Goal: Use online tool/utility: Utilize a website feature to perform a specific function

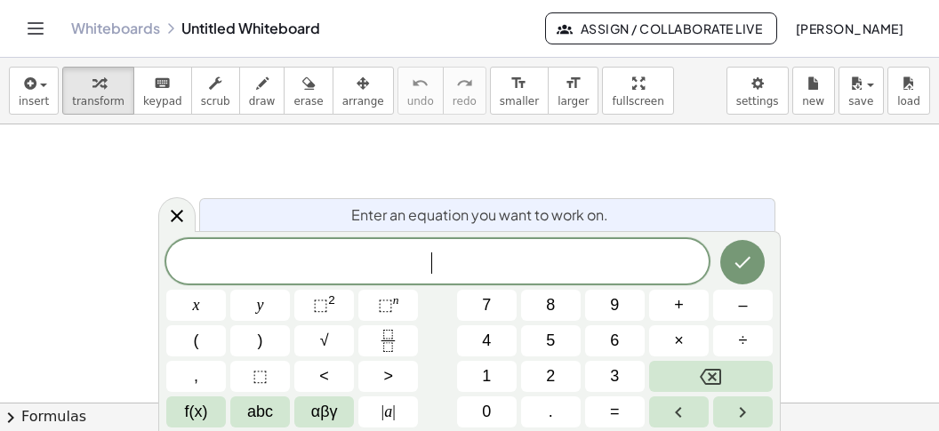
scroll to position [16, 0]
click at [378, 345] on icon "Fraction" at bounding box center [388, 341] width 22 height 22
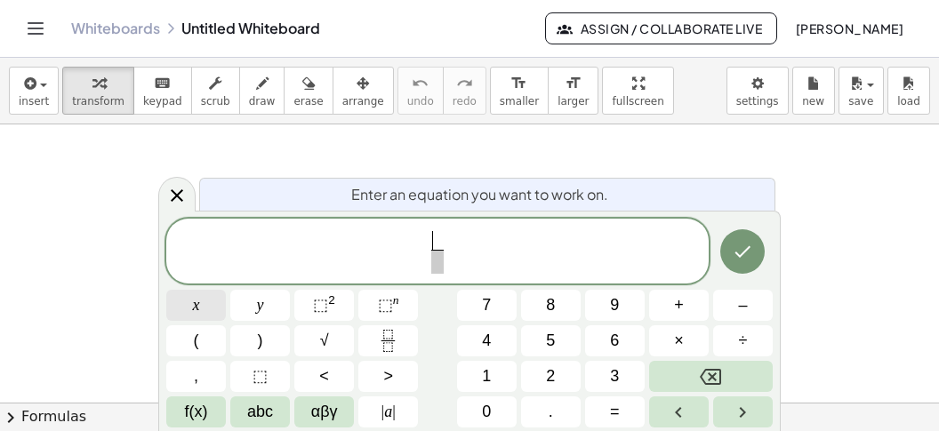
click at [212, 302] on button "x" at bounding box center [196, 305] width 60 height 31
click at [744, 298] on span "–" at bounding box center [742, 305] width 9 height 24
click at [486, 345] on span "4" at bounding box center [486, 341] width 9 height 24
drag, startPoint x: 434, startPoint y: 257, endPoint x: 461, endPoint y: 276, distance: 33.8
click at [440, 260] on span at bounding box center [437, 262] width 45 height 24
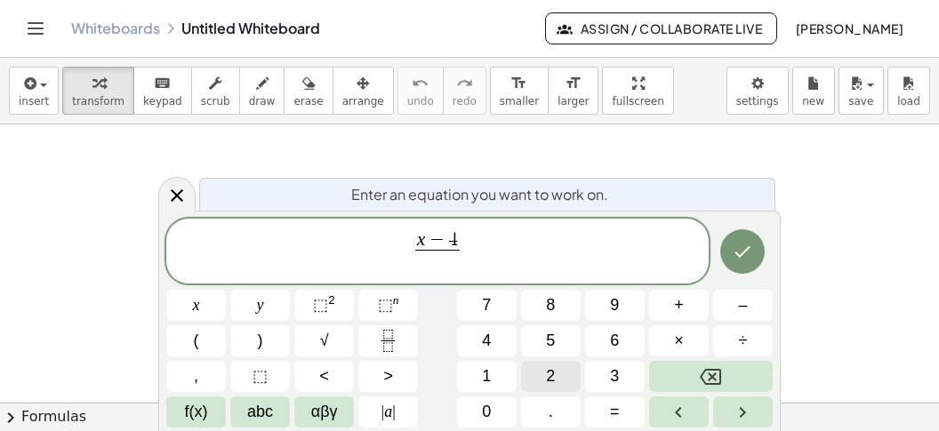
click at [554, 383] on span "2" at bounding box center [550, 376] width 9 height 24
click at [539, 234] on span "x − 4 2 ​ ​" at bounding box center [437, 252] width 542 height 47
click at [738, 301] on button "–" at bounding box center [743, 305] width 60 height 31
click at [396, 340] on icon "Fraction" at bounding box center [388, 341] width 22 height 22
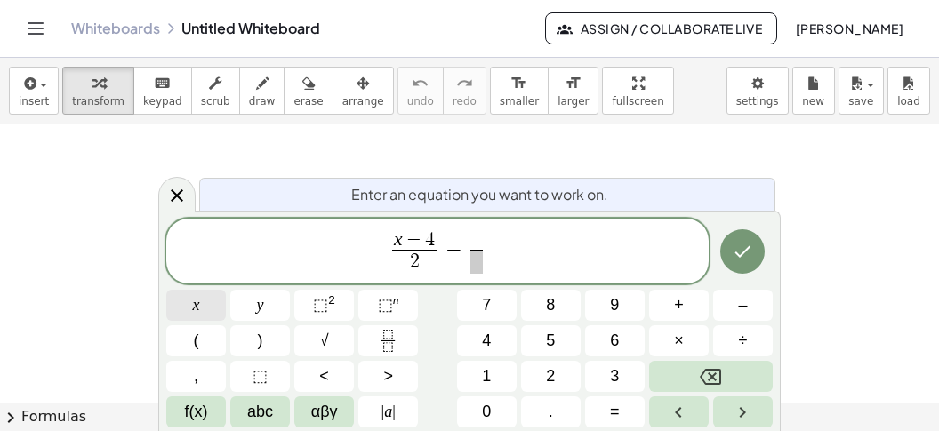
click at [196, 299] on span "x" at bounding box center [196, 305] width 7 height 24
click at [747, 300] on span "–" at bounding box center [742, 305] width 9 height 24
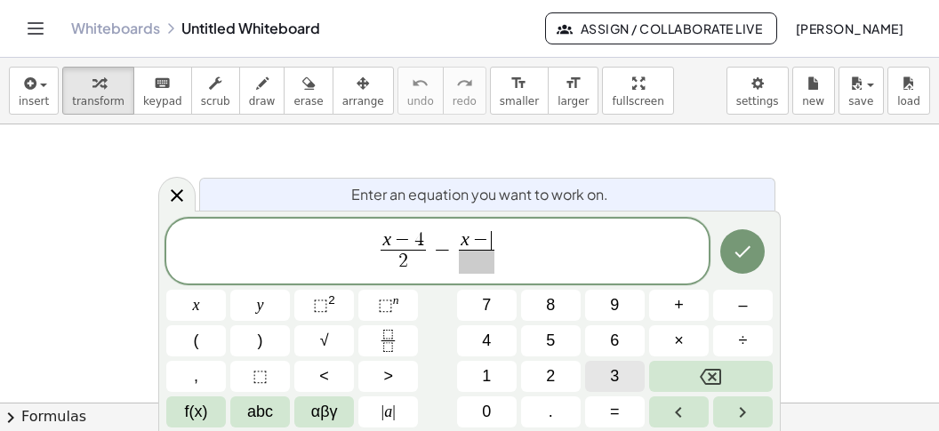
click at [609, 371] on button "3" at bounding box center [615, 376] width 60 height 31
click at [466, 261] on span at bounding box center [476, 262] width 45 height 24
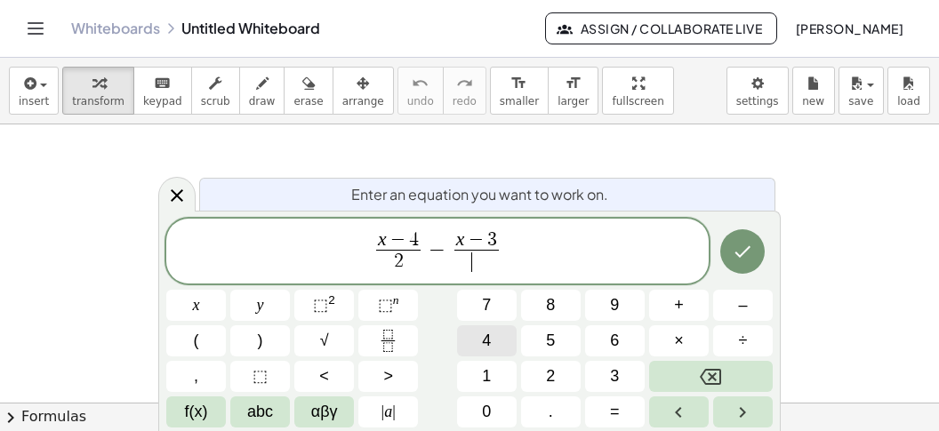
click at [502, 341] on button "4" at bounding box center [487, 340] width 60 height 31
click at [561, 257] on span "x − 4 2 ​ − x − 3 4 ​ ​" at bounding box center [437, 252] width 542 height 47
click at [612, 409] on span "=" at bounding box center [615, 412] width 10 height 24
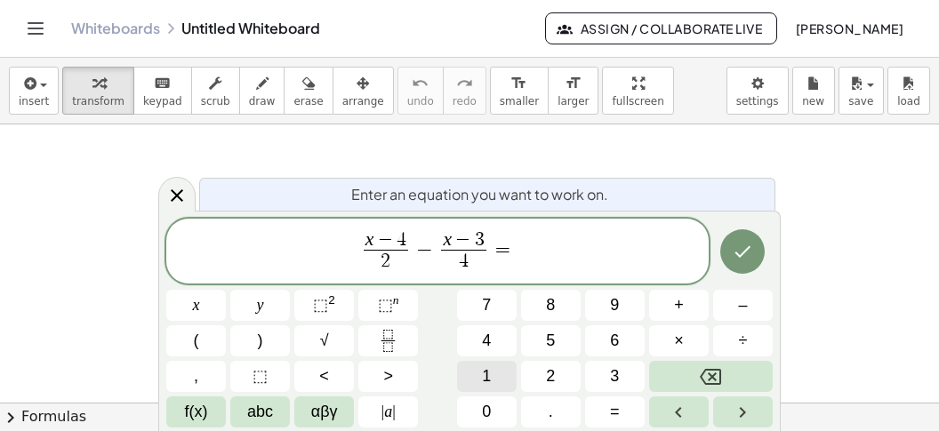
click at [484, 379] on span "1" at bounding box center [486, 376] width 9 height 24
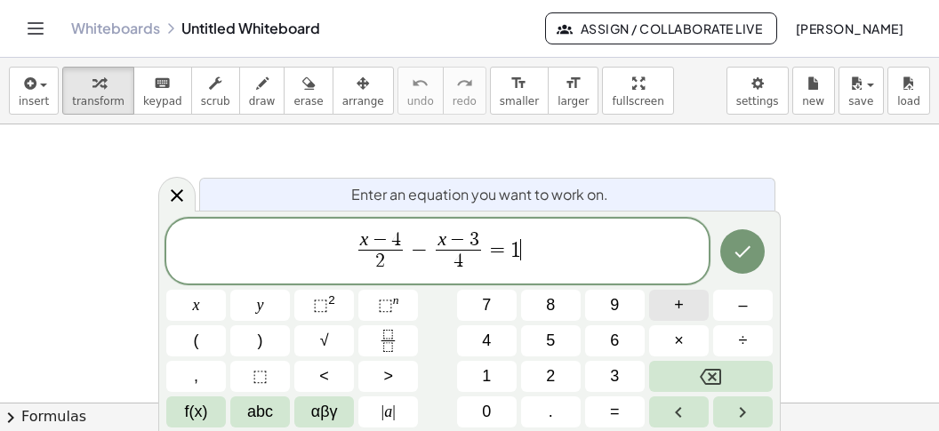
click at [657, 307] on button "+" at bounding box center [679, 305] width 60 height 31
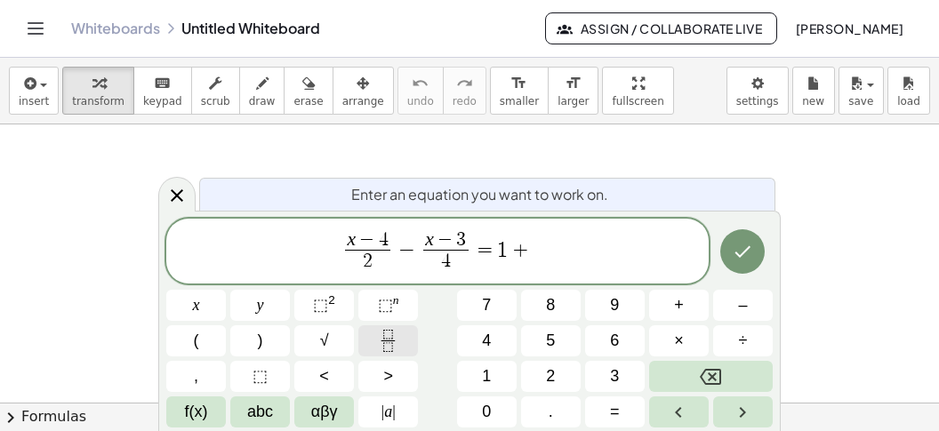
click at [396, 341] on icon "Fraction" at bounding box center [388, 341] width 22 height 22
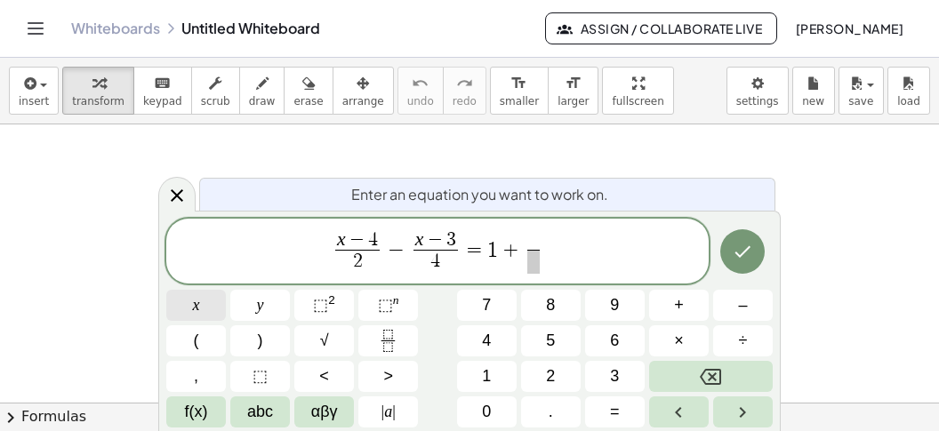
click at [210, 311] on button "x" at bounding box center [196, 305] width 60 height 31
click at [748, 300] on button "–" at bounding box center [743, 305] width 60 height 31
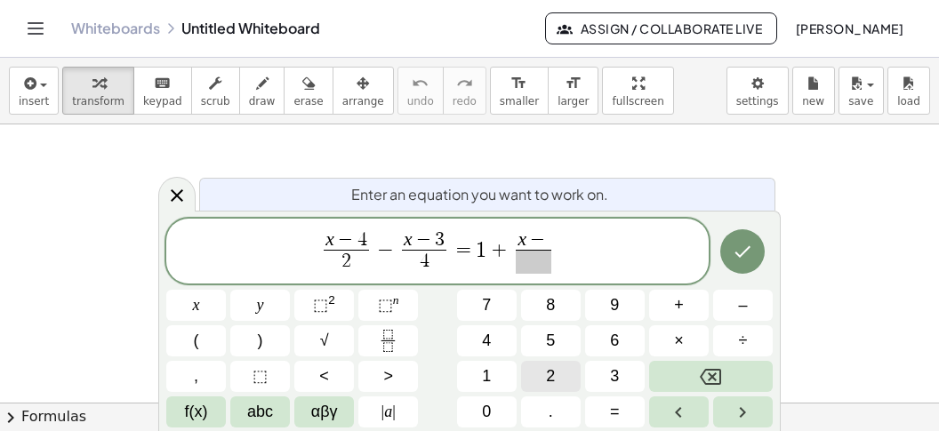
click at [548, 374] on span "2" at bounding box center [550, 376] width 9 height 24
click at [550, 260] on span at bounding box center [533, 262] width 45 height 24
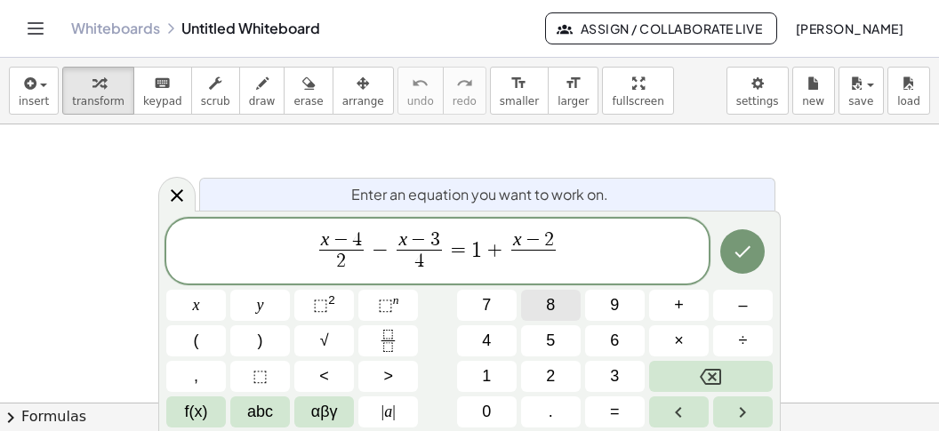
click at [554, 311] on span "8" at bounding box center [550, 305] width 9 height 24
click at [748, 251] on icon "Done" at bounding box center [742, 251] width 21 height 21
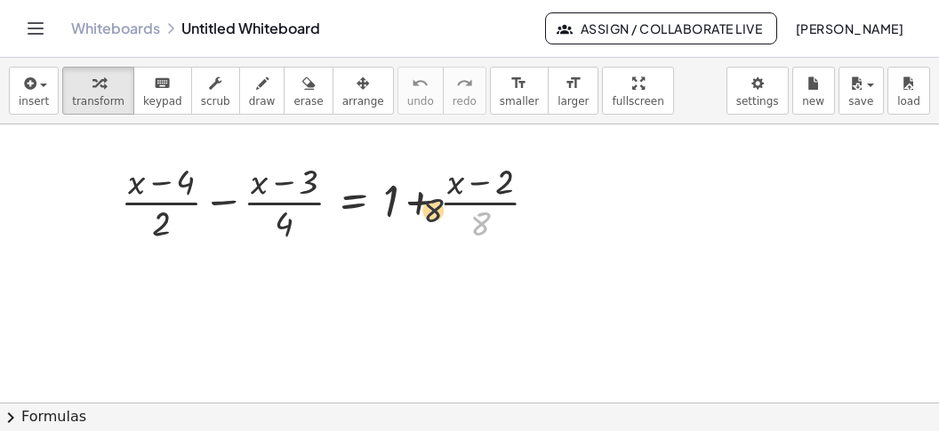
drag, startPoint x: 486, startPoint y: 228, endPoint x: 294, endPoint y: 214, distance: 192.5
click at [294, 214] on div at bounding box center [336, 200] width 449 height 89
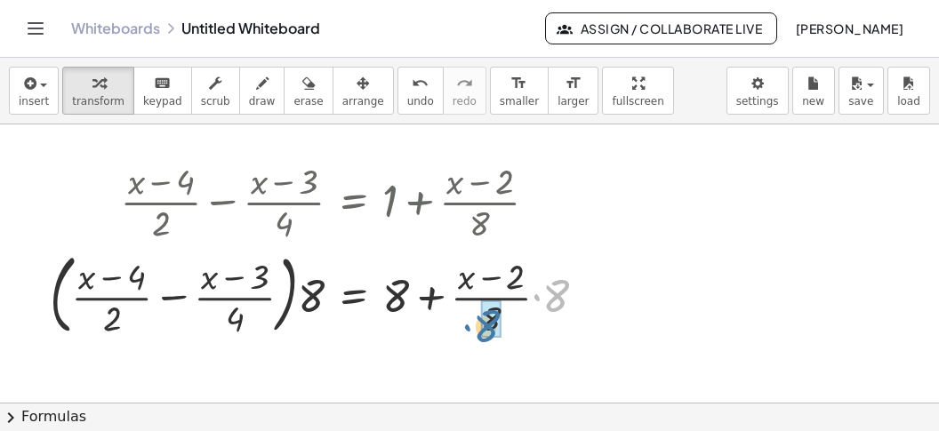
drag, startPoint x: 552, startPoint y: 286, endPoint x: 501, endPoint y: 309, distance: 55.7
click at [354, 294] on div "· 8 + · ( + x − 4 ) · 2 − · ( + x − 3 ) · 4 = + + · ( + x − 2 ) · ( ) · 8 · · 8…" at bounding box center [354, 294] width 0 height 0
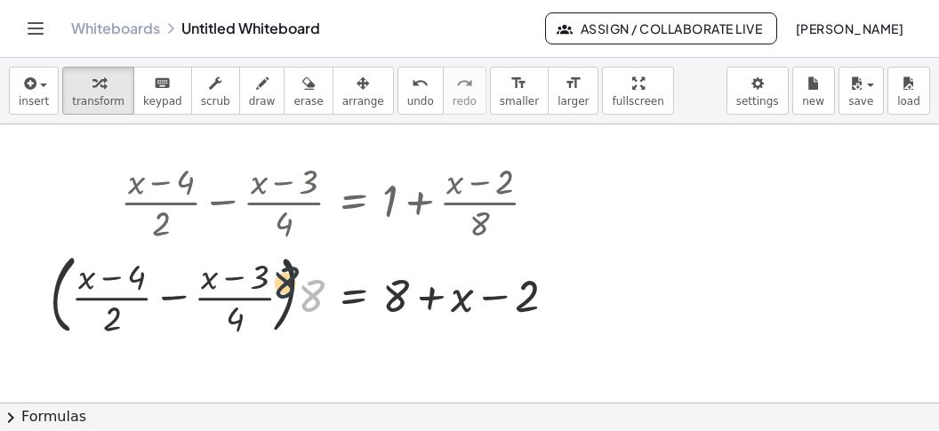
drag, startPoint x: 312, startPoint y: 300, endPoint x: 272, endPoint y: 287, distance: 41.9
click at [272, 287] on div at bounding box center [310, 293] width 539 height 96
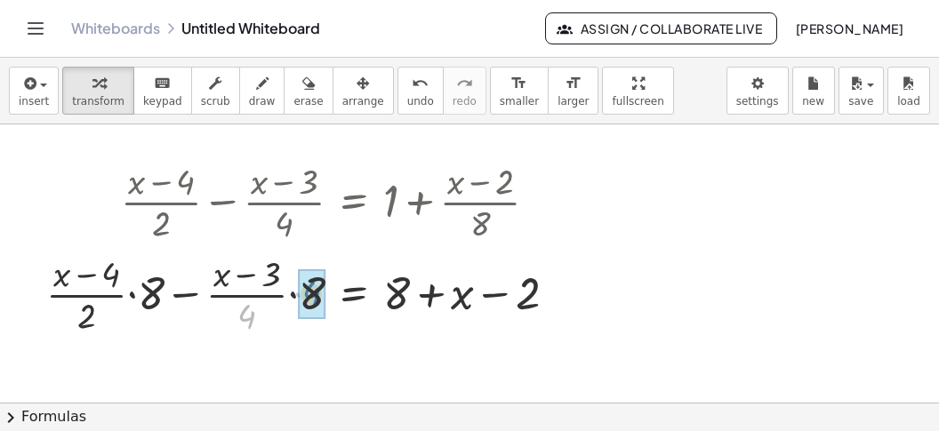
drag, startPoint x: 251, startPoint y: 316, endPoint x: 316, endPoint y: 293, distance: 69.7
click at [354, 294] on div "· 4 + · ( + x − 4 ) · 2 − · ( + x − 3 ) · 4 = + + x − 2 8 · · 8 · · 8" at bounding box center [354, 294] width 0 height 0
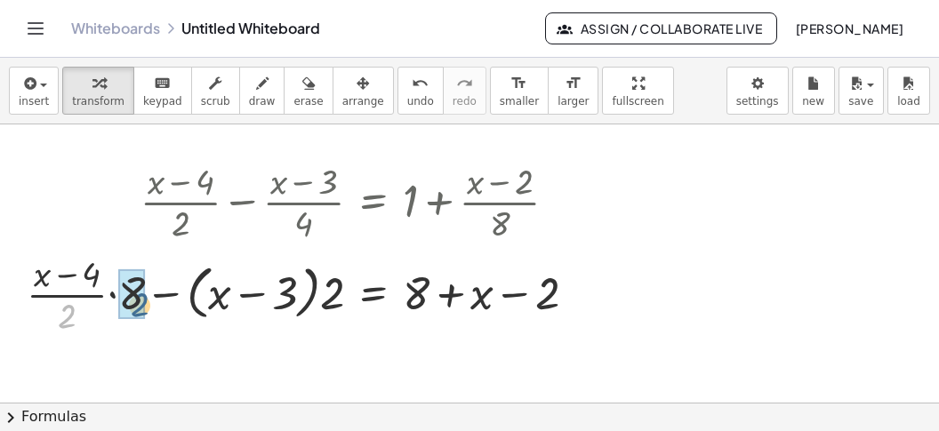
drag, startPoint x: 56, startPoint y: 316, endPoint x: 130, endPoint y: 304, distance: 74.7
click at [373, 294] on div "· 2 + · ( + x − 4 ) · 2 − ( + x − 3 ) = + + x − 2 8 · · 8 · · 2" at bounding box center [373, 294] width 0 height 0
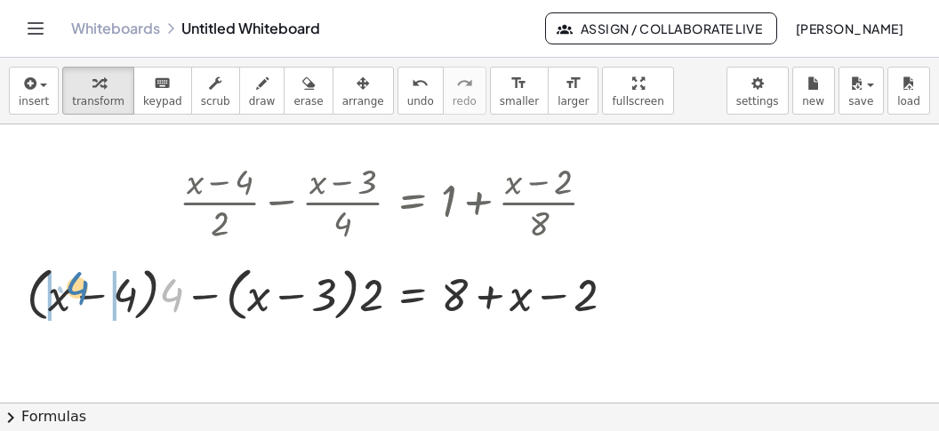
drag, startPoint x: 172, startPoint y: 284, endPoint x: 75, endPoint y: 279, distance: 97.0
click at [76, 279] on div at bounding box center [328, 294] width 620 height 68
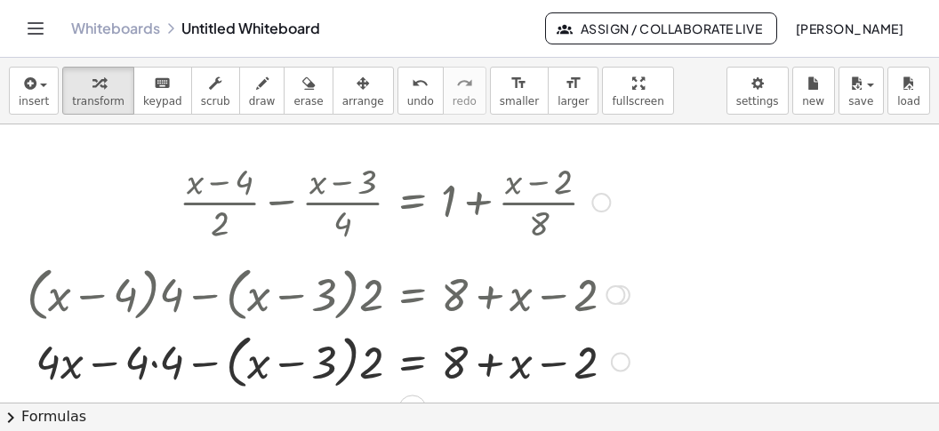
drag, startPoint x: 164, startPoint y: 364, endPoint x: 174, endPoint y: 365, distance: 10.7
click at [164, 364] on div at bounding box center [328, 360] width 620 height 68
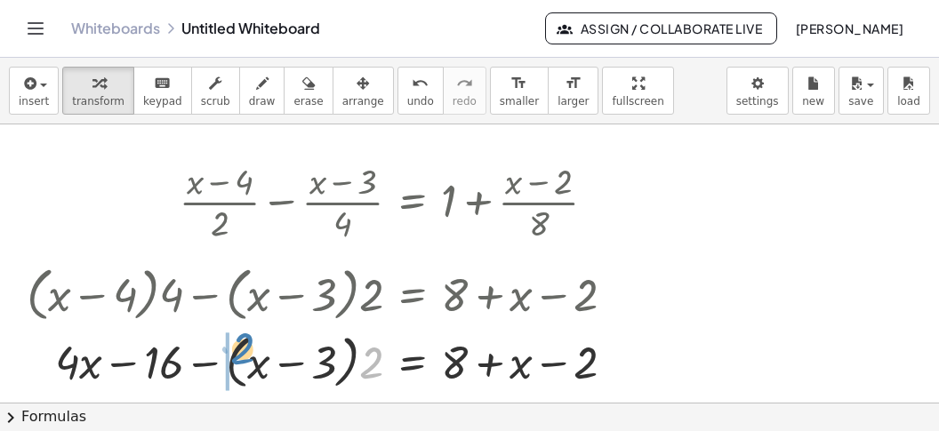
drag, startPoint x: 374, startPoint y: 365, endPoint x: 245, endPoint y: 352, distance: 129.6
click at [245, 352] on div at bounding box center [328, 360] width 620 height 68
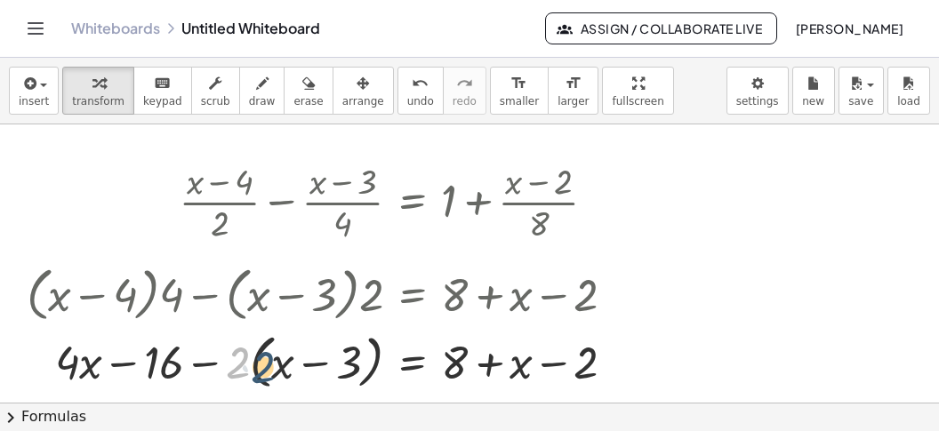
drag, startPoint x: 234, startPoint y: 355, endPoint x: 260, endPoint y: 363, distance: 27.8
click at [260, 359] on div at bounding box center [328, 360] width 620 height 68
drag, startPoint x: 232, startPoint y: 361, endPoint x: 276, endPoint y: 361, distance: 44.4
click at [276, 361] on div at bounding box center [328, 360] width 620 height 68
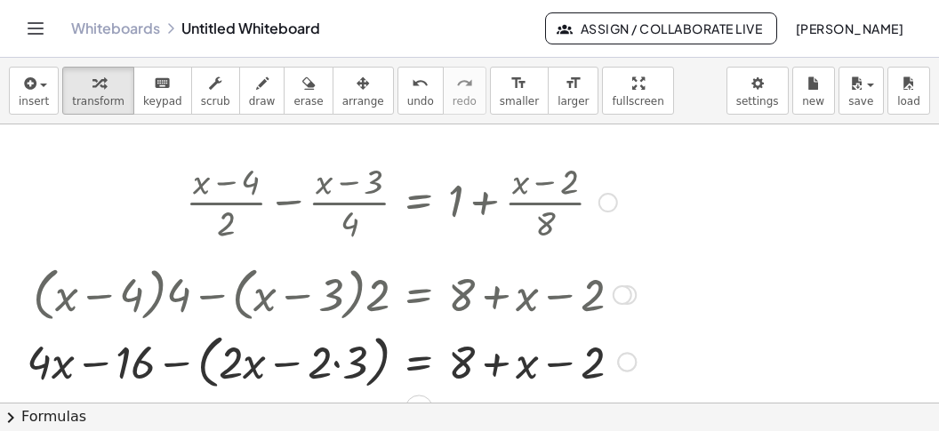
click at [340, 364] on div at bounding box center [331, 360] width 627 height 68
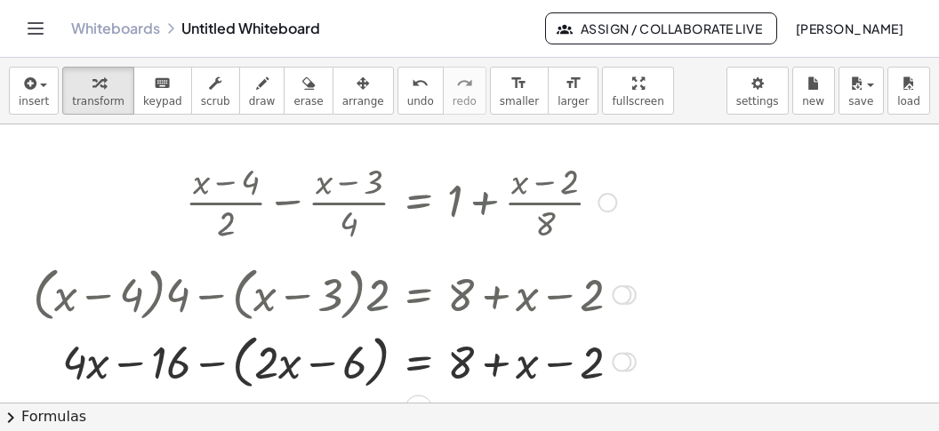
click at [241, 373] on div at bounding box center [334, 360] width 620 height 68
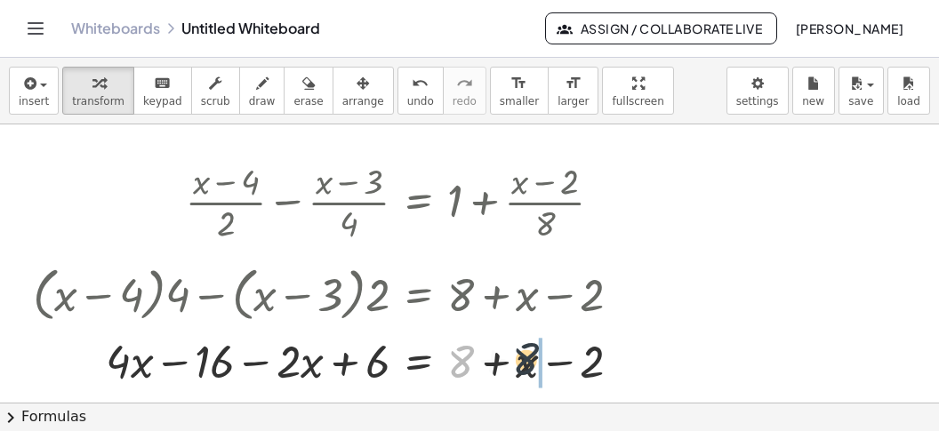
drag, startPoint x: 456, startPoint y: 366, endPoint x: 561, endPoint y: 365, distance: 104.9
click at [561, 366] on div at bounding box center [334, 360] width 620 height 60
click at [588, 360] on div at bounding box center [334, 360] width 620 height 60
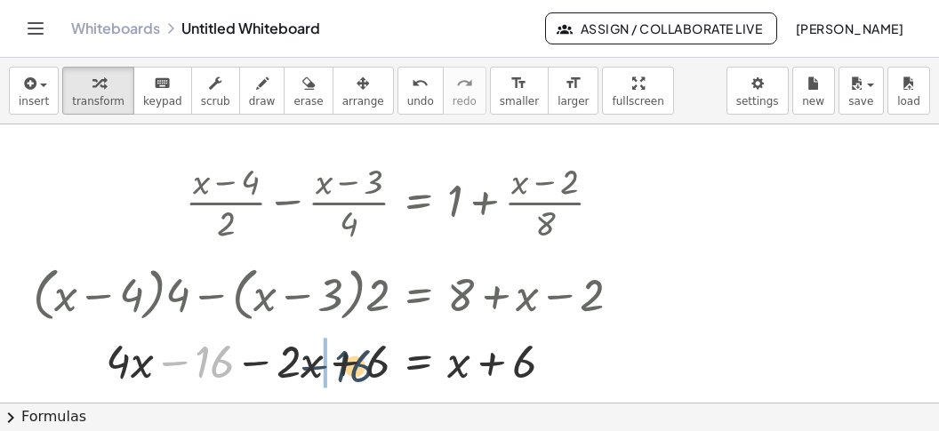
drag, startPoint x: 180, startPoint y: 361, endPoint x: 321, endPoint y: 369, distance: 141.6
click at [321, 369] on div at bounding box center [334, 360] width 620 height 60
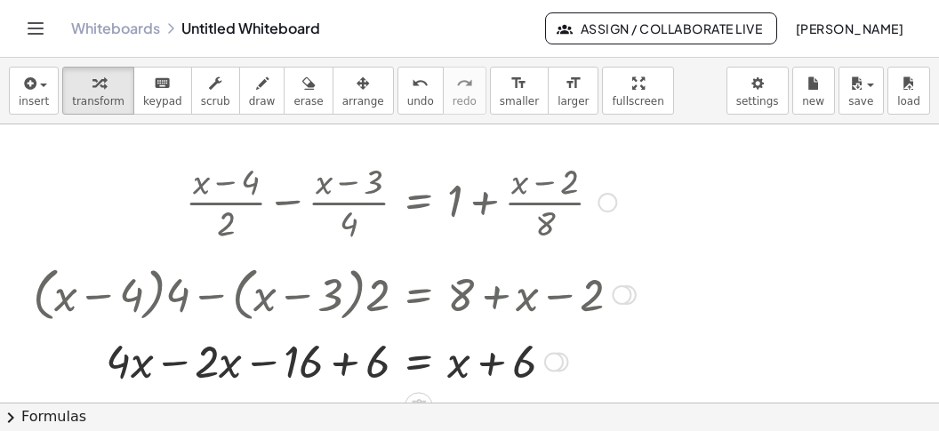
click at [348, 368] on div at bounding box center [334, 360] width 620 height 60
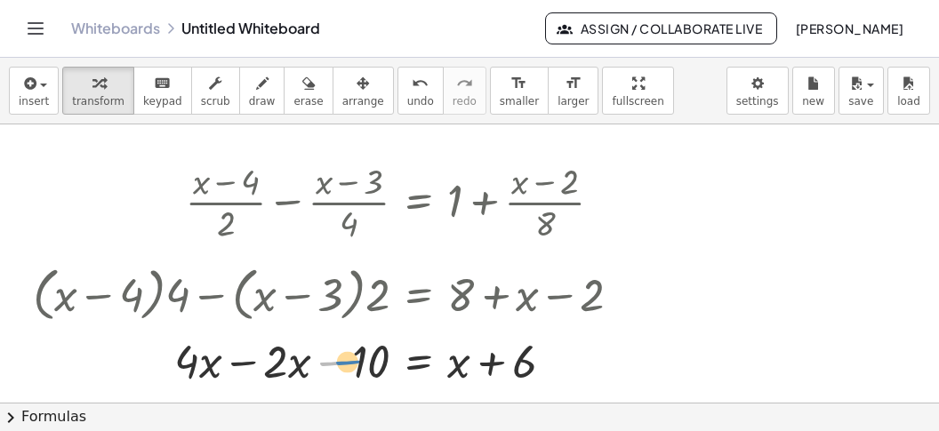
drag, startPoint x: 324, startPoint y: 359, endPoint x: 340, endPoint y: 358, distance: 16.0
click at [340, 358] on div at bounding box center [334, 360] width 620 height 60
drag, startPoint x: 455, startPoint y: 364, endPoint x: 289, endPoint y: 356, distance: 166.5
click at [289, 356] on div at bounding box center [334, 360] width 620 height 60
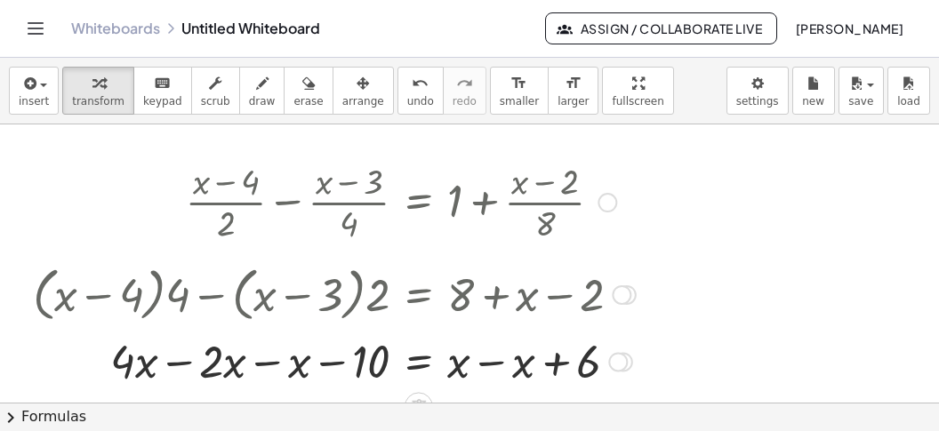
click at [479, 365] on div at bounding box center [334, 360] width 620 height 60
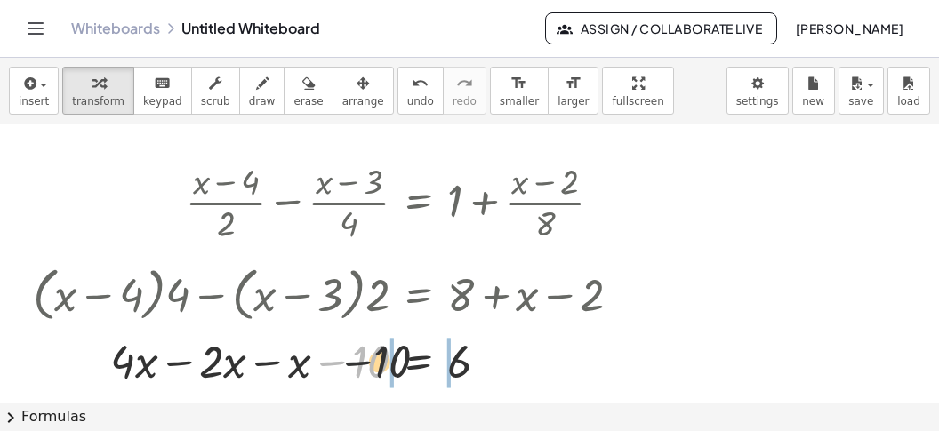
drag, startPoint x: 365, startPoint y: 363, endPoint x: 456, endPoint y: 359, distance: 90.7
click at [452, 361] on div at bounding box center [334, 360] width 620 height 60
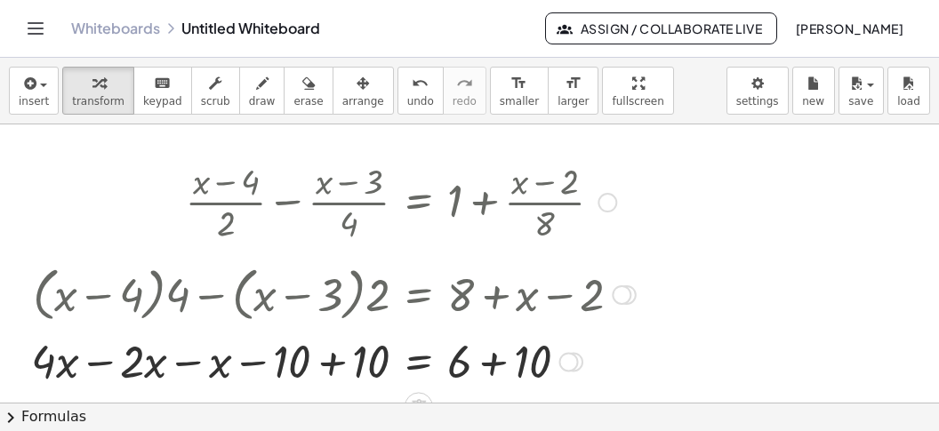
click at [349, 368] on div at bounding box center [333, 360] width 622 height 60
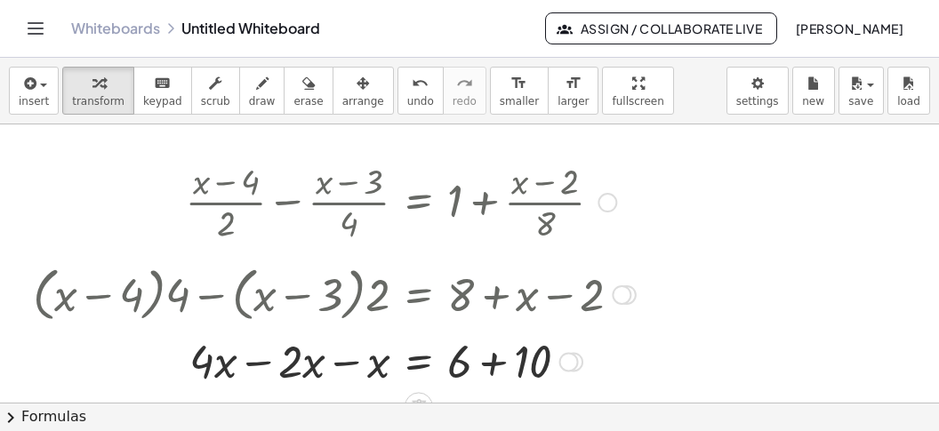
click at [344, 364] on div at bounding box center [334, 360] width 620 height 60
drag, startPoint x: 300, startPoint y: 368, endPoint x: 324, endPoint y: 367, distance: 23.1
click at [302, 368] on div at bounding box center [334, 360] width 620 height 60
click at [492, 370] on div at bounding box center [334, 360] width 620 height 60
click at [486, 364] on div at bounding box center [334, 360] width 620 height 60
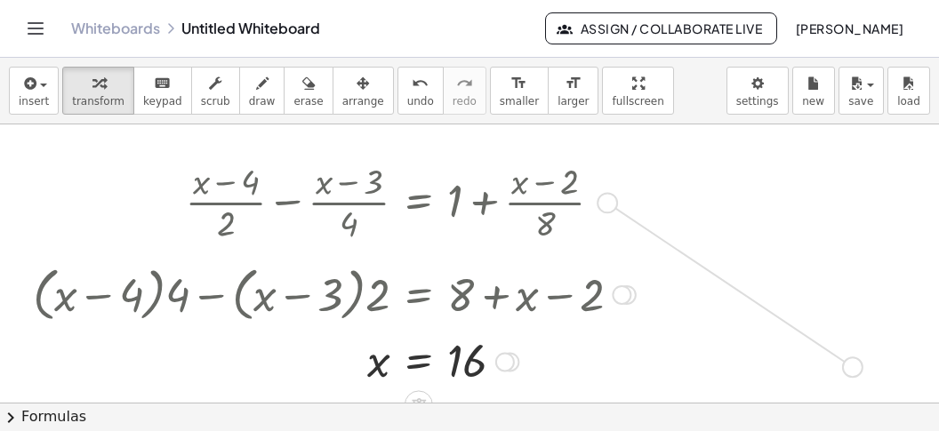
drag, startPoint x: 606, startPoint y: 197, endPoint x: 857, endPoint y: 367, distance: 302.7
click at [857, 367] on div "+ · ( + x − 4 ) · 2 − · ( + x − 3 ) · 4 = + 1 + · ( + x − 2 ) · 8 · ( + · ( + x…" at bounding box center [469, 414] width 939 height 580
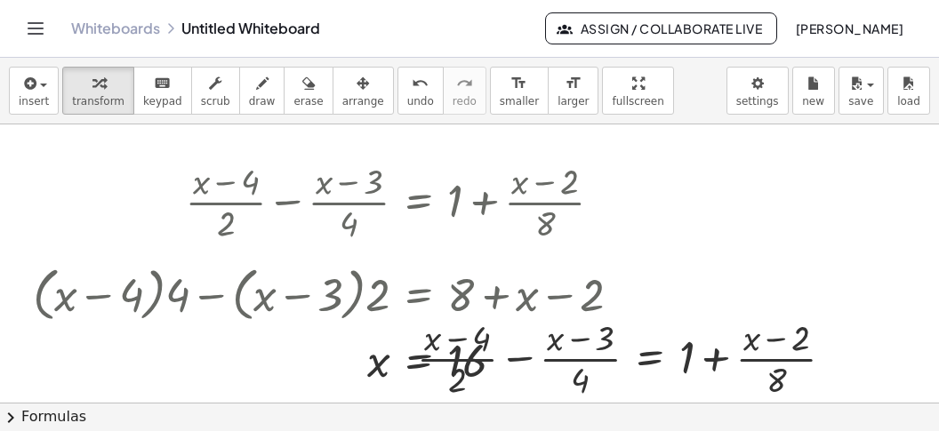
scroll to position [111, 0]
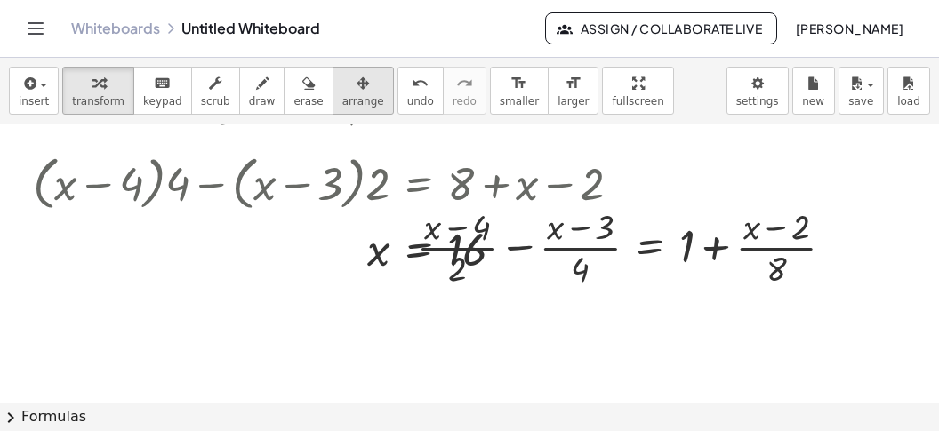
click at [344, 95] on button "arrange" at bounding box center [362, 91] width 61 height 48
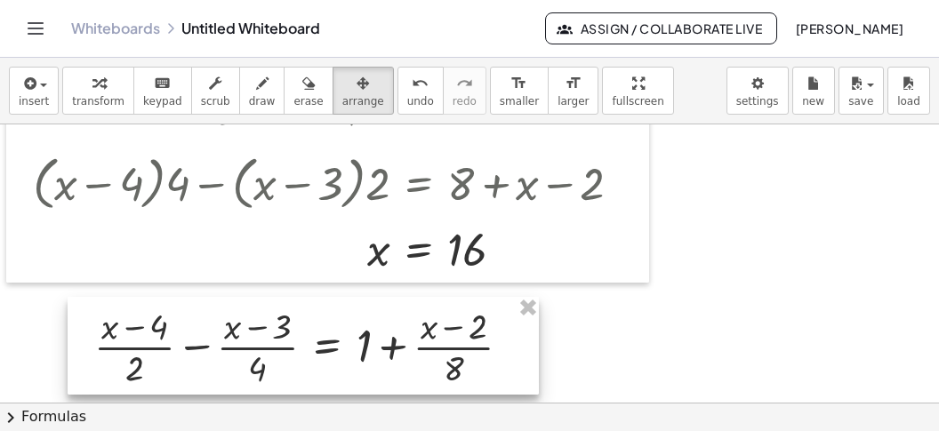
drag, startPoint x: 540, startPoint y: 276, endPoint x: 253, endPoint y: 335, distance: 293.2
click at [263, 348] on div at bounding box center [303, 346] width 471 height 98
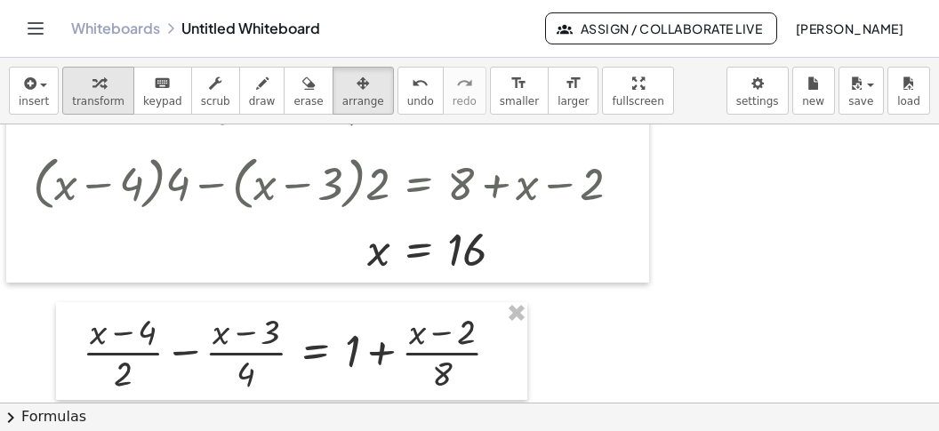
click at [90, 95] on span "transform" at bounding box center [98, 101] width 52 height 12
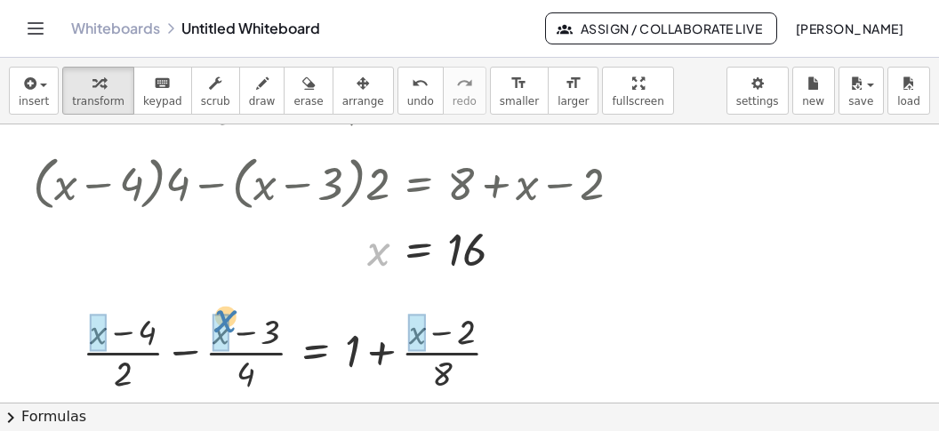
drag, startPoint x: 375, startPoint y: 248, endPoint x: 224, endPoint y: 310, distance: 163.4
click at [419, 251] on div "x = x 16" at bounding box center [419, 251] width 0 height 0
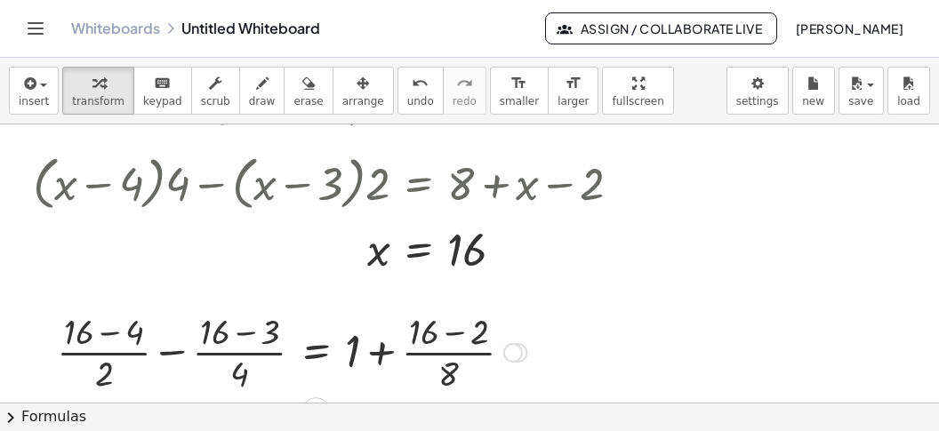
click at [105, 340] on div at bounding box center [291, 351] width 487 height 89
drag, startPoint x: 97, startPoint y: 362, endPoint x: 114, endPoint y: 364, distance: 17.1
click at [107, 364] on div at bounding box center [93, 351] width 27 height 98
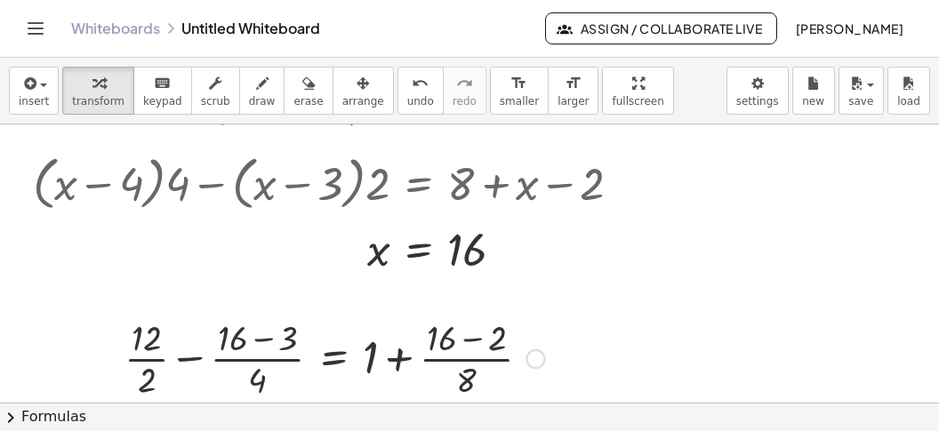
click at [144, 363] on div at bounding box center [334, 357] width 437 height 89
click at [269, 341] on div at bounding box center [344, 357] width 418 height 89
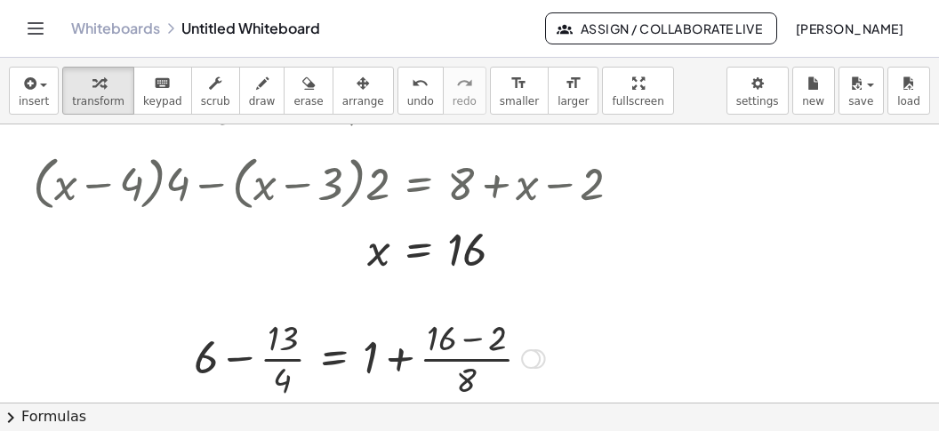
click at [283, 380] on div at bounding box center [369, 357] width 369 height 89
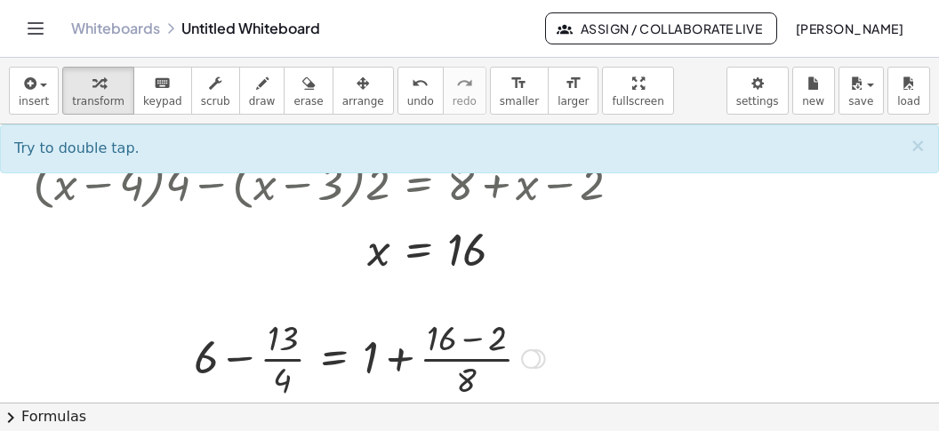
click at [467, 337] on div at bounding box center [369, 357] width 369 height 89
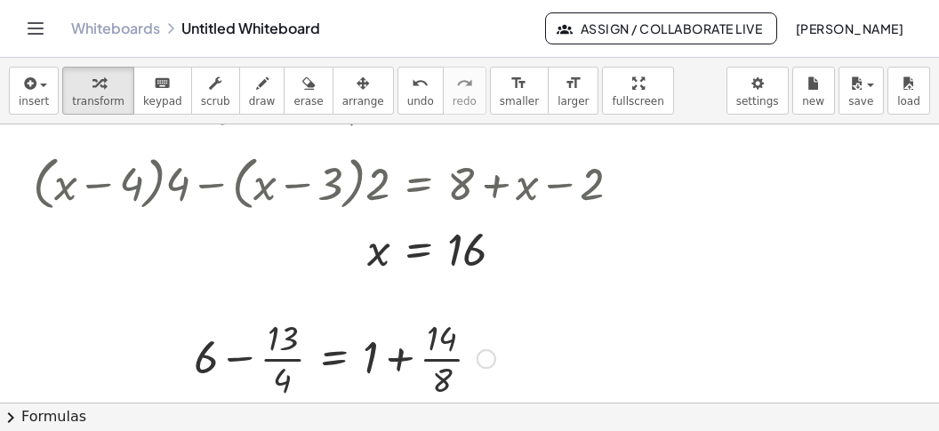
click at [399, 359] on div at bounding box center [344, 357] width 319 height 89
click at [398, 359] on div at bounding box center [344, 357] width 319 height 89
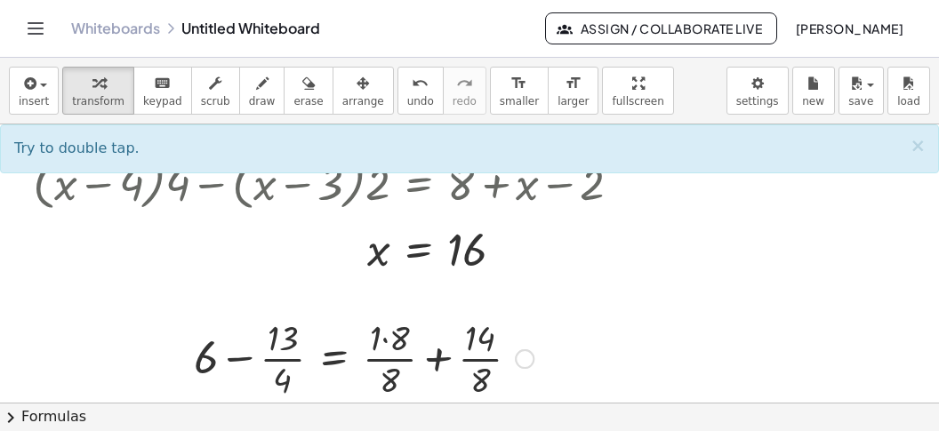
click at [422, 365] on div at bounding box center [363, 357] width 357 height 89
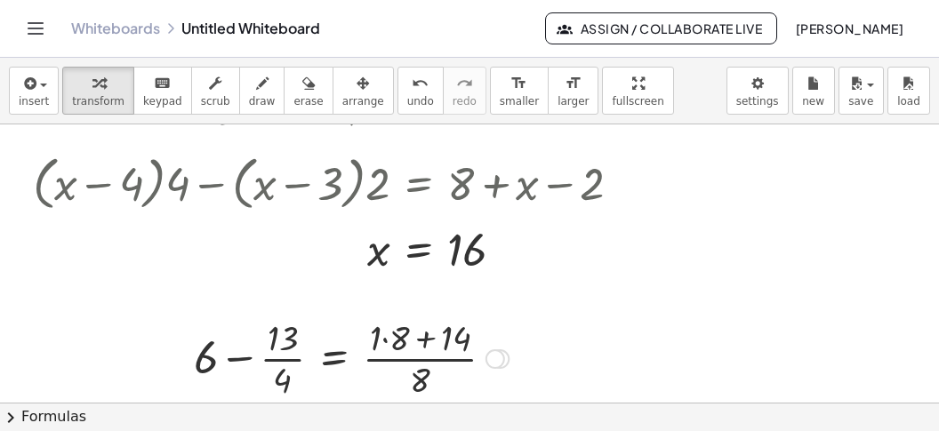
click at [380, 339] on div at bounding box center [351, 357] width 332 height 89
click at [406, 340] on div at bounding box center [341, 357] width 313 height 89
click at [245, 358] on div at bounding box center [319, 357] width 268 height 89
click at [246, 358] on div at bounding box center [319, 357] width 268 height 89
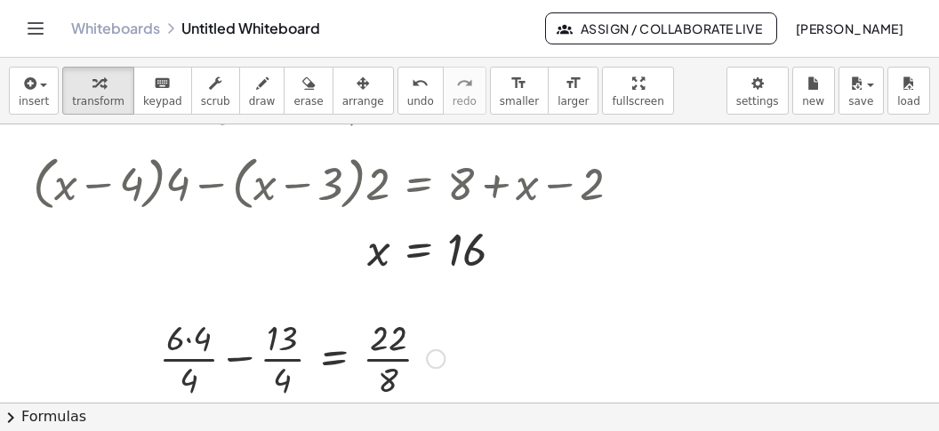
click at [247, 359] on div at bounding box center [301, 357] width 303 height 89
click at [230, 344] on div at bounding box center [314, 357] width 278 height 89
click at [266, 338] on div at bounding box center [318, 357] width 270 height 89
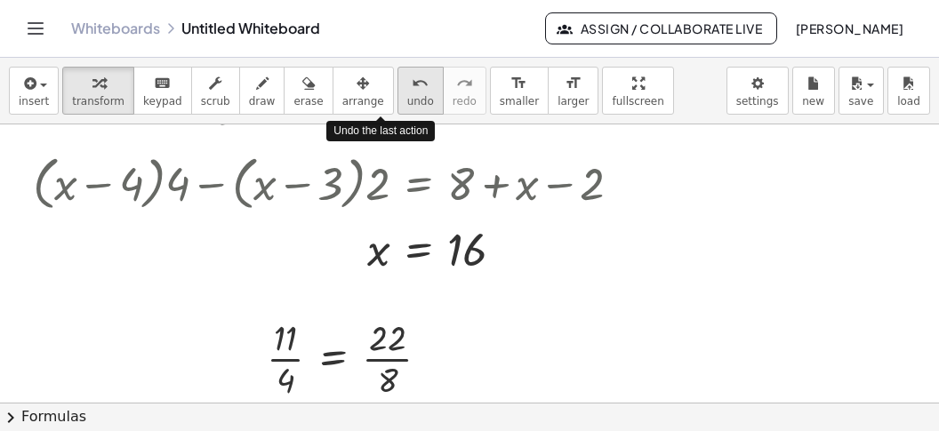
click at [407, 96] on span "undo" at bounding box center [420, 101] width 27 height 12
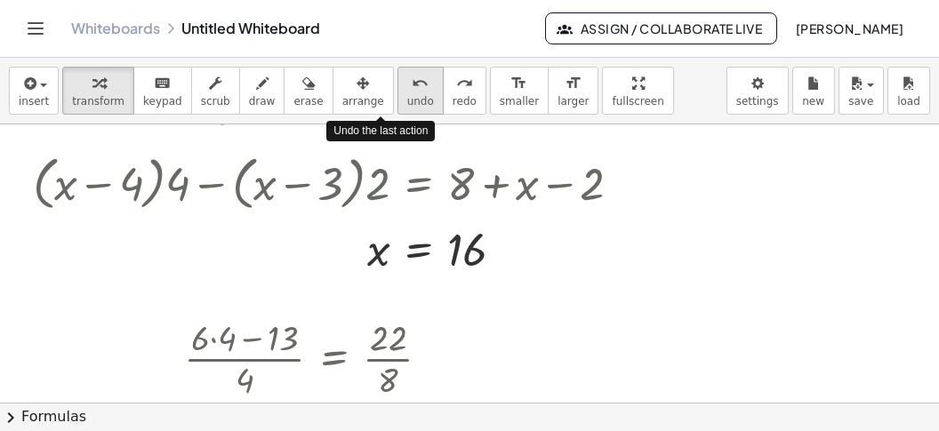
click at [407, 96] on span "undo" at bounding box center [420, 101] width 27 height 12
click at [397, 96] on button "undo undo" at bounding box center [420, 91] width 46 height 48
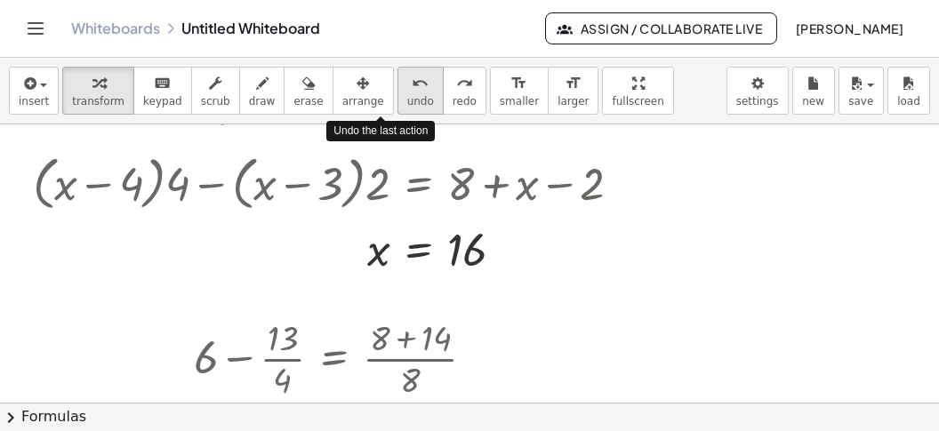
click at [397, 96] on button "undo undo" at bounding box center [420, 91] width 46 height 48
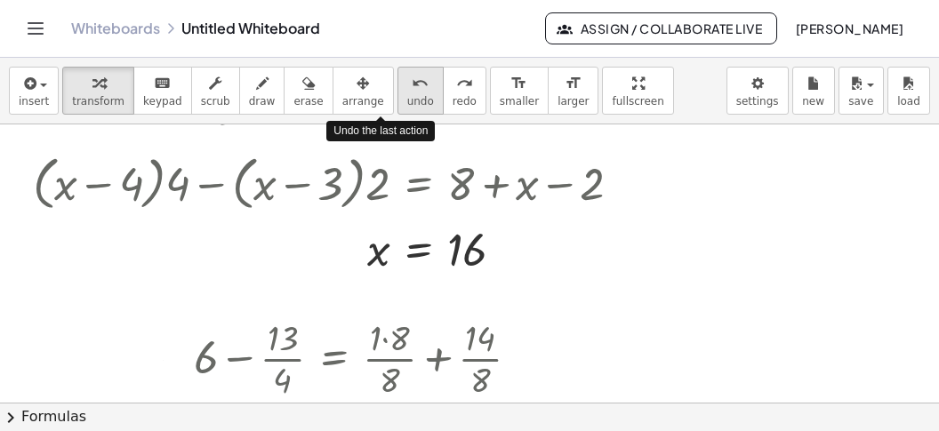
click at [397, 96] on button "undo undo" at bounding box center [420, 91] width 46 height 48
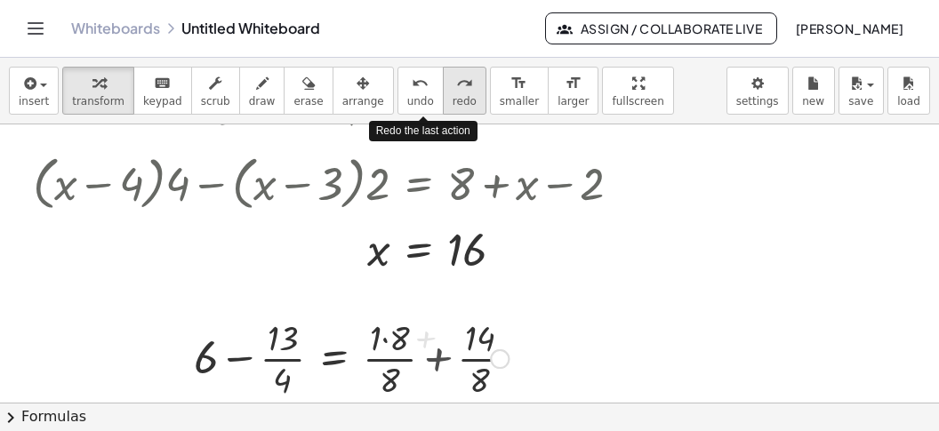
click at [452, 95] on span "redo" at bounding box center [464, 101] width 24 height 12
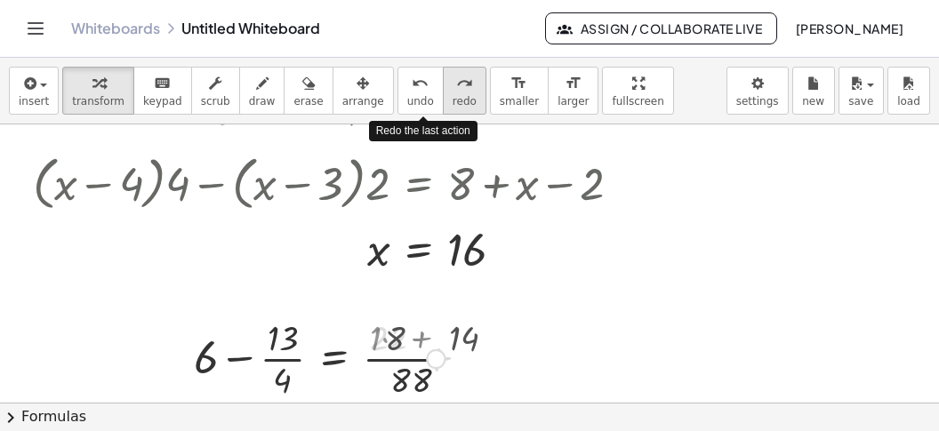
click at [452, 95] on span "redo" at bounding box center [464, 101] width 24 height 12
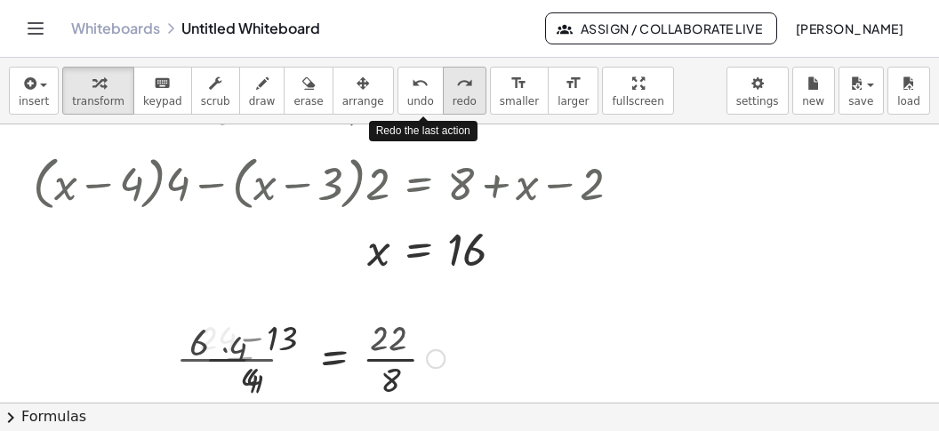
click at [452, 95] on span "redo" at bounding box center [464, 101] width 24 height 12
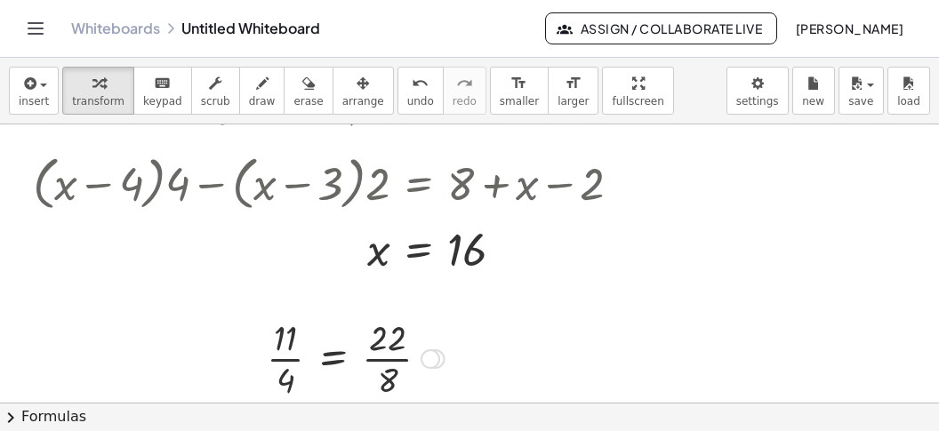
click at [382, 356] on div at bounding box center [356, 357] width 196 height 89
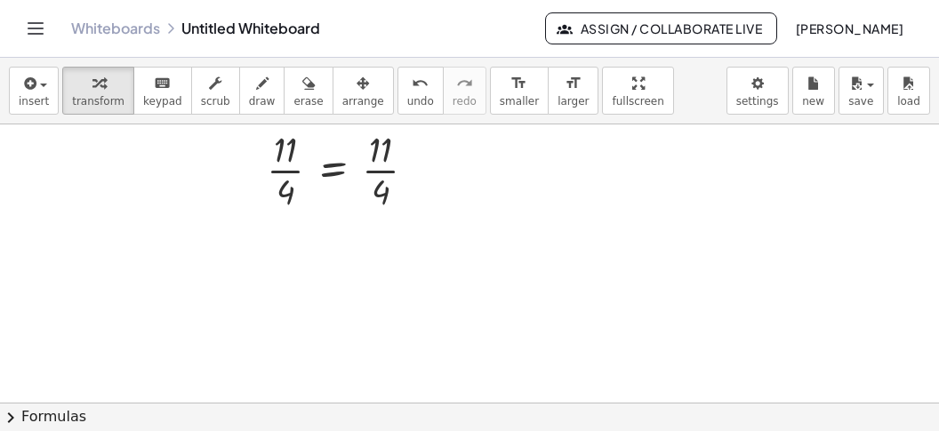
scroll to position [558, 0]
click at [96, 168] on div at bounding box center [469, 124] width 939 height 1117
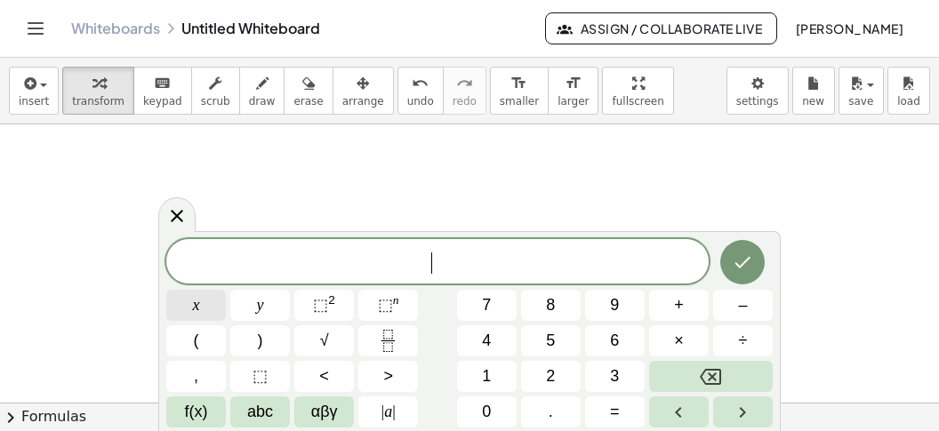
click at [183, 297] on button "x" at bounding box center [196, 305] width 60 height 31
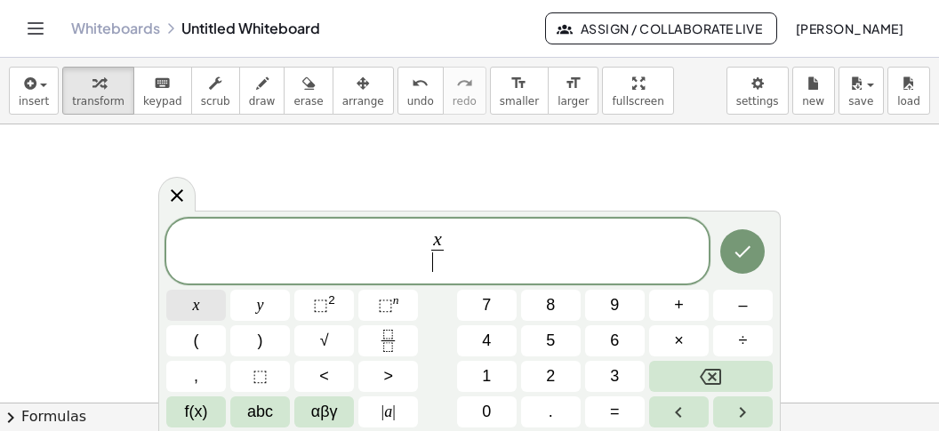
click at [209, 302] on button "x" at bounding box center [196, 305] width 60 height 31
click at [733, 306] on button "–" at bounding box center [743, 305] width 60 height 31
click at [492, 369] on button "1" at bounding box center [487, 376] width 60 height 31
click at [498, 257] on span "x x − 1 ​ ​" at bounding box center [437, 252] width 542 height 47
click at [750, 308] on button "–" at bounding box center [743, 305] width 60 height 31
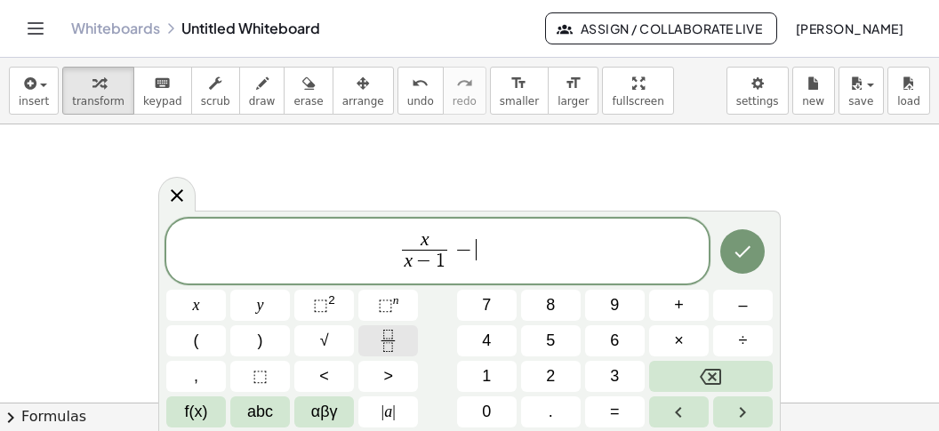
click at [386, 349] on icon "Fraction" at bounding box center [388, 341] width 22 height 22
click at [464, 252] on span "−" at bounding box center [454, 249] width 26 height 21
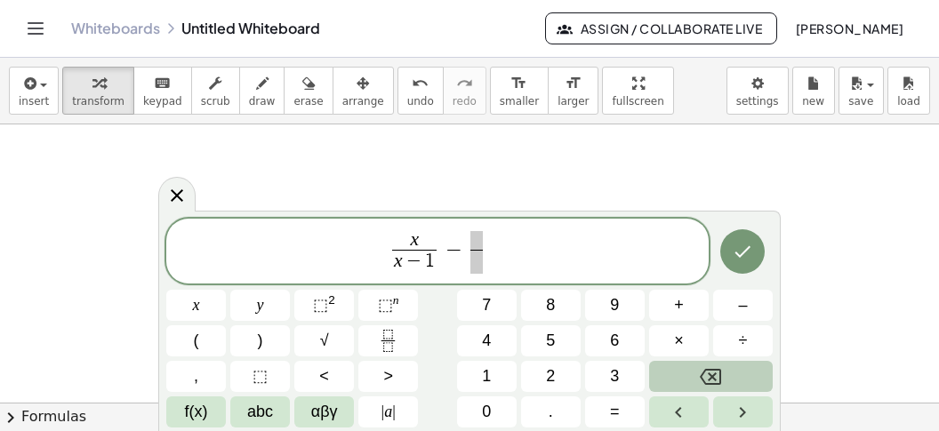
click at [703, 369] on icon "Backspace" at bounding box center [710, 376] width 21 height 21
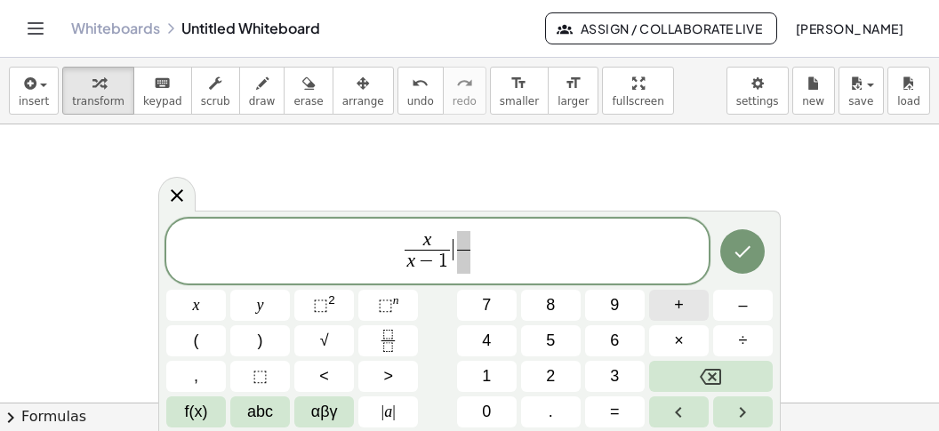
click at [679, 302] on span "+" at bounding box center [679, 305] width 10 height 24
click at [478, 239] on span at bounding box center [476, 241] width 12 height 20
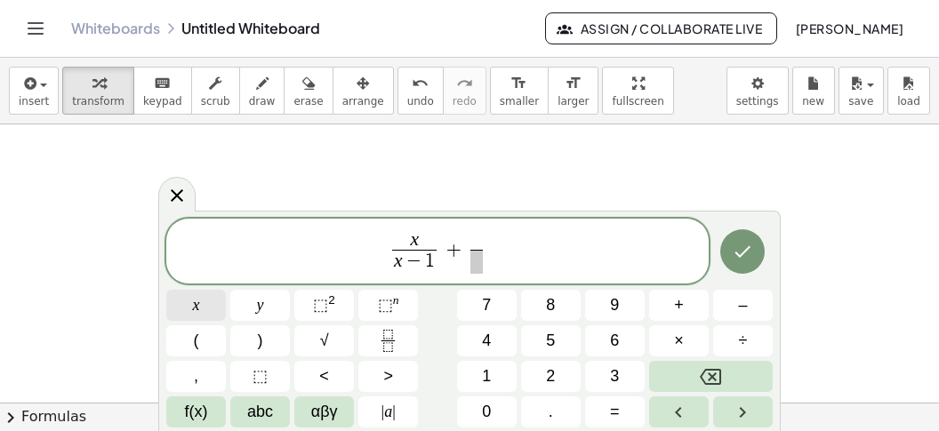
click at [212, 306] on button "x" at bounding box center [196, 305] width 60 height 31
click at [736, 300] on button "–" at bounding box center [743, 305] width 60 height 31
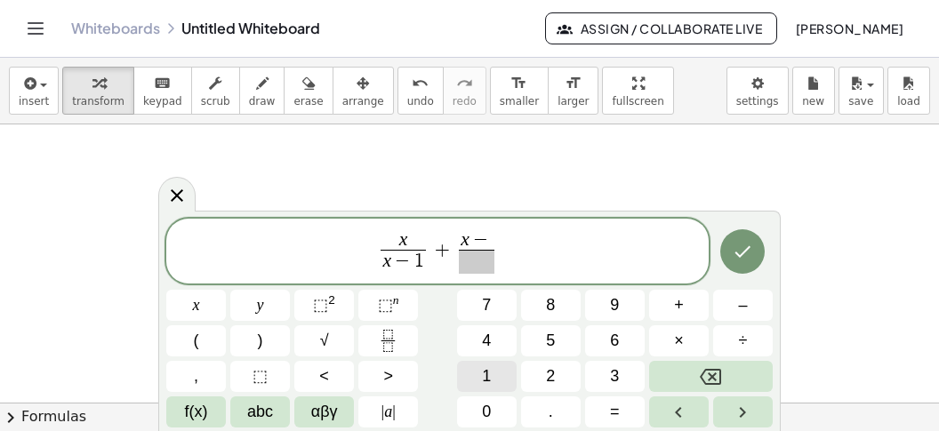
click at [504, 377] on button "1" at bounding box center [487, 376] width 60 height 31
click at [471, 267] on span "​" at bounding box center [476, 262] width 45 height 24
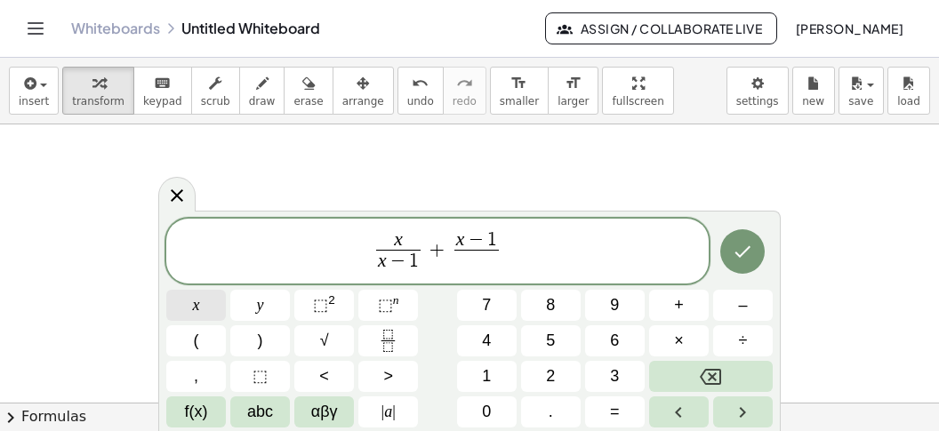
click at [199, 304] on button "x" at bounding box center [196, 305] width 60 height 31
click at [556, 253] on span "x x − 1 ​ + x − 1 x ​ ​" at bounding box center [437, 252] width 542 height 47
click at [630, 408] on button "=" at bounding box center [615, 411] width 60 height 31
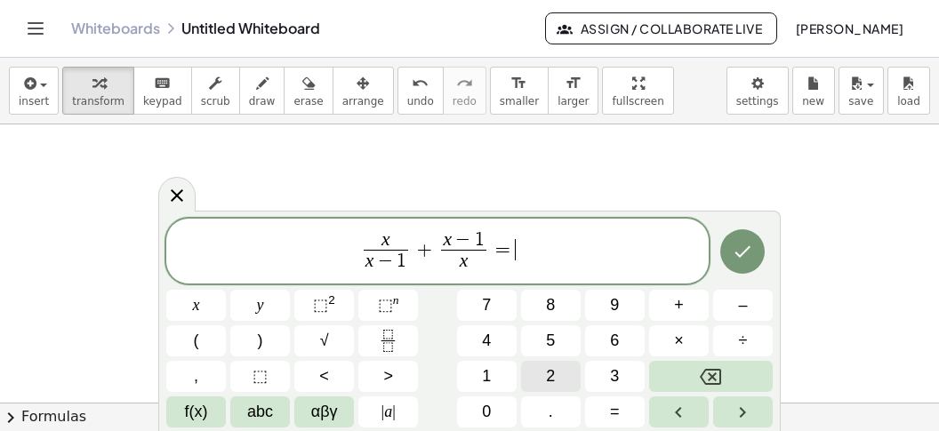
click at [540, 376] on button "2" at bounding box center [551, 376] width 60 height 31
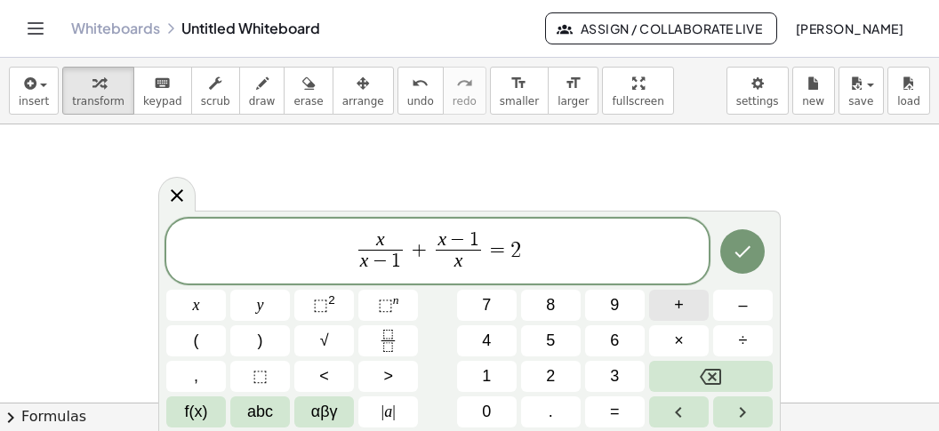
click at [685, 302] on button "+" at bounding box center [679, 305] width 60 height 31
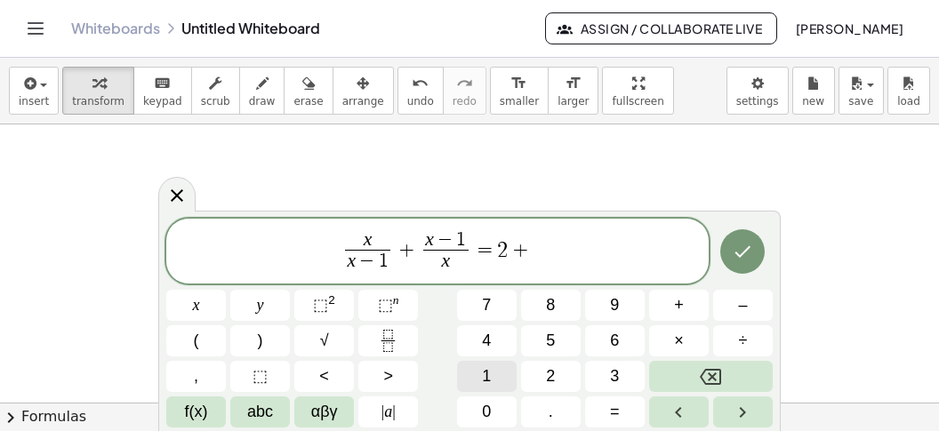
click at [476, 378] on button "1" at bounding box center [487, 376] width 60 height 31
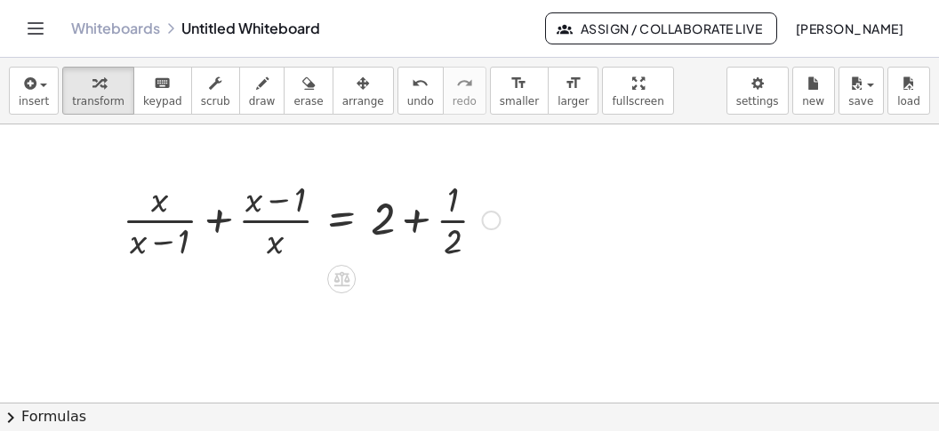
click at [413, 223] on div at bounding box center [312, 218] width 396 height 89
click at [413, 223] on div at bounding box center [328, 218] width 429 height 89
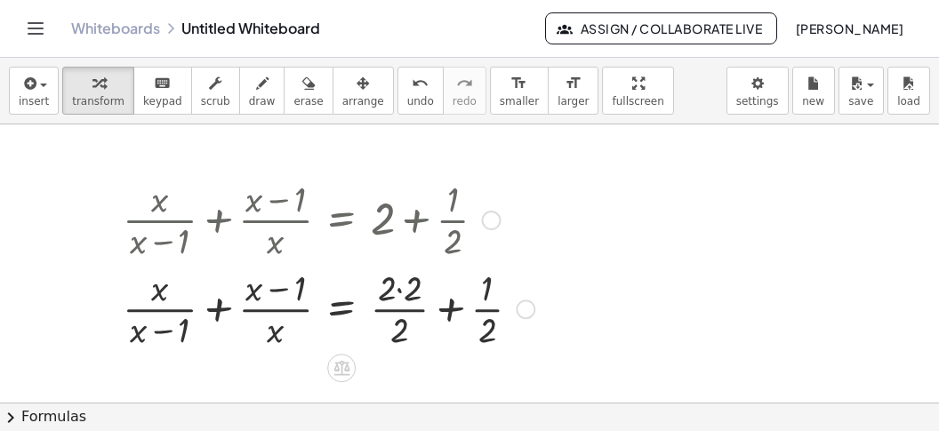
drag, startPoint x: 452, startPoint y: 305, endPoint x: 444, endPoint y: 299, distance: 9.4
click at [452, 305] on div at bounding box center [328, 307] width 429 height 89
click at [415, 292] on div at bounding box center [313, 307] width 398 height 89
click at [431, 289] on div at bounding box center [312, 307] width 396 height 89
click at [218, 314] on div at bounding box center [312, 307] width 396 height 89
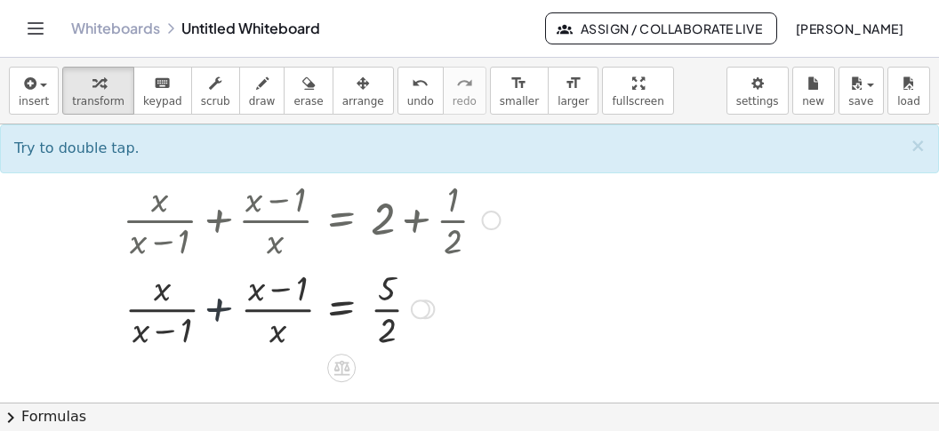
click at [218, 314] on div at bounding box center [312, 307] width 396 height 89
click at [219, 314] on div at bounding box center [312, 307] width 396 height 89
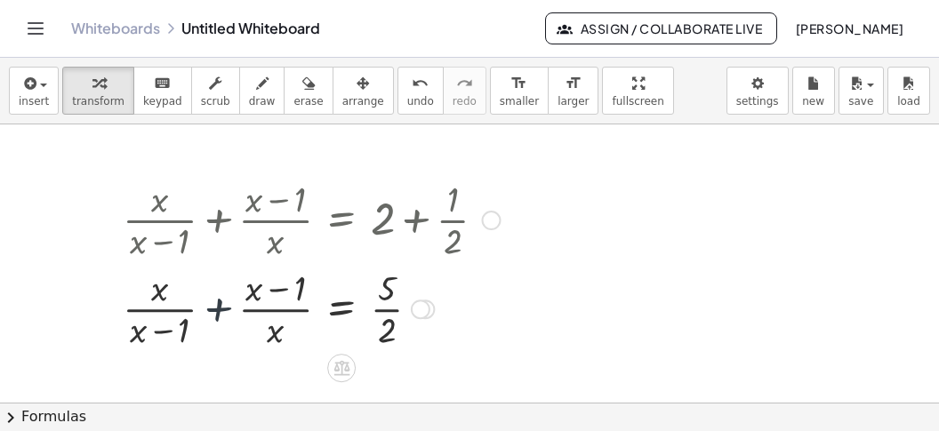
click at [219, 314] on div at bounding box center [312, 307] width 396 height 89
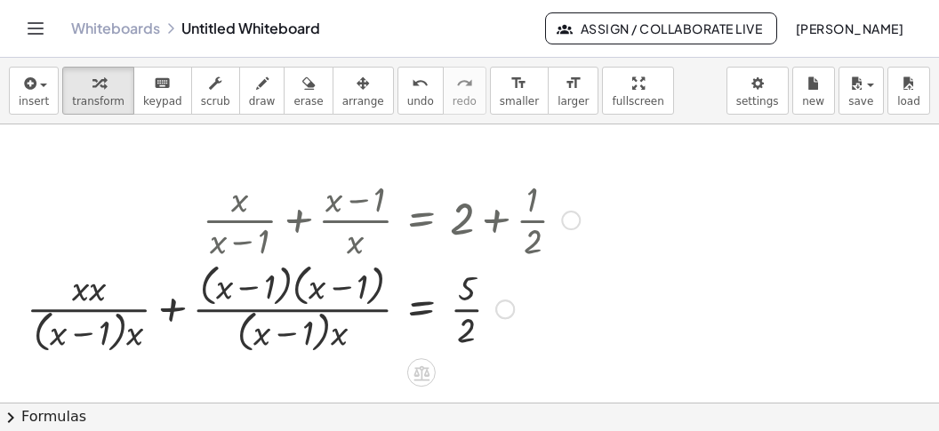
click at [167, 313] on div at bounding box center [303, 307] width 571 height 99
click at [168, 313] on div at bounding box center [353, 307] width 470 height 99
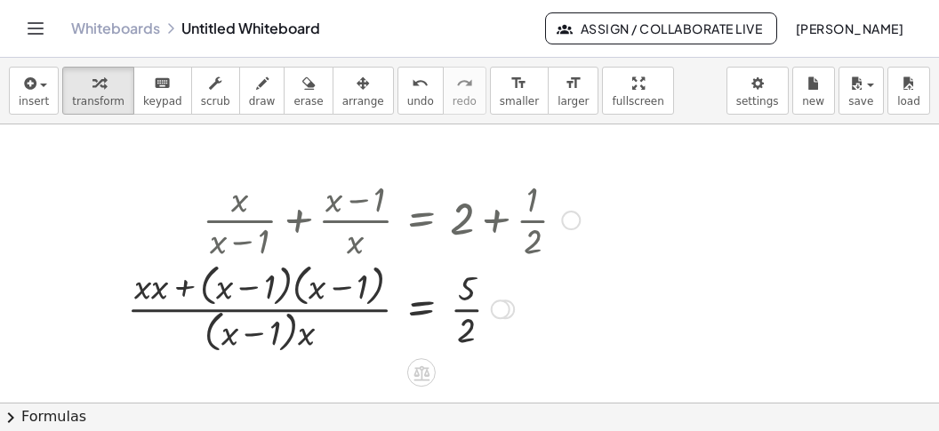
click at [293, 292] on div at bounding box center [353, 307] width 470 height 99
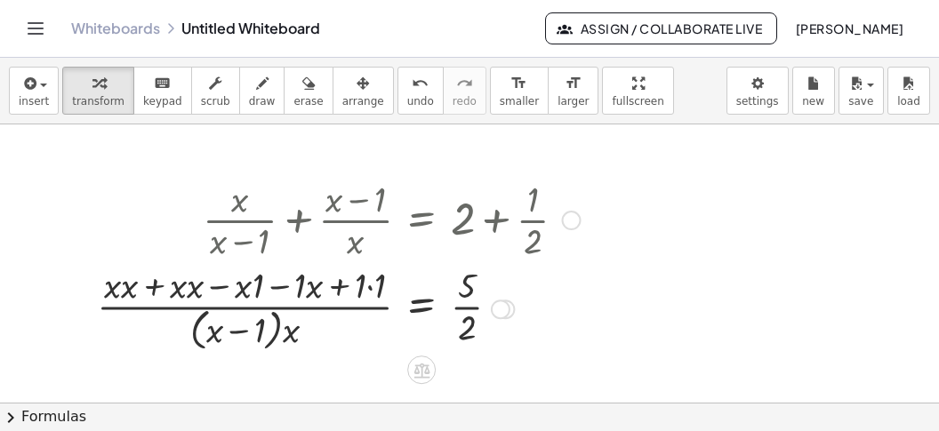
click at [251, 289] on div at bounding box center [338, 307] width 501 height 94
click at [256, 290] on div at bounding box center [338, 307] width 501 height 94
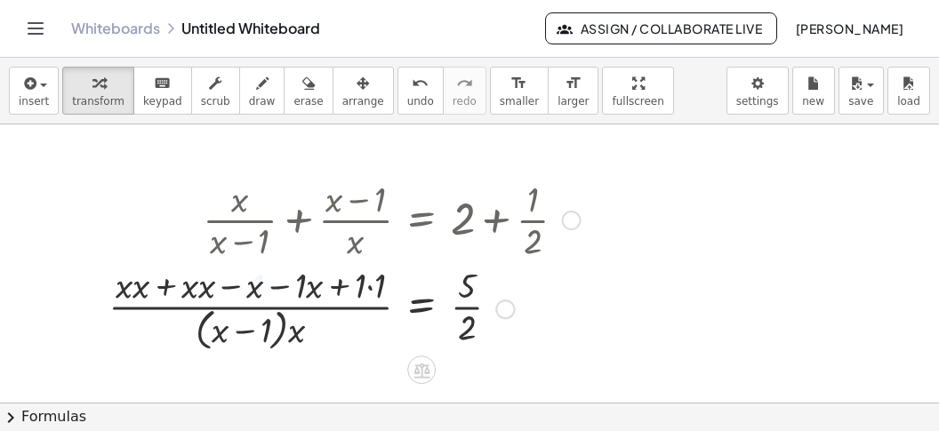
click at [363, 290] on div at bounding box center [345, 307] width 490 height 94
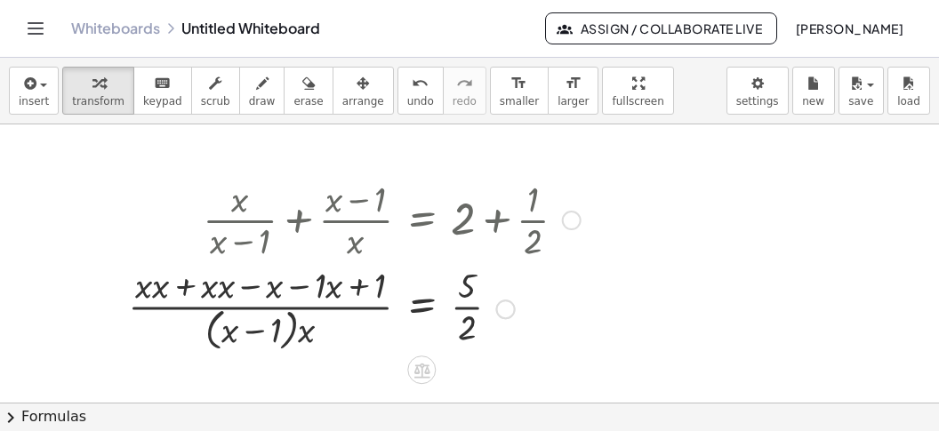
click at [319, 291] on div at bounding box center [354, 307] width 470 height 94
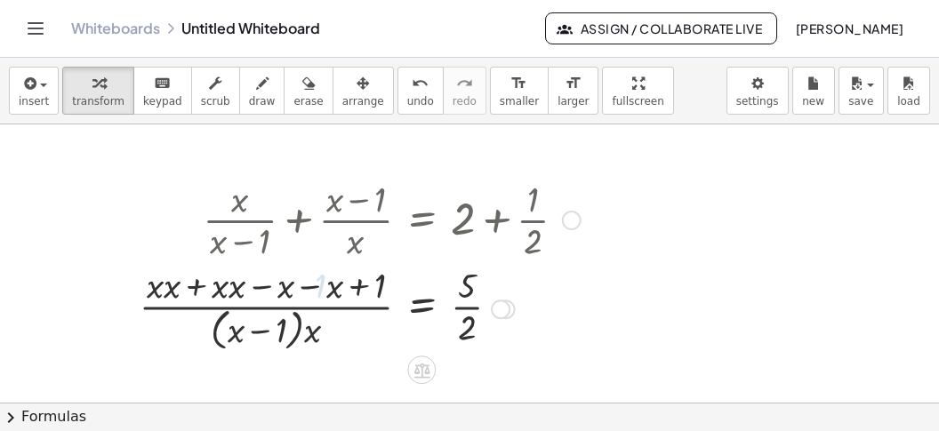
click at [308, 291] on div at bounding box center [360, 307] width 459 height 94
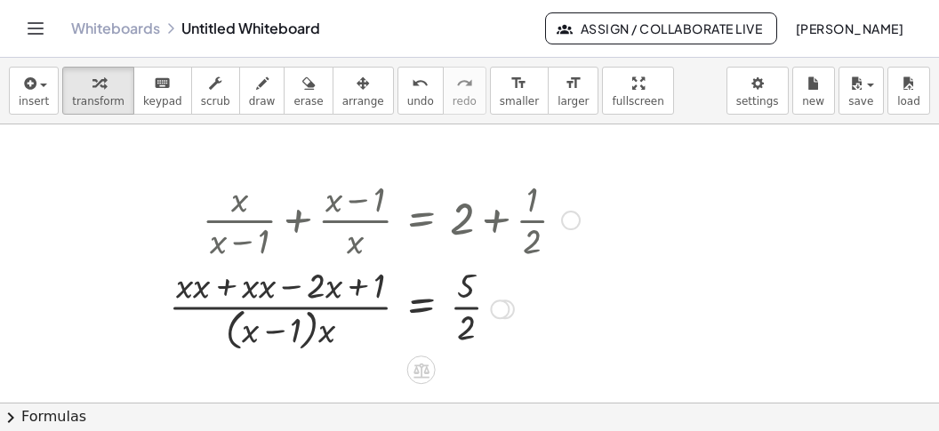
click at [270, 292] on div at bounding box center [374, 307] width 428 height 94
click at [214, 287] on div at bounding box center [377, 307] width 422 height 94
click at [231, 287] on div at bounding box center [380, 307] width 416 height 94
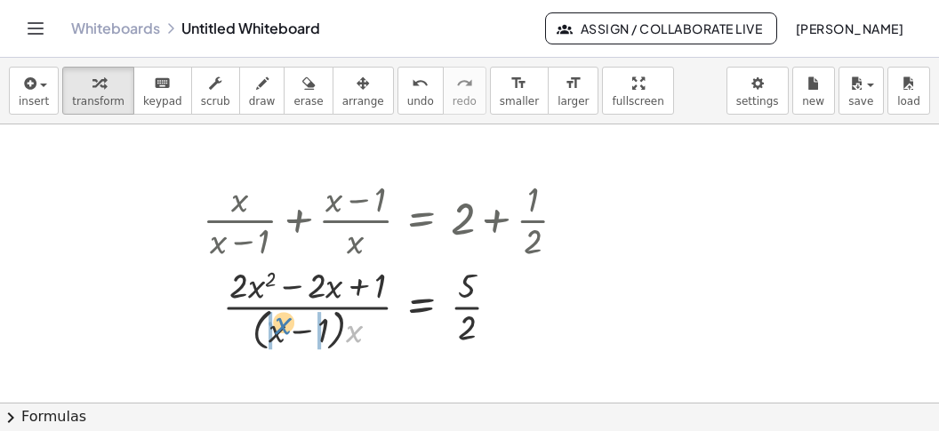
drag, startPoint x: 352, startPoint y: 338, endPoint x: 281, endPoint y: 330, distance: 71.6
click at [281, 330] on div at bounding box center [392, 307] width 396 height 94
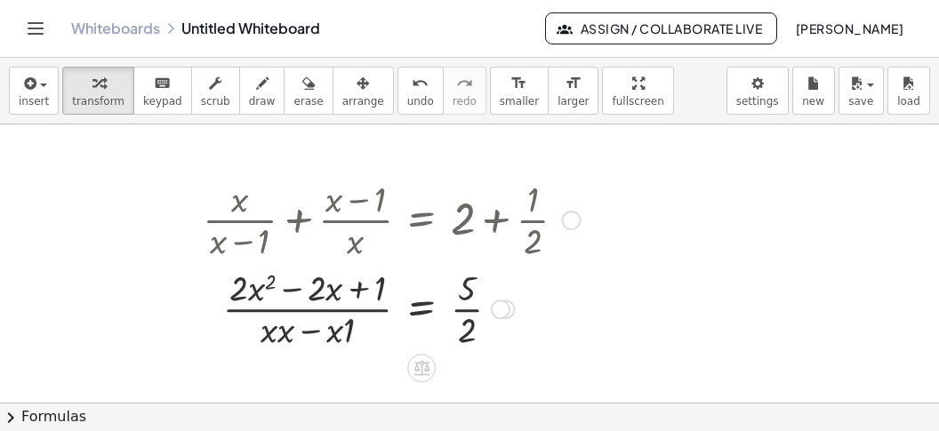
drag, startPoint x: 278, startPoint y: 340, endPoint x: 299, endPoint y: 348, distance: 22.3
click at [279, 340] on div at bounding box center [392, 307] width 396 height 89
click at [343, 335] on div at bounding box center [392, 307] width 396 height 89
drag, startPoint x: 461, startPoint y: 332, endPoint x: 361, endPoint y: 290, distance: 108.8
click at [361, 290] on div at bounding box center [392, 307] width 396 height 89
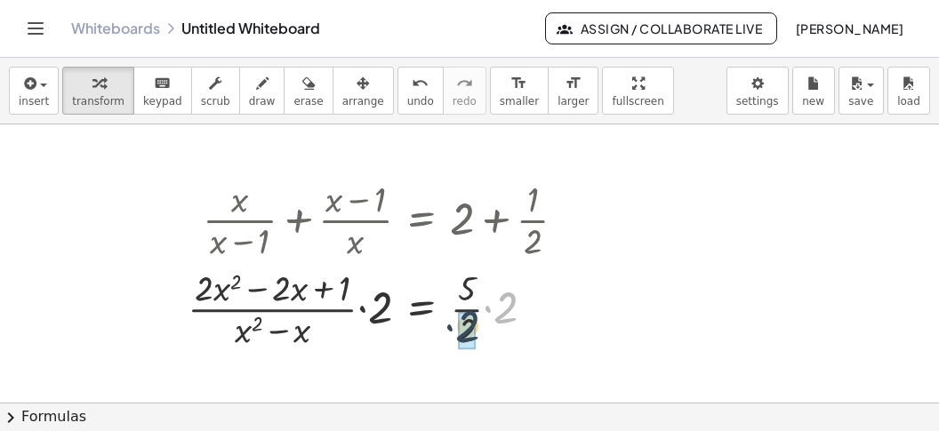
drag, startPoint x: 504, startPoint y: 309, endPoint x: 429, endPoint y: 332, distance: 77.9
click at [421, 309] on div "· 2 x − = · 5 · ( + − ) · ( + ) x + 1 · 2 · 2 · 2 · x x 2 · · 2 · · 2 · 2" at bounding box center [421, 309] width 0 height 0
drag, startPoint x: 382, startPoint y: 313, endPoint x: 328, endPoint y: 284, distance: 61.2
click at [324, 279] on div at bounding box center [384, 307] width 410 height 89
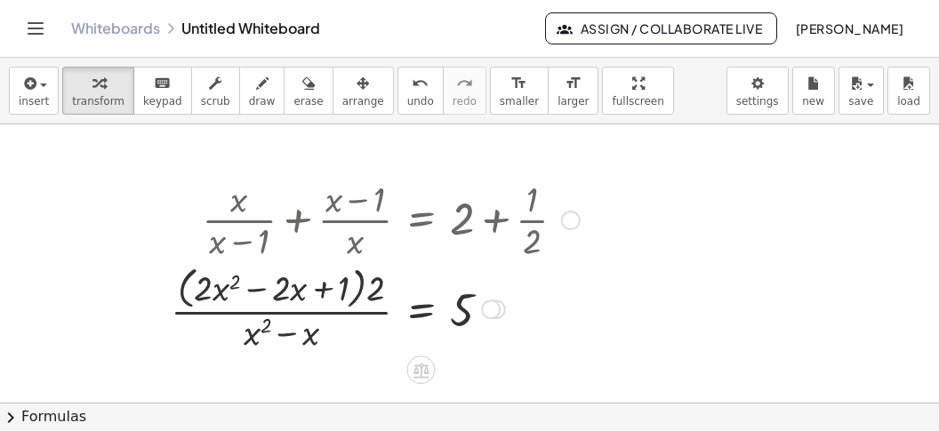
click at [355, 297] on div at bounding box center [375, 307] width 427 height 94
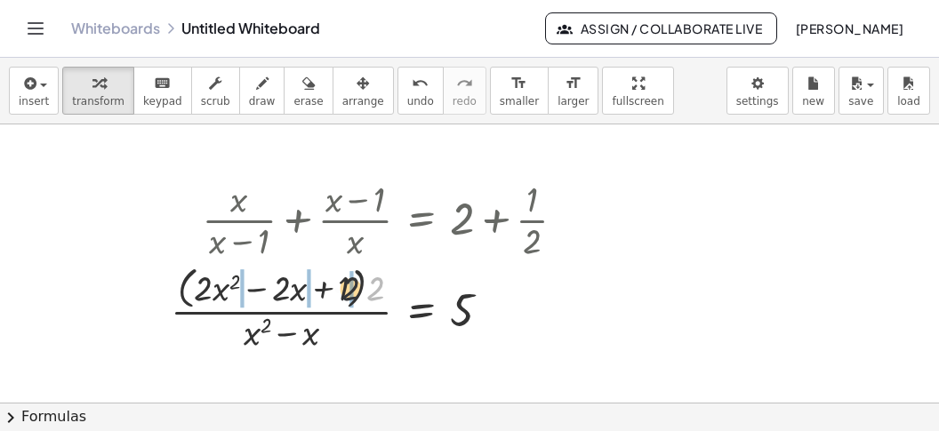
drag, startPoint x: 383, startPoint y: 286, endPoint x: 291, endPoint y: 287, distance: 92.4
click at [291, 285] on div at bounding box center [375, 307] width 427 height 94
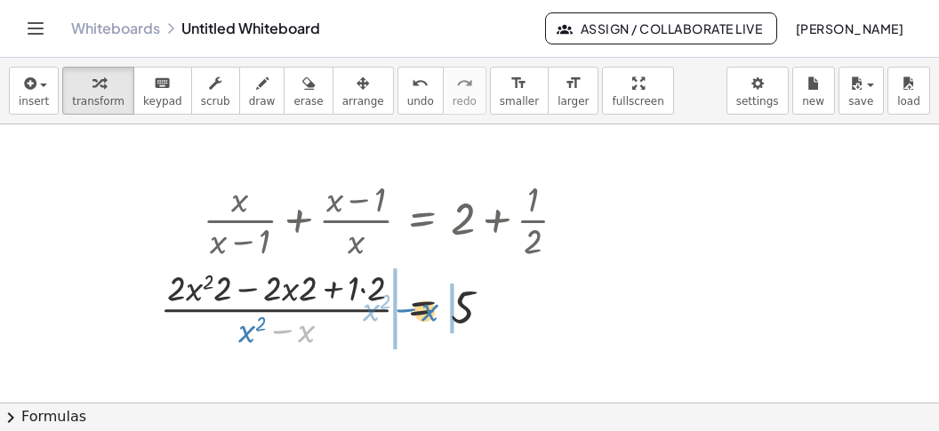
drag, startPoint x: 299, startPoint y: 334, endPoint x: 455, endPoint y: 307, distance: 158.8
click at [421, 309] on div "− x · ( + x 2 ) x − = 5 · ( + − ) · ( + ) x + 1 · 2 · 2 · 2 · x x 2 · 2 · 2 · ·…" at bounding box center [421, 309] width 0 height 0
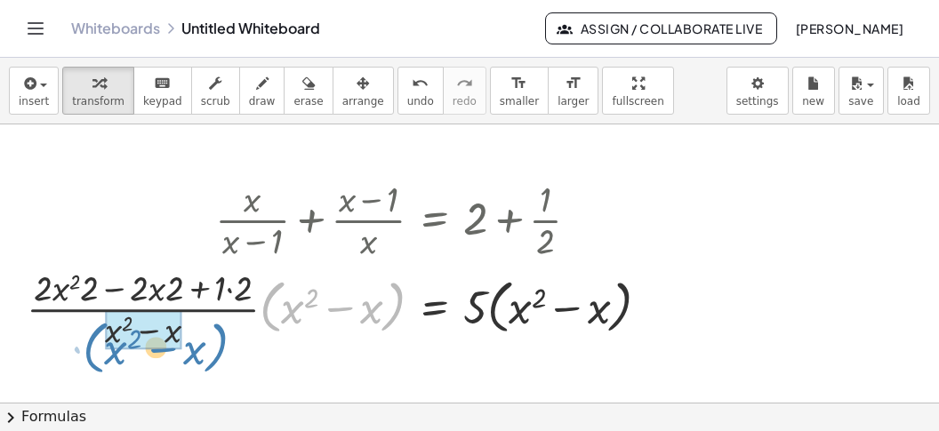
drag, startPoint x: 384, startPoint y: 322, endPoint x: 208, endPoint y: 360, distance: 180.1
click at [208, 360] on div "+ · ( + x − 4 ) · 2 − · ( + x − 3 ) · 4 = + 1 + · ( + x − 2 ) · 8 · ( + · ( + x…" at bounding box center [469, 124] width 939 height 1117
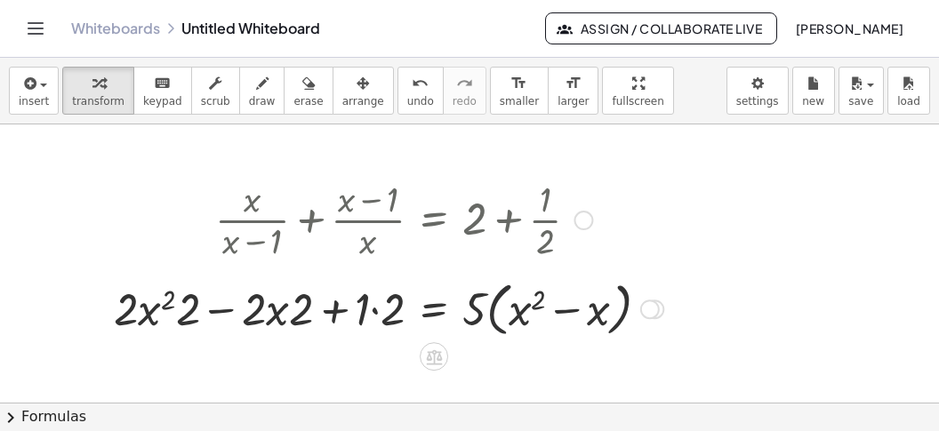
click at [505, 330] on div at bounding box center [388, 308] width 567 height 68
click at [505, 330] on div at bounding box center [379, 307] width 548 height 60
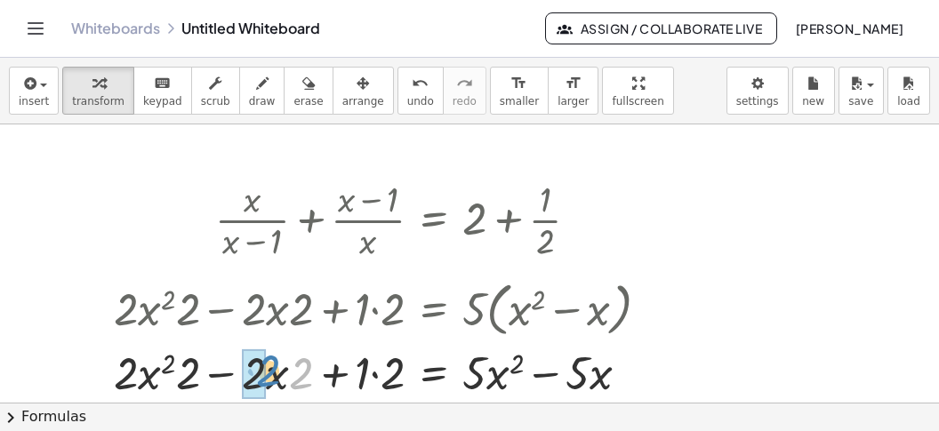
drag, startPoint x: 302, startPoint y: 380, endPoint x: 239, endPoint y: 382, distance: 63.1
click at [268, 379] on div at bounding box center [388, 370] width 567 height 60
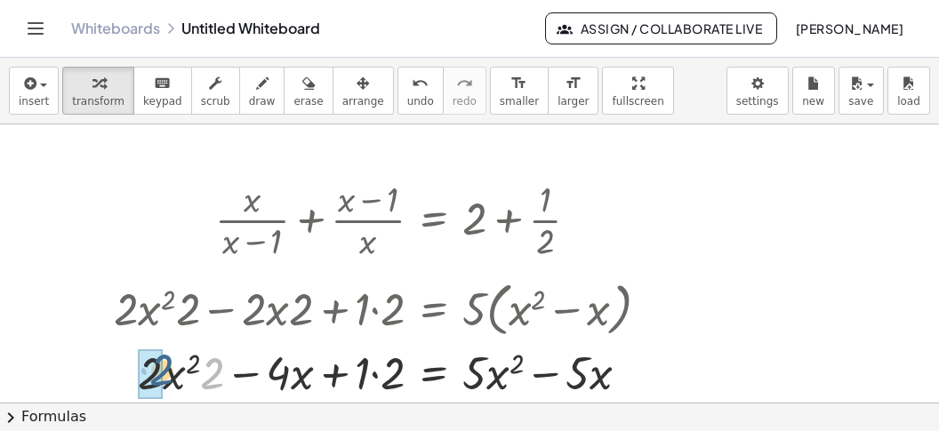
drag, startPoint x: 220, startPoint y: 379, endPoint x: 168, endPoint y: 375, distance: 52.6
click at [168, 375] on div at bounding box center [388, 370] width 567 height 60
click at [380, 374] on div at bounding box center [388, 370] width 567 height 60
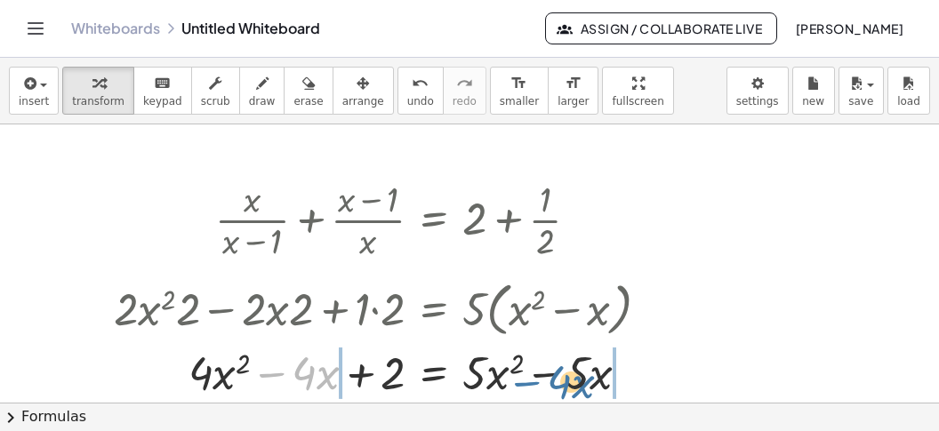
drag, startPoint x: 279, startPoint y: 362, endPoint x: 540, endPoint y: 370, distance: 260.6
click at [540, 370] on div at bounding box center [388, 370] width 567 height 60
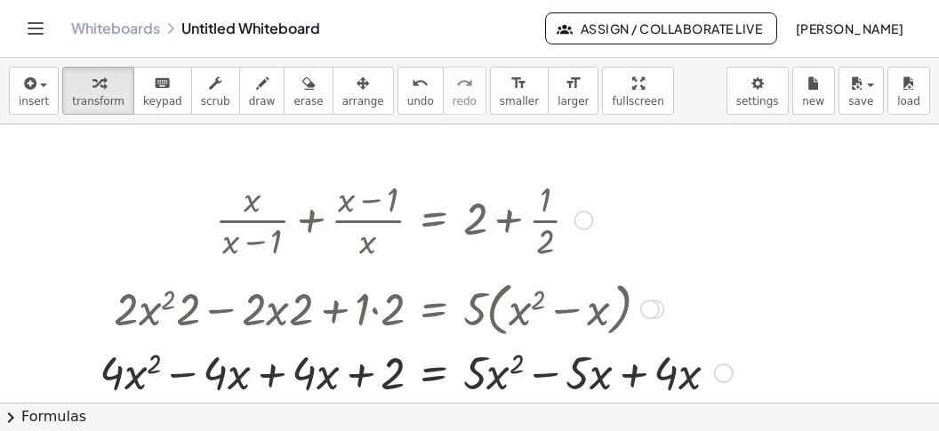
click at [634, 374] on div at bounding box center [416, 370] width 651 height 60
click at [275, 376] on div at bounding box center [381, 370] width 581 height 60
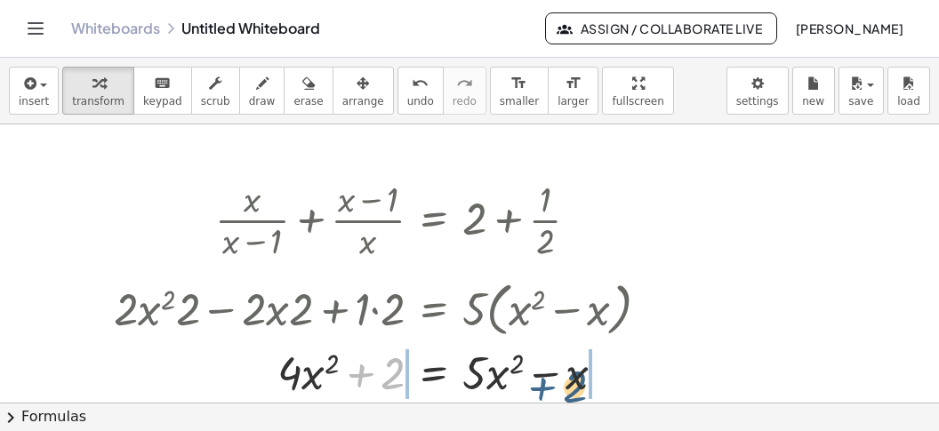
drag, startPoint x: 359, startPoint y: 380, endPoint x: 580, endPoint y: 392, distance: 221.7
click at [584, 392] on div at bounding box center [388, 370] width 567 height 60
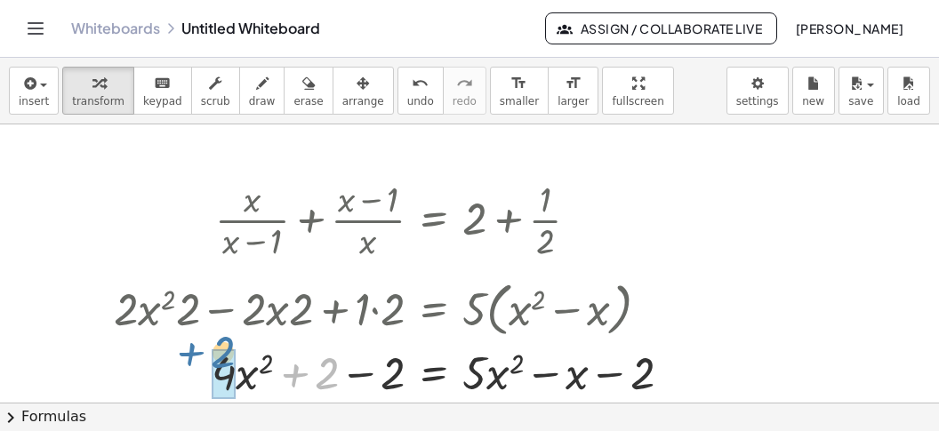
drag, startPoint x: 287, startPoint y: 373, endPoint x: 151, endPoint y: 375, distance: 136.0
click at [175, 357] on div at bounding box center [399, 370] width 589 height 60
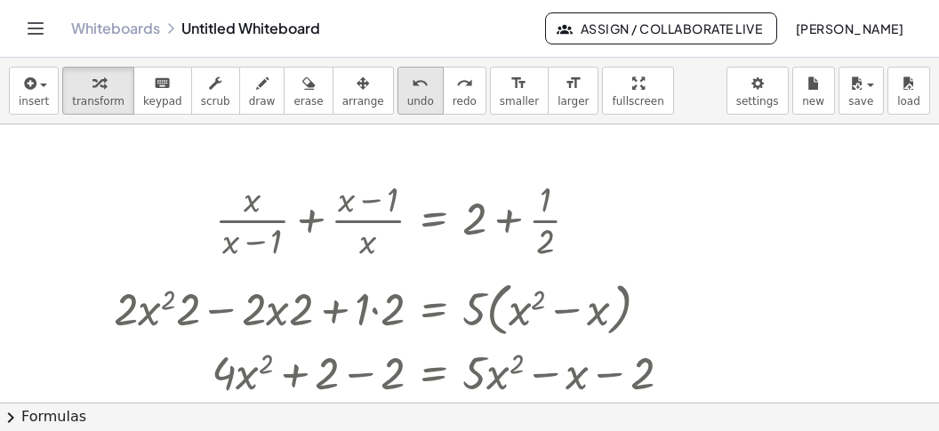
drag, startPoint x: 383, startPoint y: 90, endPoint x: 386, endPoint y: 109, distance: 19.7
click at [412, 92] on icon "undo" at bounding box center [420, 83] width 17 height 21
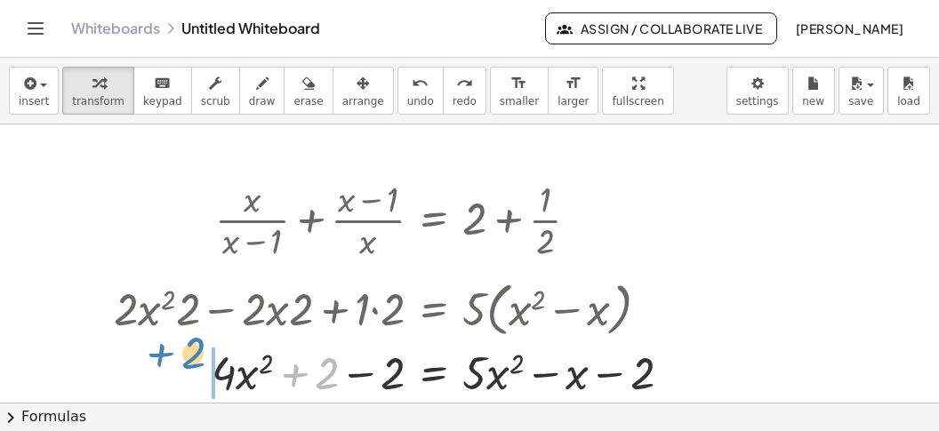
drag, startPoint x: 291, startPoint y: 374, endPoint x: 155, endPoint y: 356, distance: 137.3
click at [155, 356] on div at bounding box center [417, 370] width 555 height 60
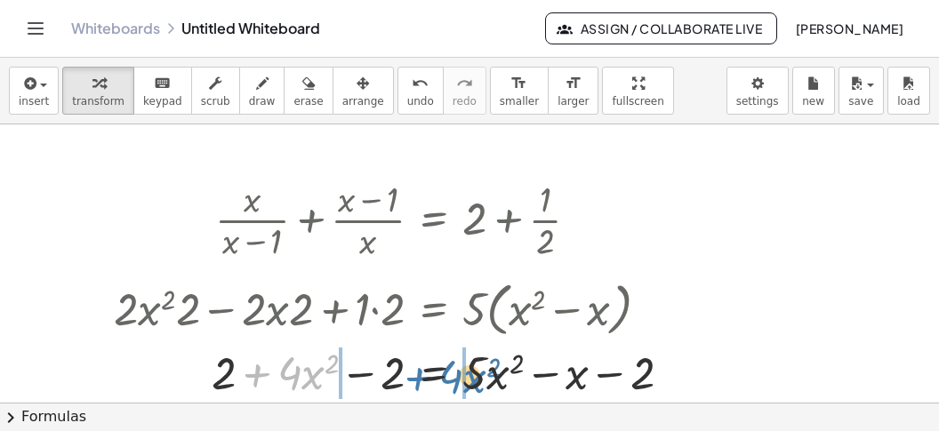
drag, startPoint x: 260, startPoint y: 376, endPoint x: 474, endPoint y: 379, distance: 214.2
click at [474, 379] on div at bounding box center [417, 370] width 555 height 60
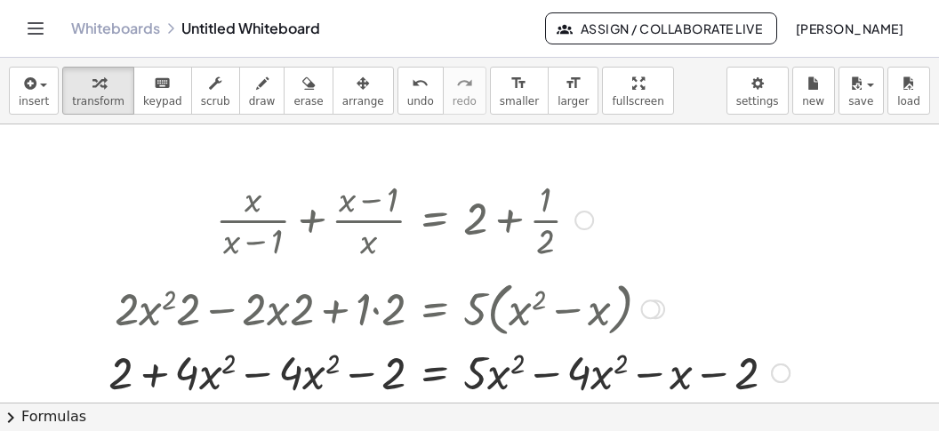
drag, startPoint x: 547, startPoint y: 376, endPoint x: 548, endPoint y: 388, distance: 11.7
click at [548, 376] on div at bounding box center [449, 370] width 699 height 60
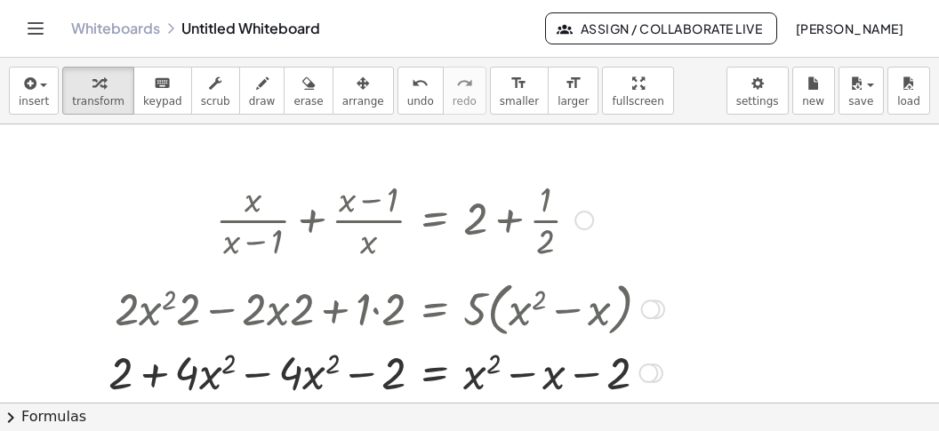
click at [261, 377] on div at bounding box center [386, 370] width 573 height 60
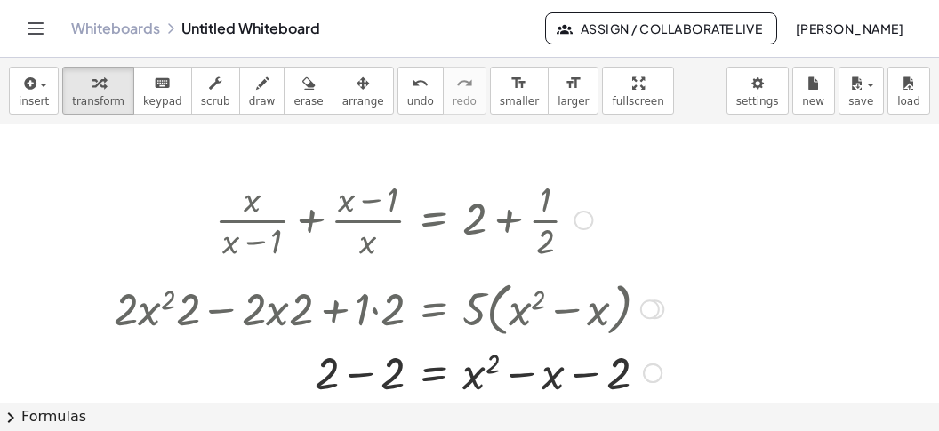
click at [366, 377] on div at bounding box center [388, 370] width 567 height 60
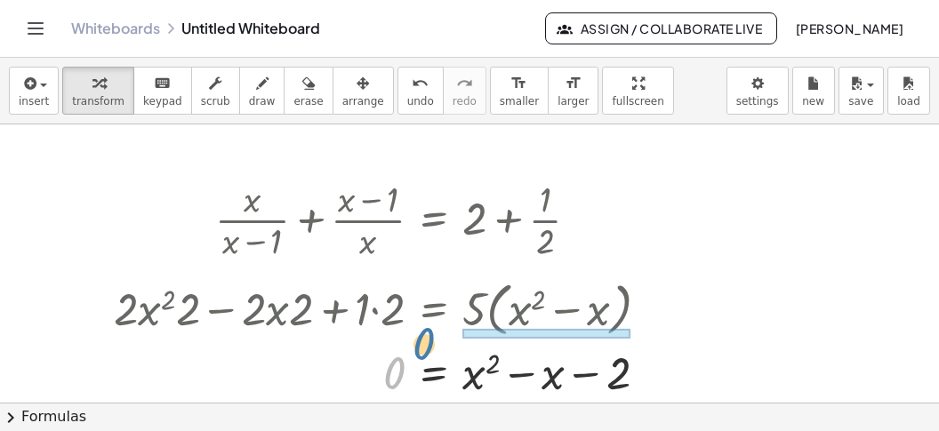
drag, startPoint x: 389, startPoint y: 368, endPoint x: 428, endPoint y: 338, distance: 48.7
click at [434, 372] on div "0 = + x 2 − x − 2 0" at bounding box center [434, 372] width 0 height 0
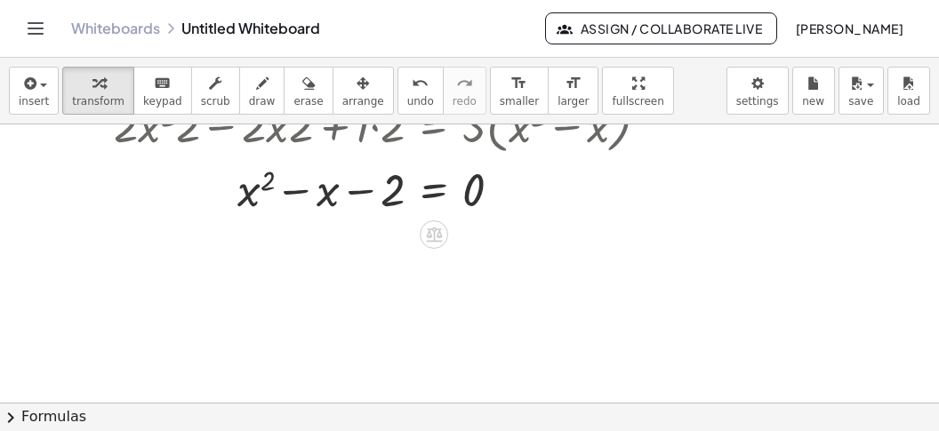
scroll to position [781, 0]
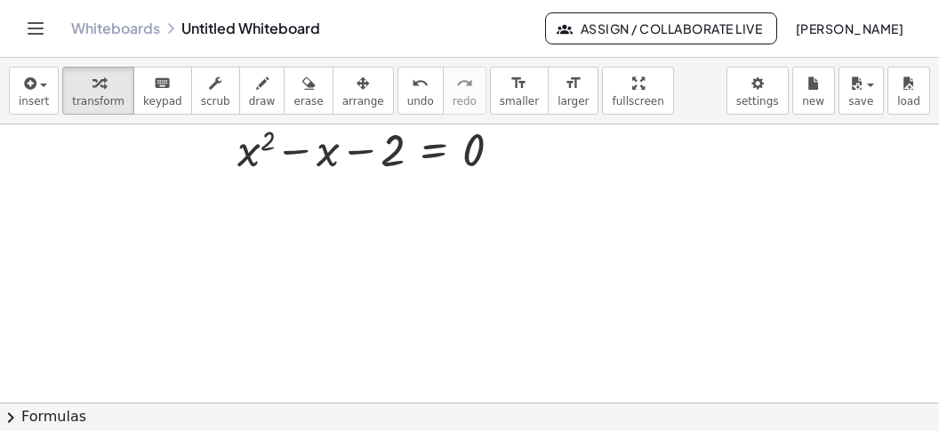
click at [233, 413] on button "chevron_right Formulas" at bounding box center [469, 417] width 939 height 28
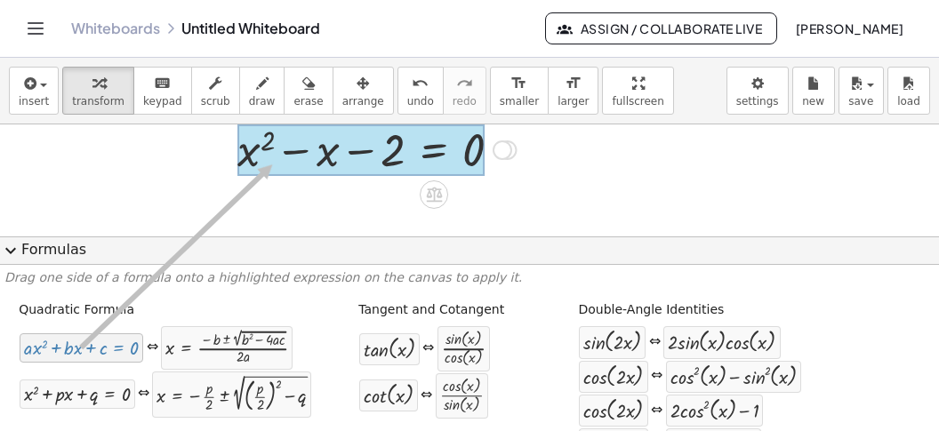
drag, startPoint x: 94, startPoint y: 353, endPoint x: 273, endPoint y: 164, distance: 259.7
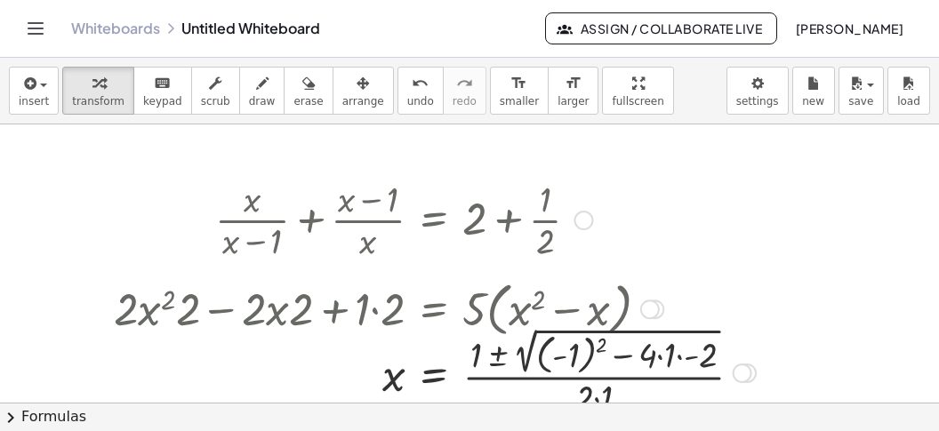
scroll to position [670, 0]
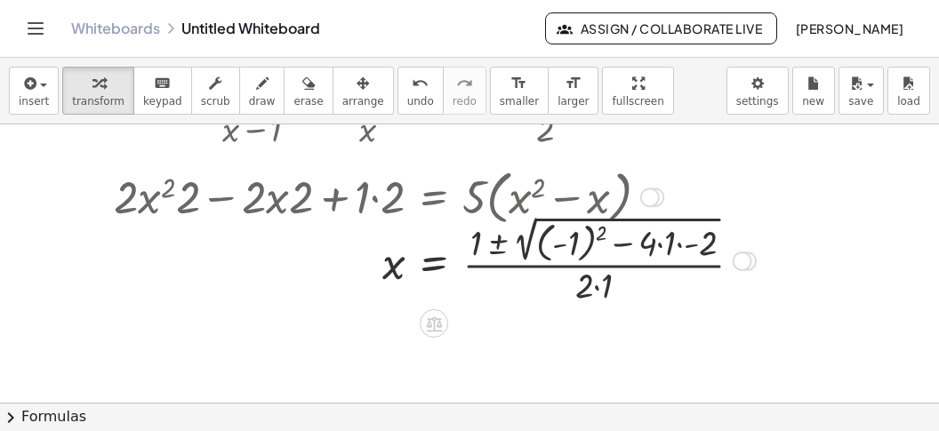
click at [588, 241] on div at bounding box center [435, 259] width 660 height 97
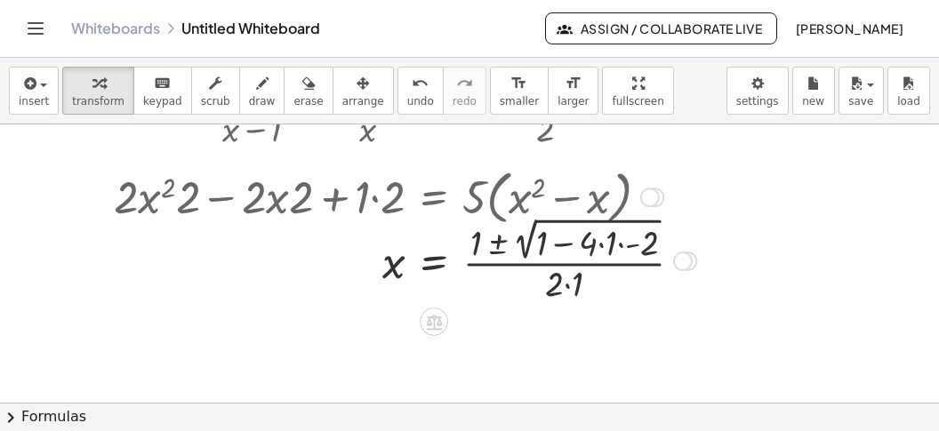
click at [630, 243] on div at bounding box center [405, 258] width 600 height 93
drag, startPoint x: 629, startPoint y: 243, endPoint x: 619, endPoint y: 244, distance: 10.7
click at [628, 244] on div at bounding box center [395, 258] width 581 height 93
click at [619, 244] on div at bounding box center [405, 258] width 600 height 93
click at [618, 244] on div at bounding box center [405, 258] width 600 height 93
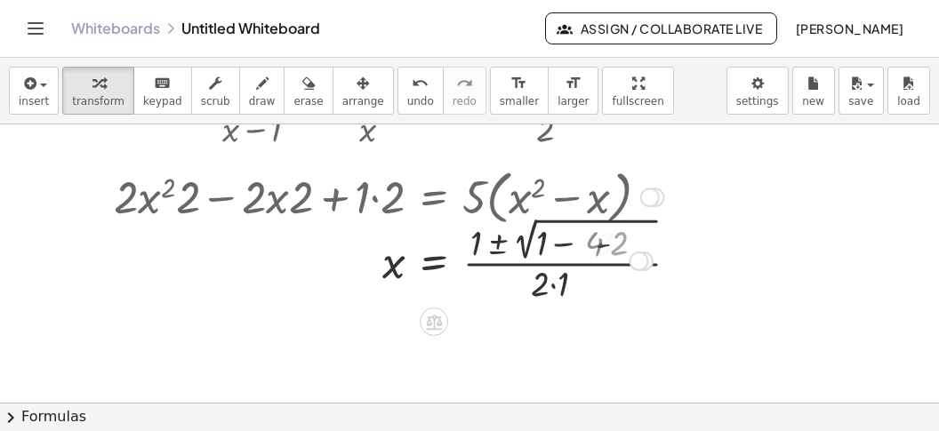
click at [618, 244] on div at bounding box center [405, 258] width 600 height 93
click at [617, 244] on div at bounding box center [405, 258] width 600 height 93
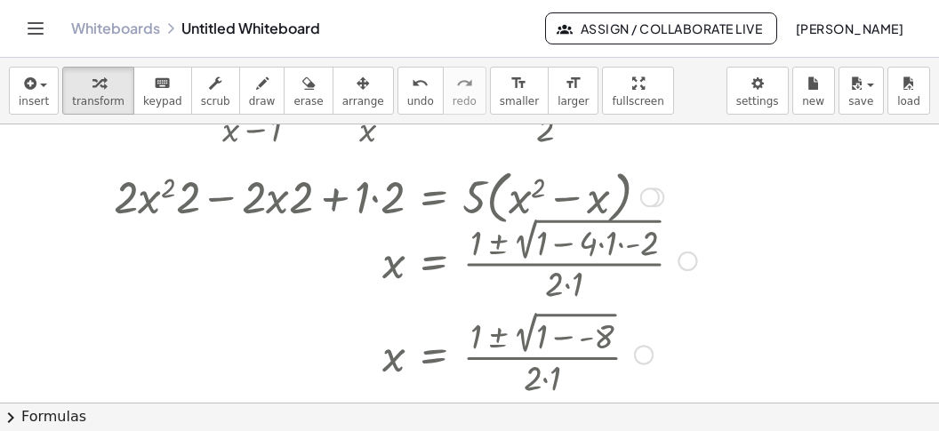
scroll to position [781, 0]
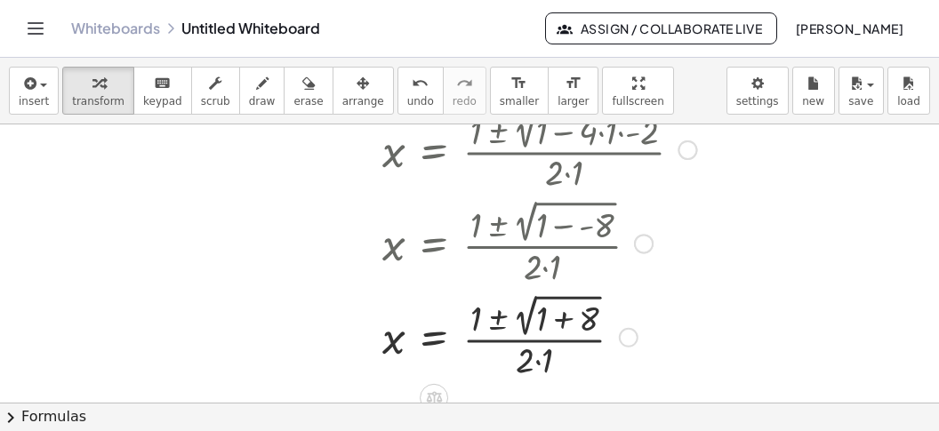
click at [571, 316] on div at bounding box center [405, 335] width 600 height 93
click at [522, 372] on div at bounding box center [405, 336] width 600 height 92
click at [528, 318] on div at bounding box center [405, 336] width 600 height 92
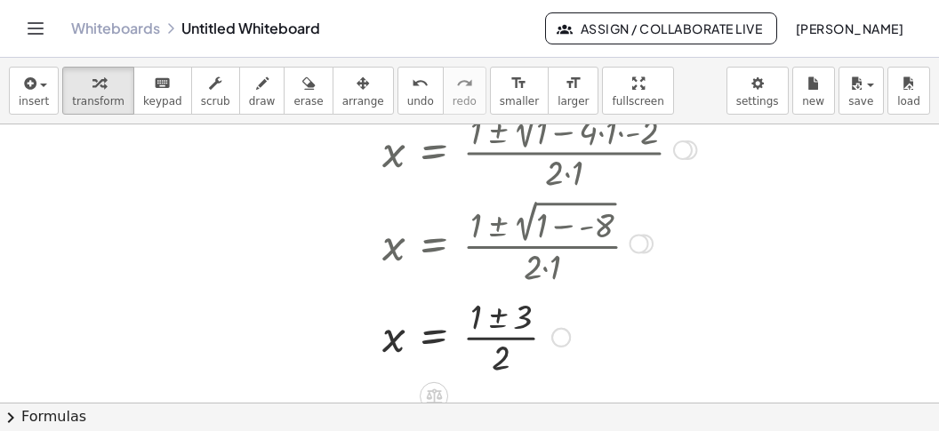
scroll to position [837, 0]
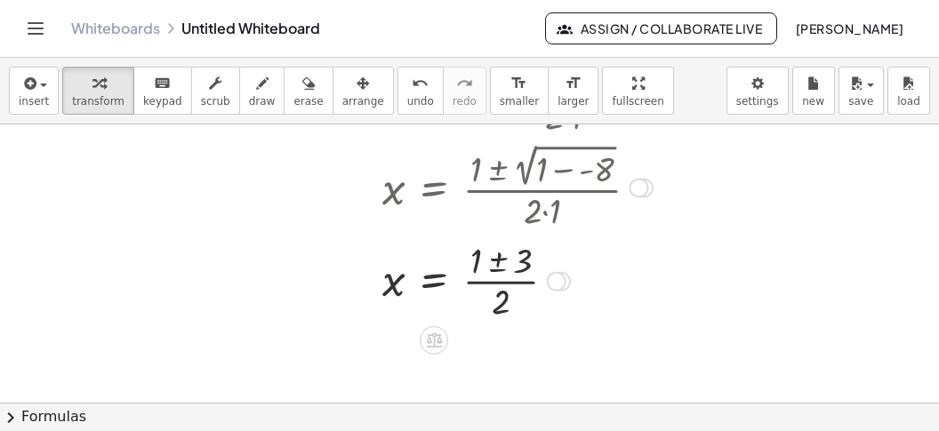
click at [499, 260] on div at bounding box center [405, 279] width 600 height 89
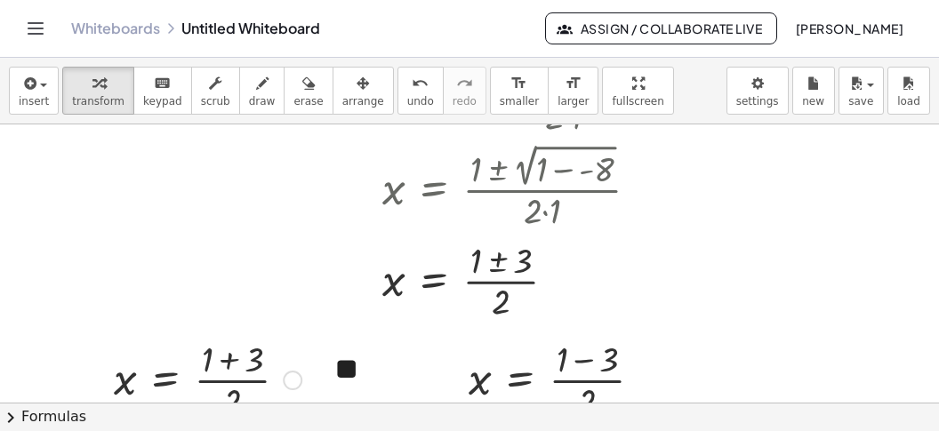
click at [232, 354] on div at bounding box center [207, 378] width 205 height 89
click at [237, 372] on div at bounding box center [245, 381] width 20 height 20
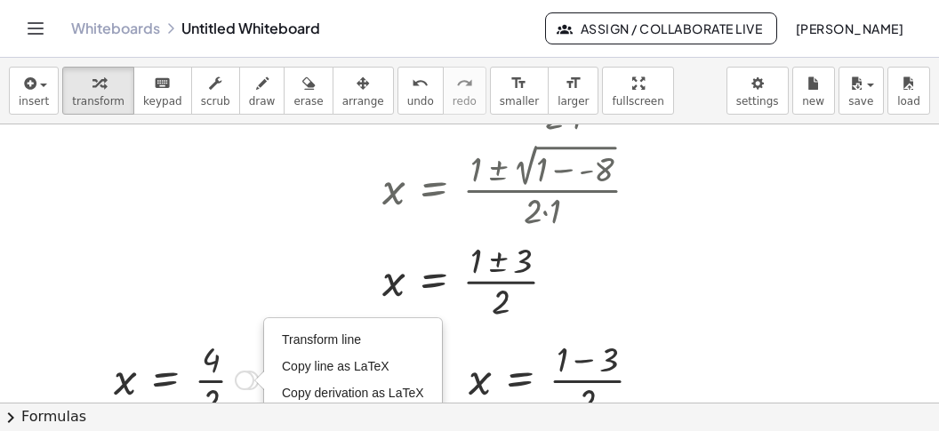
click at [213, 380] on div at bounding box center [186, 378] width 162 height 89
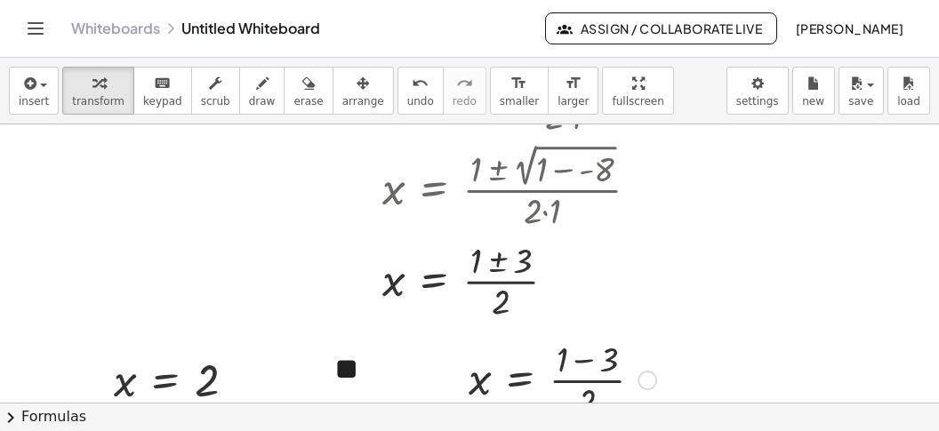
drag, startPoint x: 589, startPoint y: 355, endPoint x: 594, endPoint y: 368, distance: 14.1
click at [591, 356] on div at bounding box center [562, 378] width 205 height 89
click at [588, 383] on div at bounding box center [549, 378] width 178 height 89
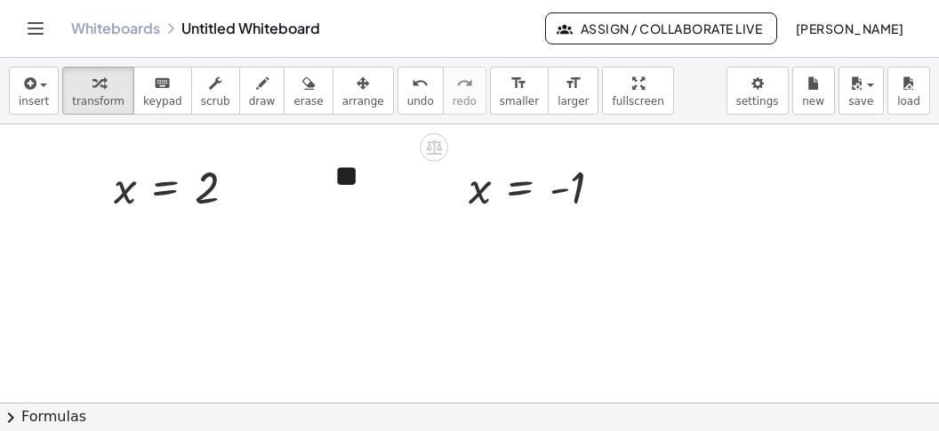
scroll to position [1117, 0]
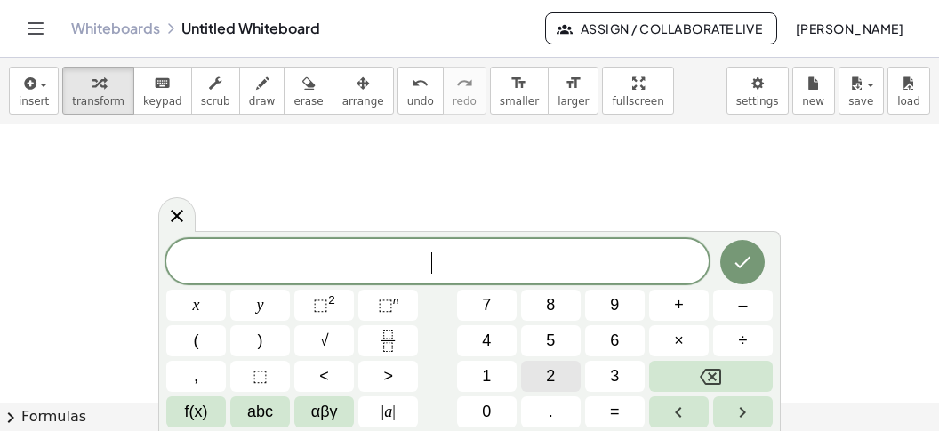
click at [543, 368] on button "2" at bounding box center [551, 376] width 60 height 31
click at [478, 336] on button "4" at bounding box center [487, 340] width 60 height 31
click at [482, 412] on button "0" at bounding box center [487, 411] width 60 height 31
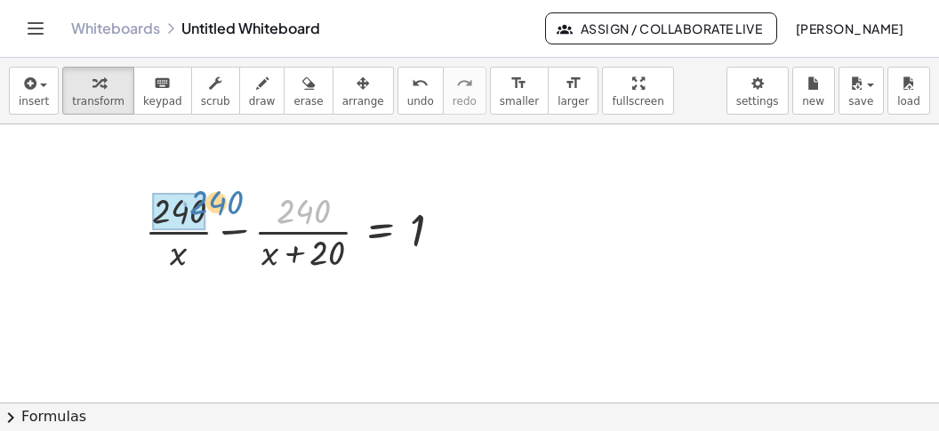
drag, startPoint x: 321, startPoint y: 210, endPoint x: 216, endPoint y: 206, distance: 104.9
click at [216, 205] on div at bounding box center [300, 230] width 329 height 89
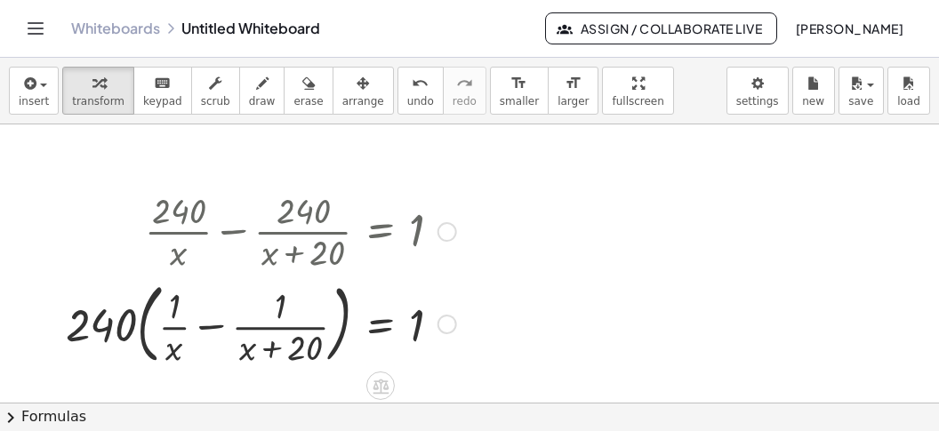
click at [208, 320] on div at bounding box center [261, 323] width 408 height 96
click at [210, 325] on div at bounding box center [261, 323] width 408 height 96
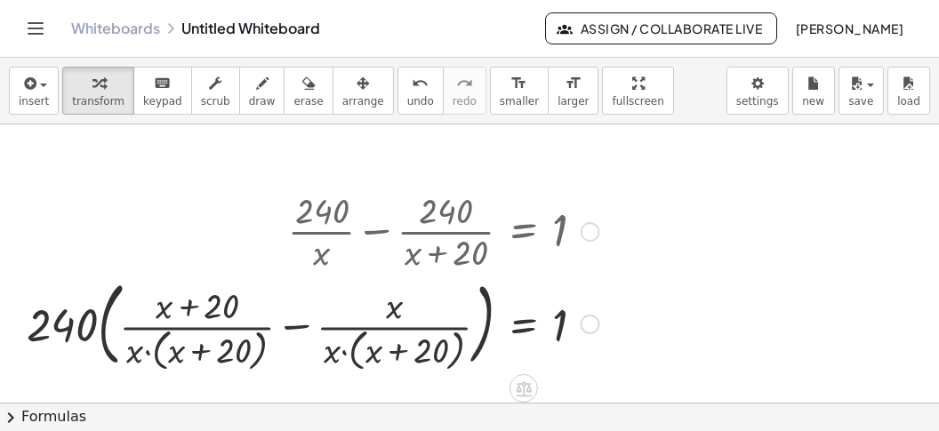
click at [304, 331] on div at bounding box center [313, 322] width 590 height 100
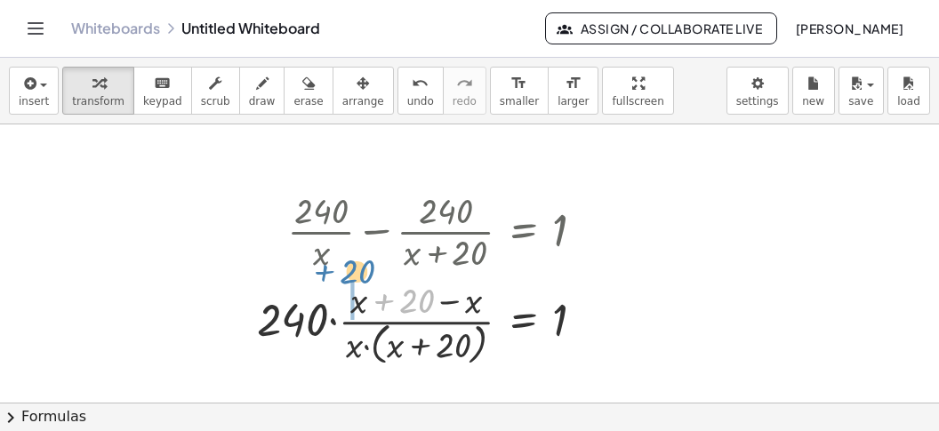
drag, startPoint x: 373, startPoint y: 300, endPoint x: 307, endPoint y: 282, distance: 69.0
click at [523, 232] on div "+ · 240 · x − · 240 · ( + x + 20 ) = 1 · 240 · ( + · 1 · x − · 1 · ( + x + 20 )…" at bounding box center [523, 232] width 0 height 0
click at [454, 303] on div at bounding box center [427, 323] width 359 height 94
click at [334, 319] on div at bounding box center [427, 323] width 359 height 94
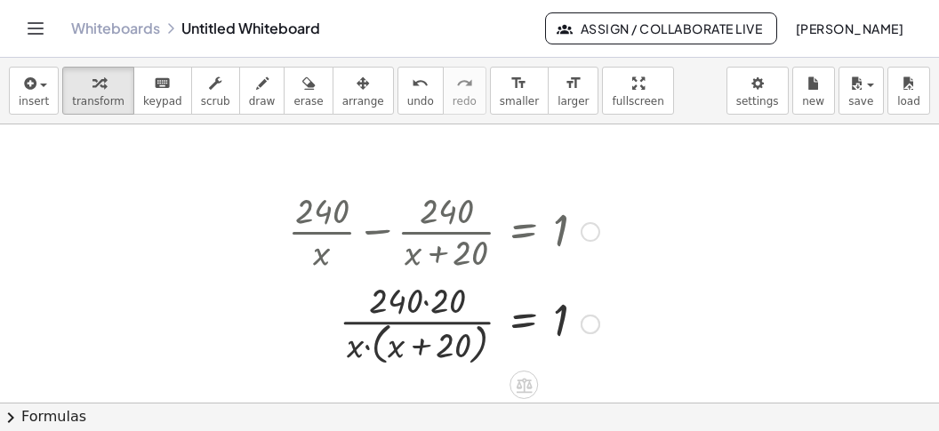
click at [431, 304] on div at bounding box center [443, 323] width 329 height 94
drag, startPoint x: 353, startPoint y: 345, endPoint x: 394, endPoint y: 347, distance: 40.9
click at [394, 347] on div at bounding box center [443, 323] width 329 height 94
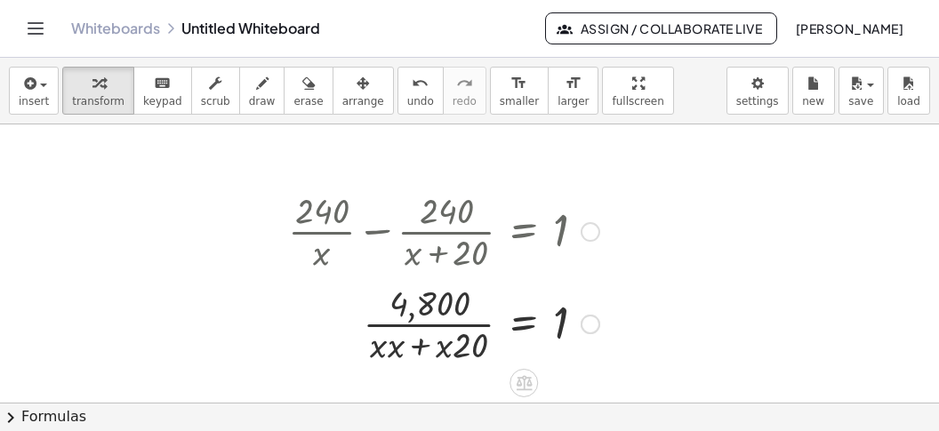
click at [405, 350] on div at bounding box center [443, 321] width 329 height 89
click at [389, 350] on div at bounding box center [443, 321] width 329 height 89
drag, startPoint x: 473, startPoint y: 354, endPoint x: 429, endPoint y: 355, distance: 43.6
click at [524, 324] on div "· 20 · = 1 · ( + + 20 ) 4,800 x · x · 2" at bounding box center [524, 324] width 0 height 0
drag, startPoint x: 450, startPoint y: 346, endPoint x: 591, endPoint y: 297, distance: 149.5
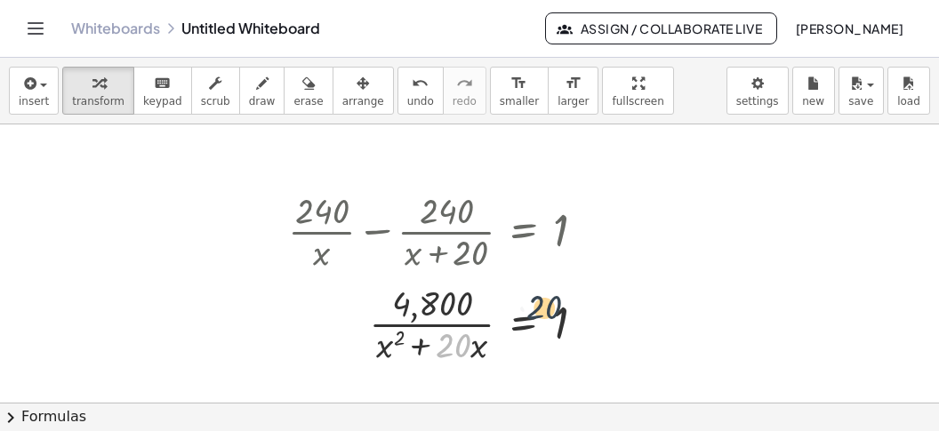
click at [591, 297] on div at bounding box center [443, 321] width 329 height 89
drag, startPoint x: 476, startPoint y: 346, endPoint x: 548, endPoint y: 306, distance: 83.1
click at [548, 306] on div at bounding box center [443, 321] width 329 height 89
drag, startPoint x: 441, startPoint y: 347, endPoint x: 524, endPoint y: 315, distance: 89.5
click at [524, 315] on div at bounding box center [443, 321] width 329 height 89
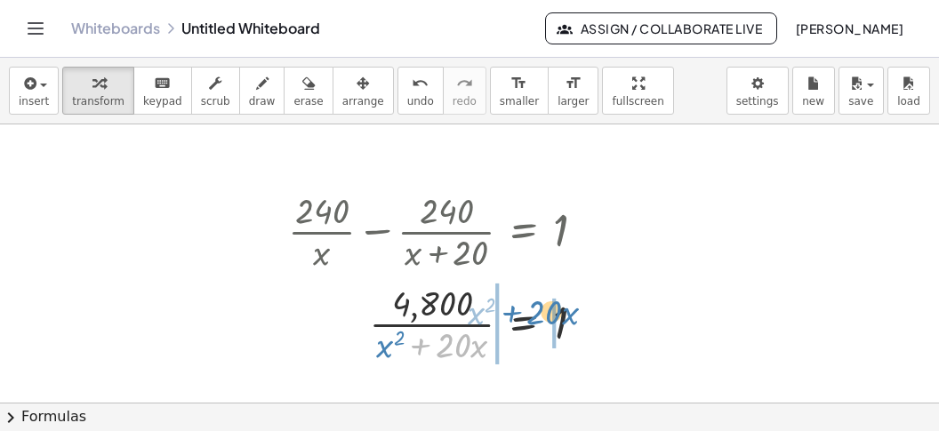
drag, startPoint x: 414, startPoint y: 348, endPoint x: 509, endPoint y: 324, distance: 98.3
click at [514, 312] on div at bounding box center [443, 321] width 329 height 89
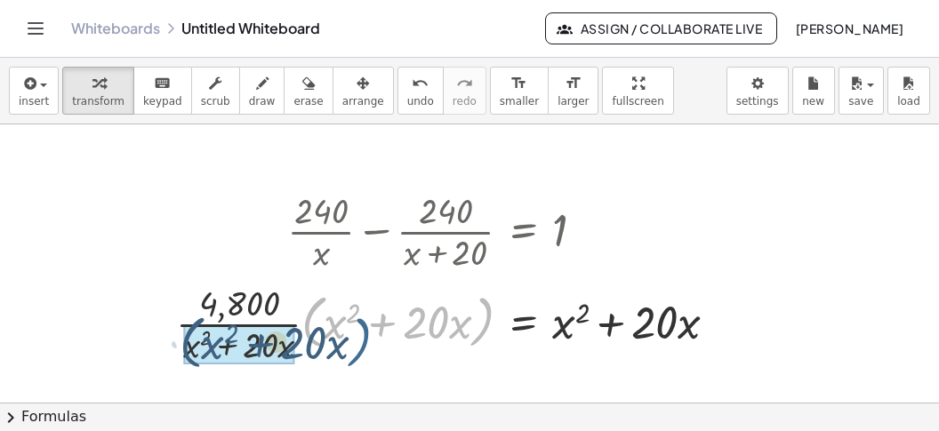
drag, startPoint x: 485, startPoint y: 330, endPoint x: 342, endPoint y: 352, distance: 144.8
click at [347, 352] on div at bounding box center [453, 321] width 573 height 89
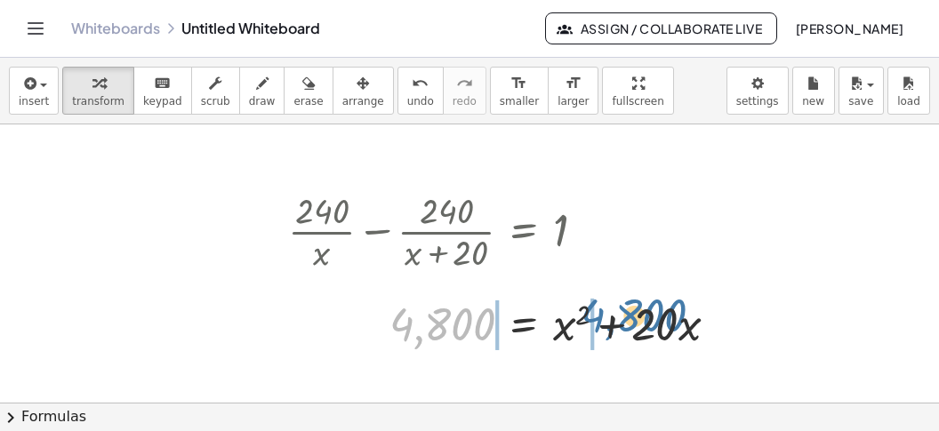
drag, startPoint x: 451, startPoint y: 320, endPoint x: 630, endPoint y: 315, distance: 179.6
click at [668, 311] on div at bounding box center [510, 322] width 462 height 60
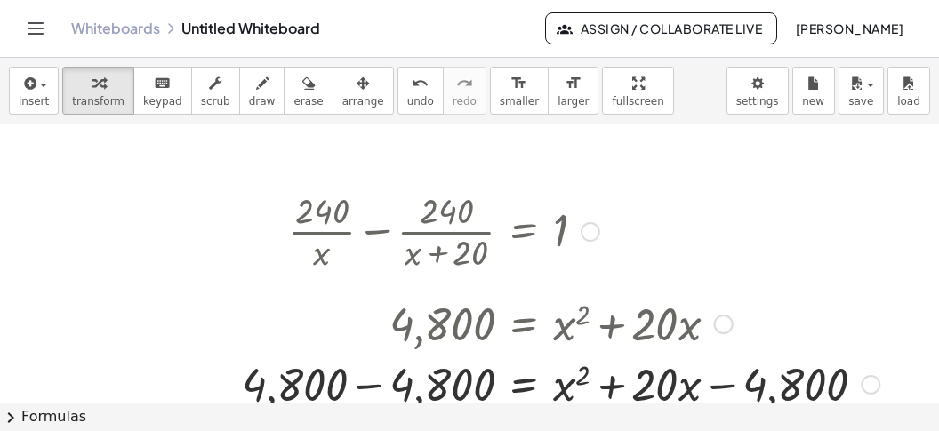
click at [367, 382] on div at bounding box center [560, 382] width 655 height 60
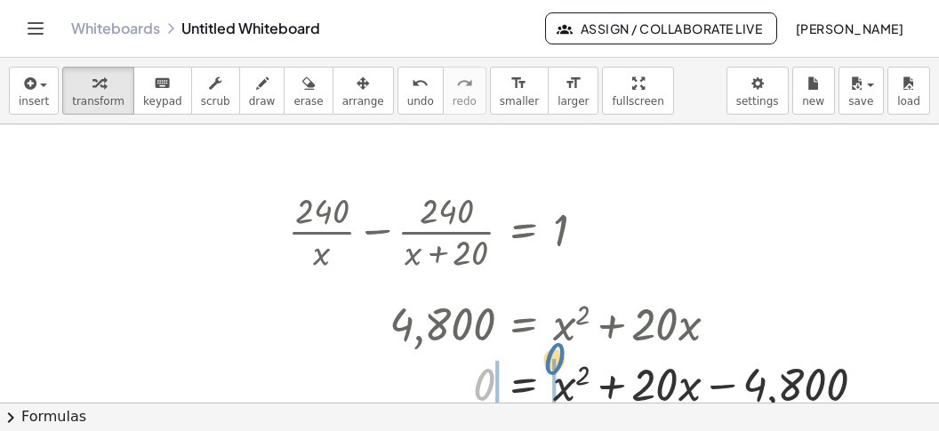
drag, startPoint x: 482, startPoint y: 380, endPoint x: 560, endPoint y: 354, distance: 82.6
click at [560, 354] on div at bounding box center [583, 382] width 609 height 60
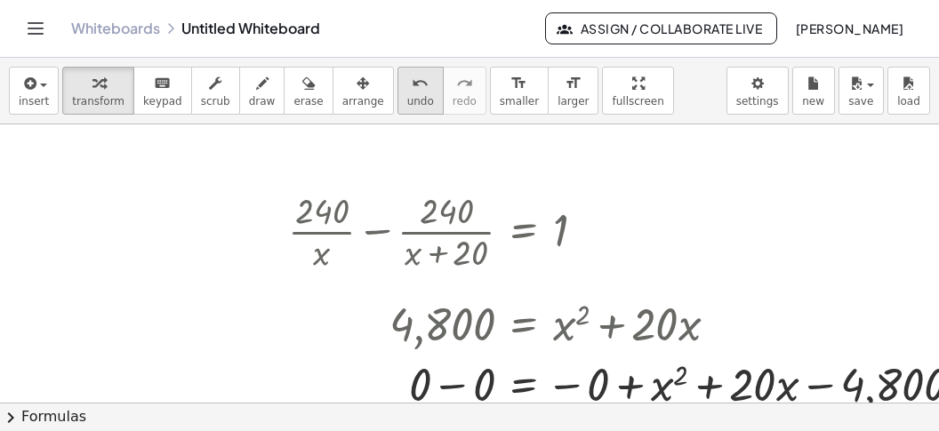
click at [412, 84] on icon "undo" at bounding box center [420, 83] width 17 height 21
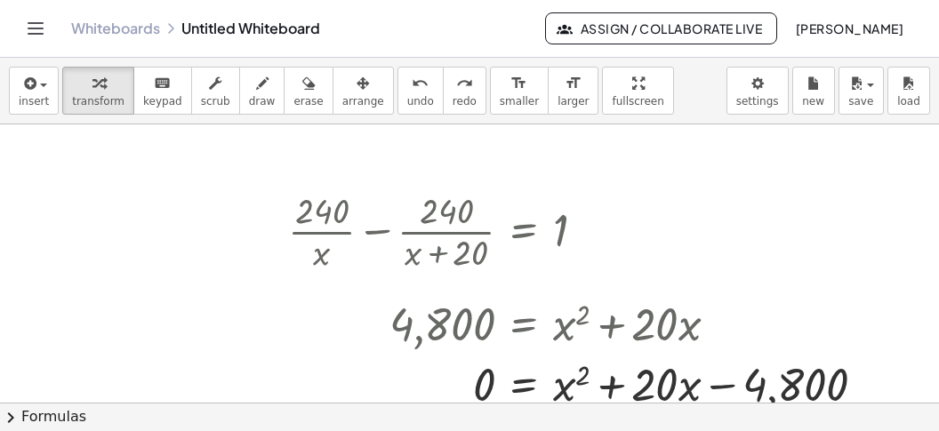
scroll to position [1228, 0]
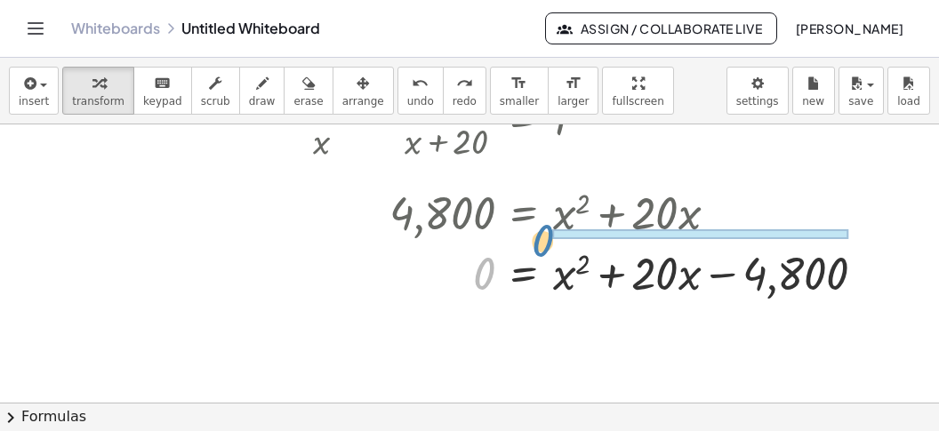
drag, startPoint x: 471, startPoint y: 263, endPoint x: 540, endPoint y: 240, distance: 72.2
click at [540, 241] on div at bounding box center [583, 271] width 609 height 60
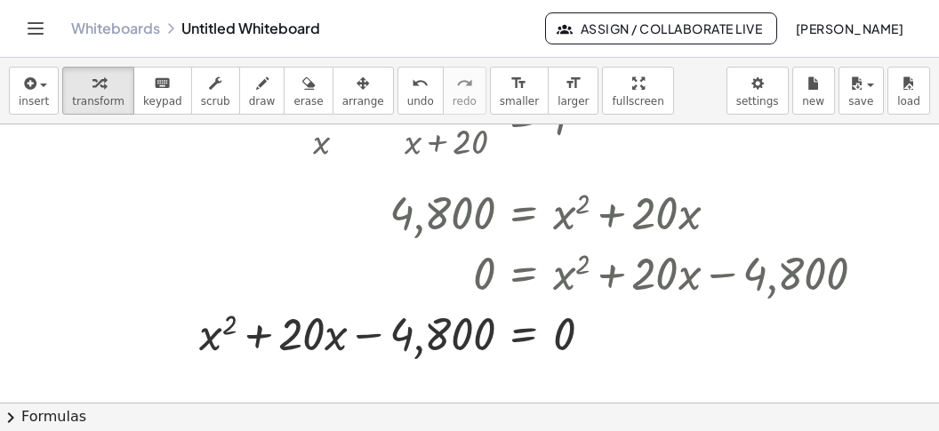
click at [452, 413] on button "chevron_right Formulas" at bounding box center [469, 417] width 939 height 28
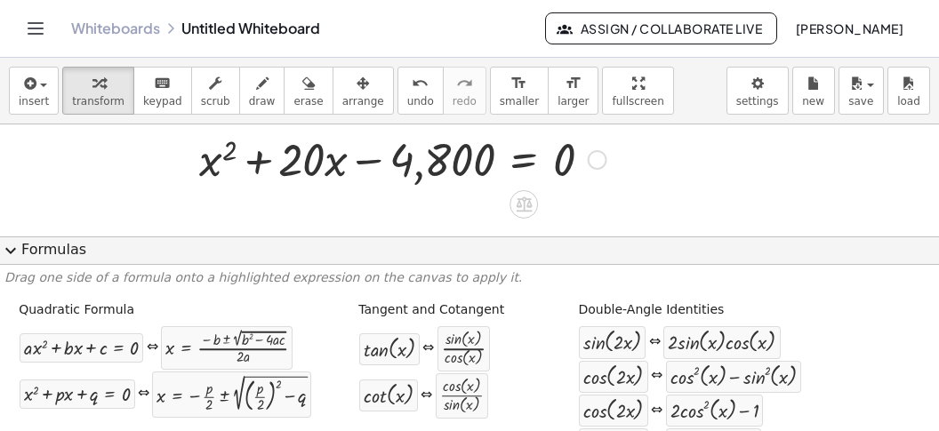
scroll to position [1432, 0]
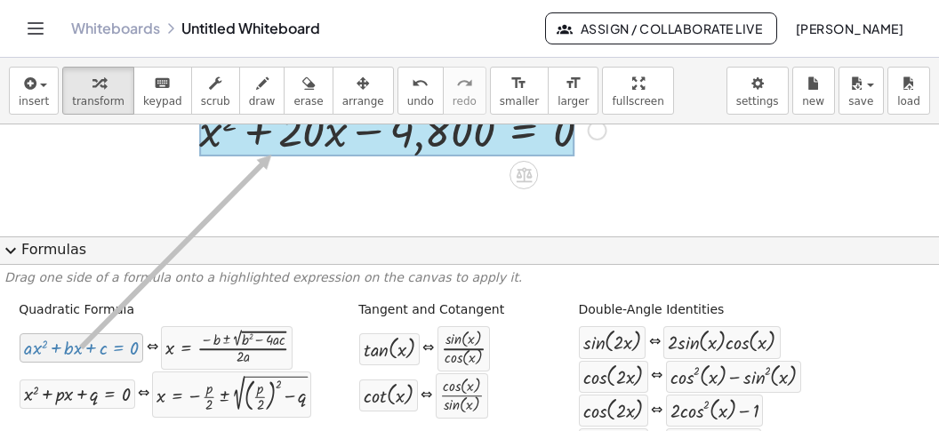
drag, startPoint x: 98, startPoint y: 357, endPoint x: 290, endPoint y: 155, distance: 279.2
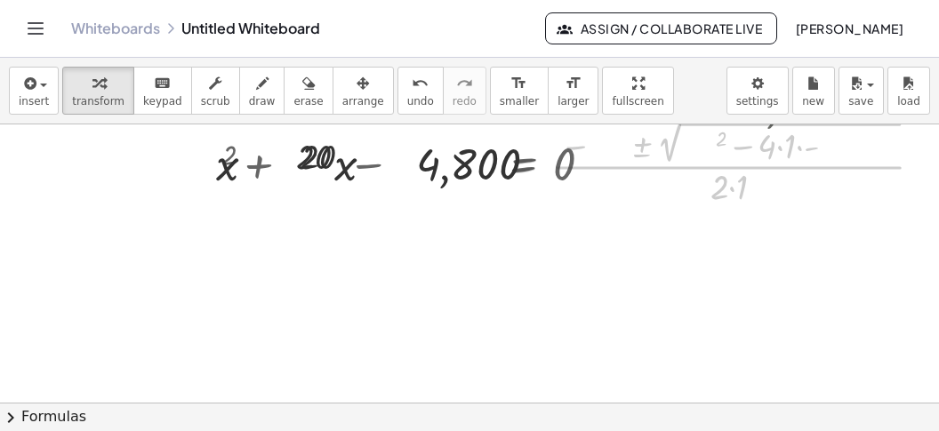
scroll to position [1396, 0]
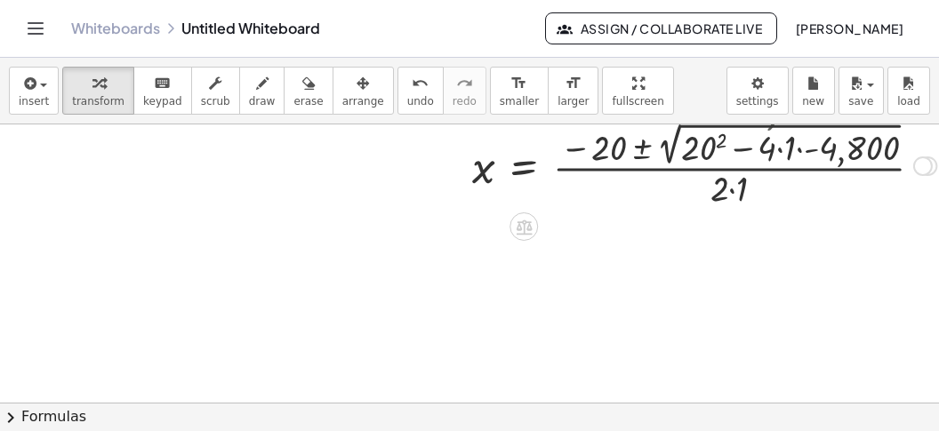
drag, startPoint x: 695, startPoint y: 154, endPoint x: 712, endPoint y: 160, distance: 18.0
click at [695, 155] on div at bounding box center [612, 163] width 666 height 93
drag, startPoint x: 783, startPoint y: 149, endPoint x: 804, endPoint y: 157, distance: 22.8
click at [786, 152] on div at bounding box center [615, 163] width 672 height 93
click at [814, 164] on div at bounding box center [612, 163] width 666 height 93
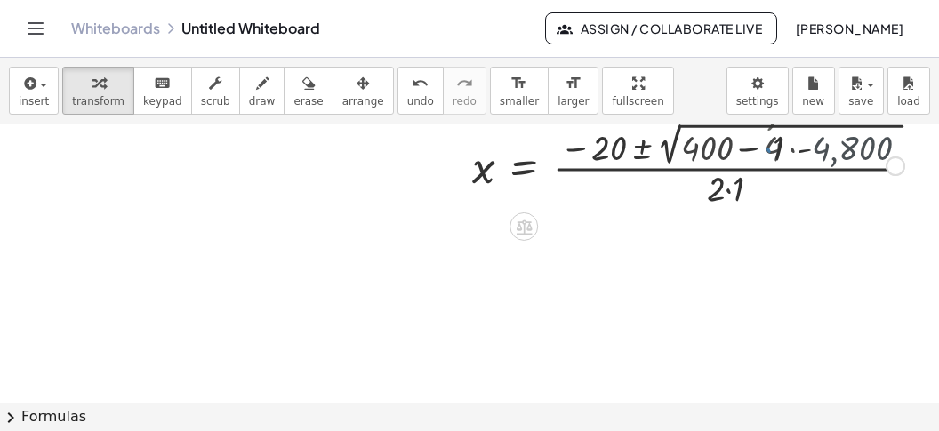
click at [814, 165] on div at bounding box center [615, 163] width 672 height 93
click at [813, 165] on div at bounding box center [615, 163] width 672 height 93
click at [804, 166] on div at bounding box center [615, 163] width 672 height 93
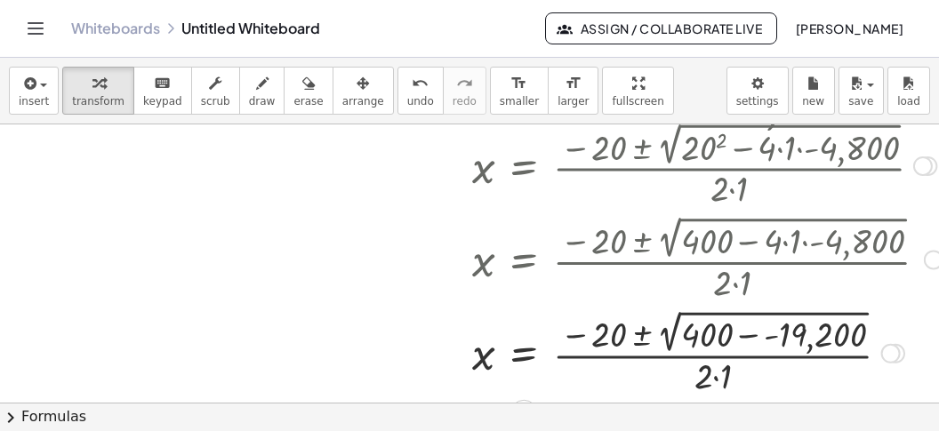
click at [771, 340] on div at bounding box center [615, 351] width 672 height 93
click at [764, 340] on div at bounding box center [615, 351] width 672 height 93
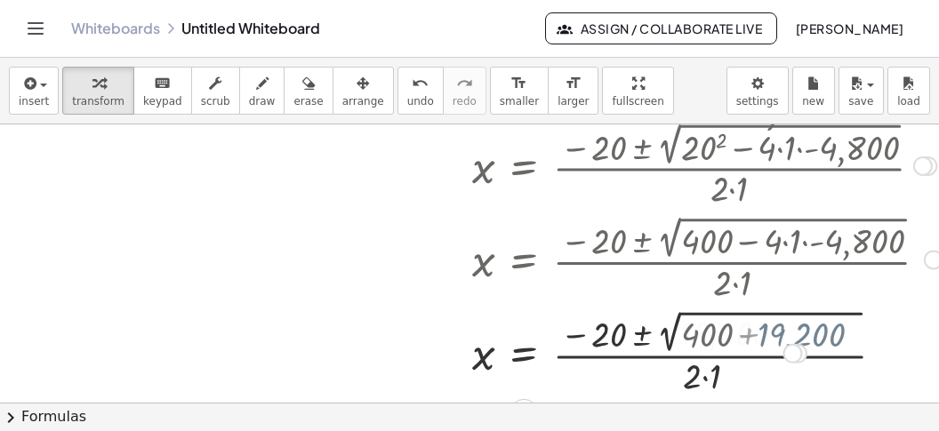
click at [762, 339] on div at bounding box center [615, 352] width 672 height 92
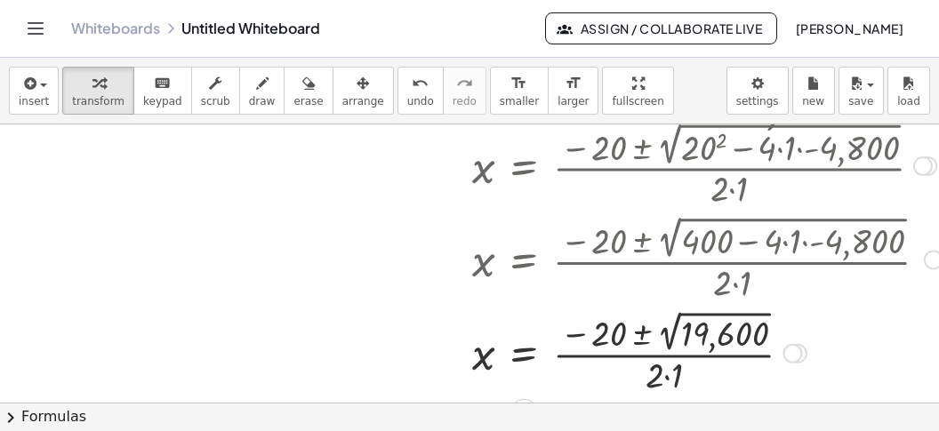
drag, startPoint x: 732, startPoint y: 343, endPoint x: 712, endPoint y: 349, distance: 20.5
click at [731, 344] on div at bounding box center [615, 352] width 672 height 92
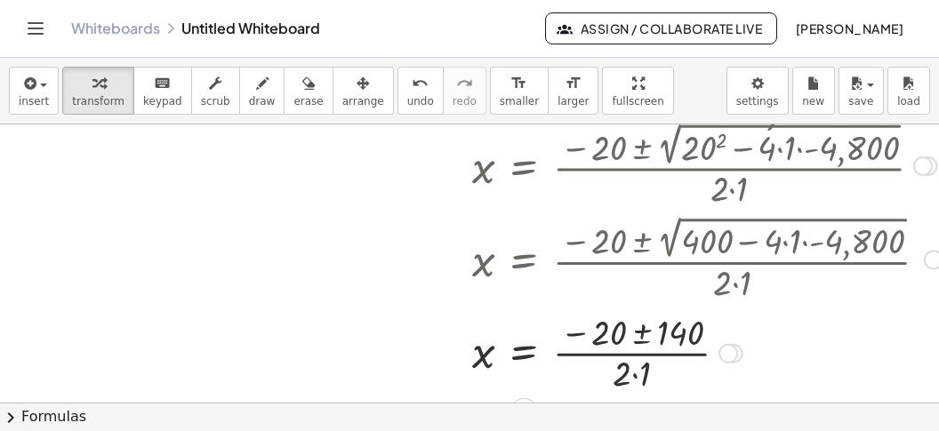
click at [644, 380] on div at bounding box center [615, 351] width 672 height 89
click at [641, 336] on div at bounding box center [615, 351] width 672 height 89
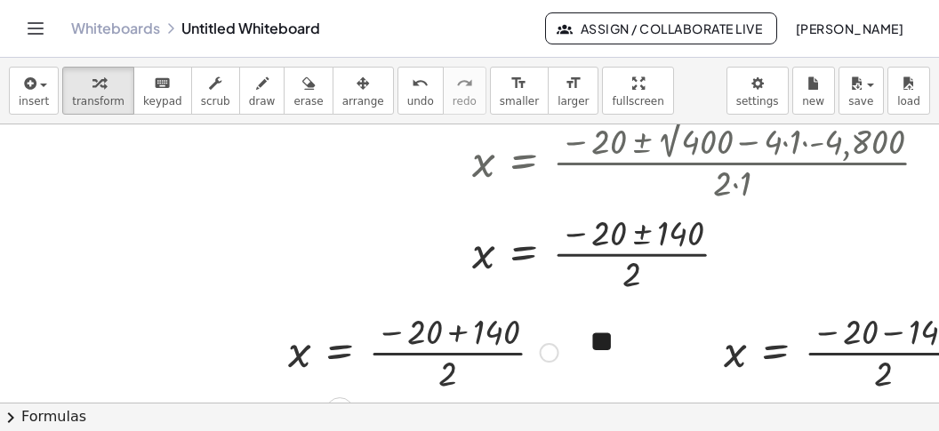
click at [451, 336] on div at bounding box center [423, 351] width 288 height 89
drag, startPoint x: 448, startPoint y: 336, endPoint x: 418, endPoint y: 340, distance: 30.4
click at [436, 339] on div at bounding box center [374, 351] width 190 height 89
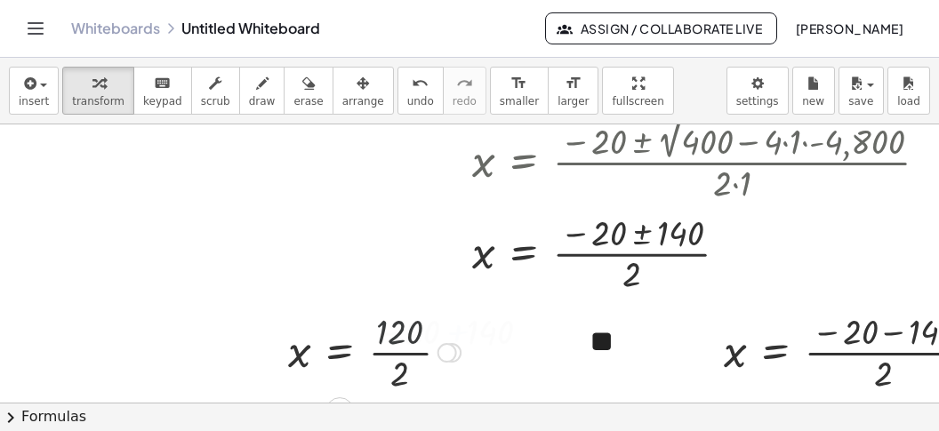
click at [407, 346] on div at bounding box center [374, 351] width 190 height 89
click at [887, 332] on div at bounding box center [859, 351] width 288 height 89
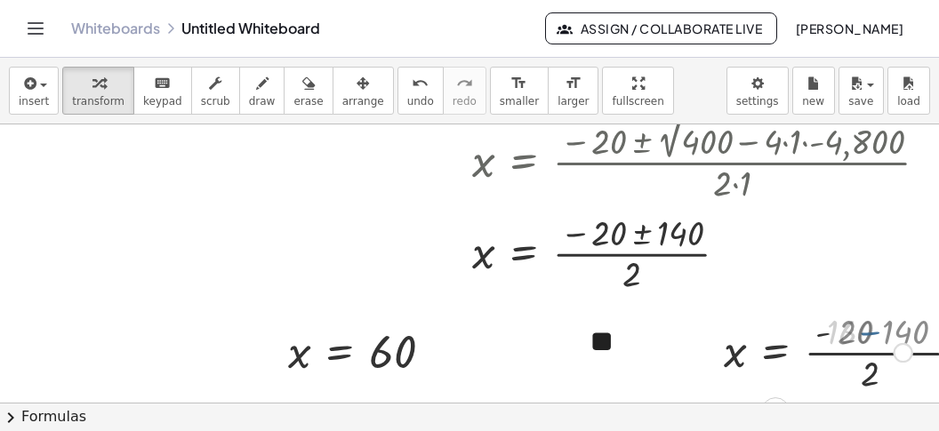
drag, startPoint x: 868, startPoint y: 355, endPoint x: 852, endPoint y: 355, distance: 16.9
click at [859, 355] on div at bounding box center [818, 351] width 206 height 89
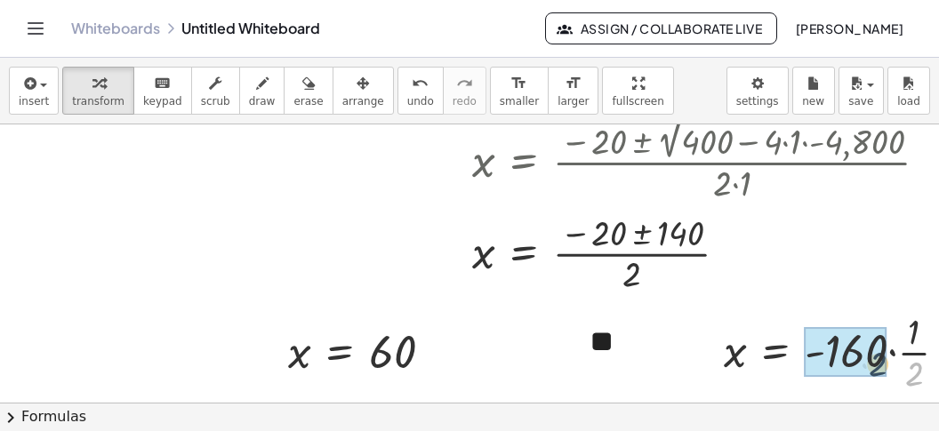
drag, startPoint x: 908, startPoint y: 372, endPoint x: 861, endPoint y: 364, distance: 47.8
click at [775, 353] on div "· 2 x = · - · 2 160 · · 1" at bounding box center [775, 353] width 0 height 0
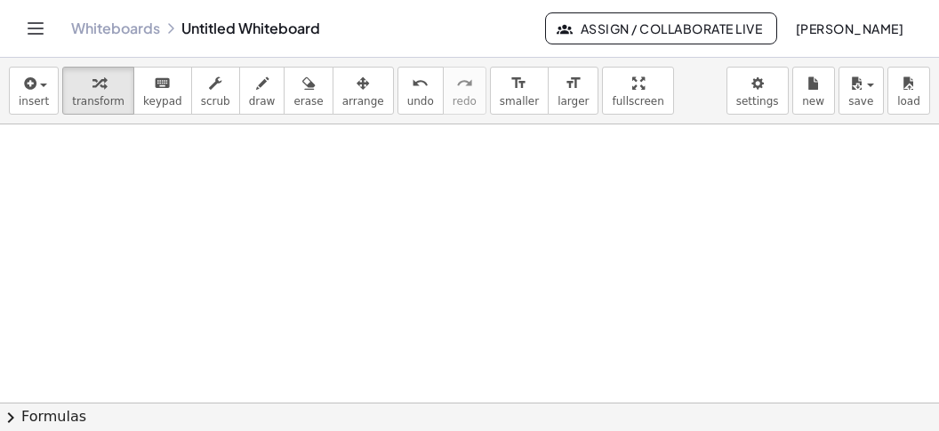
scroll to position [1899, 0]
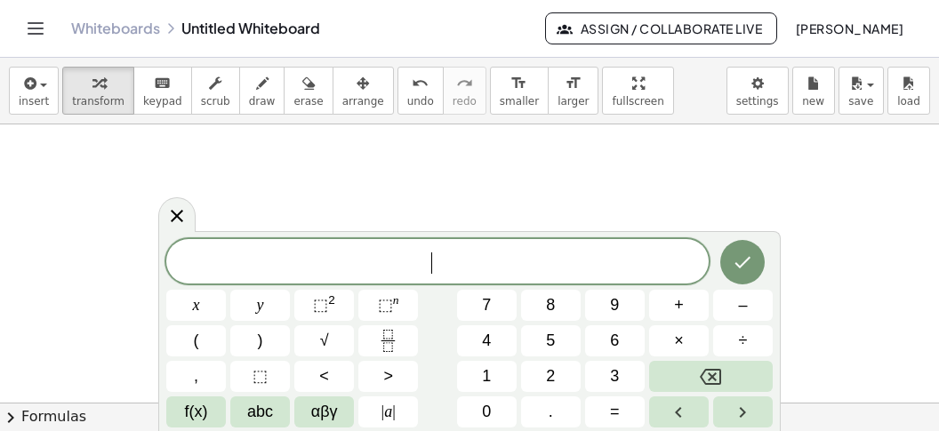
scroll to position [15, 0]
click at [211, 346] on button "(" at bounding box center [196, 340] width 60 height 31
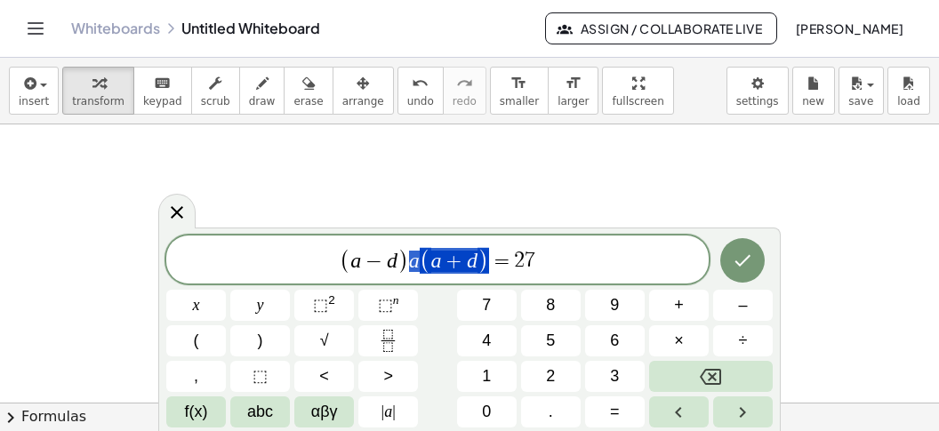
scroll to position [683, 6]
drag, startPoint x: 492, startPoint y: 256, endPoint x: 322, endPoint y: 268, distance: 170.2
click at [322, 268] on span "( a − d ) a ( a + d ) = 2 7" at bounding box center [437, 260] width 542 height 29
click at [620, 260] on span "( a − d ) a ( a + d ) = 2 7" at bounding box center [437, 260] width 542 height 29
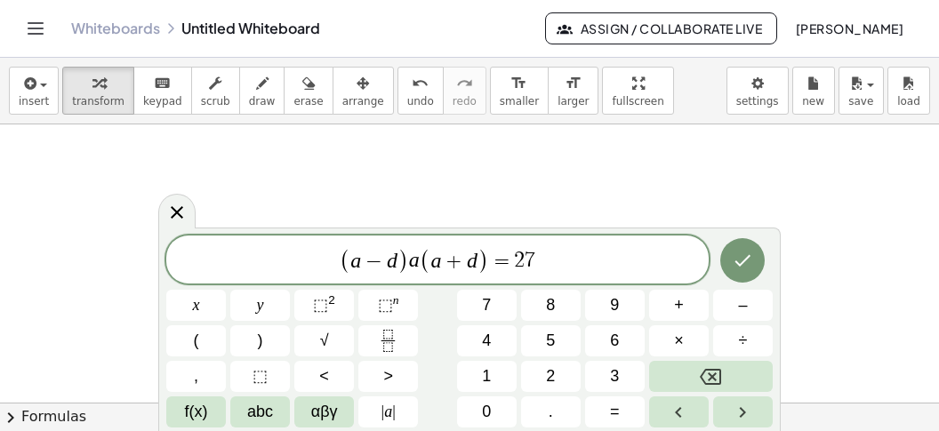
click at [407, 262] on span ")" at bounding box center [403, 261] width 12 height 26
click at [668, 293] on button "+" at bounding box center [679, 305] width 60 height 31
drag, startPoint x: 432, startPoint y: 261, endPoint x: 447, endPoint y: 285, distance: 28.4
click at [436, 264] on span "(" at bounding box center [438, 261] width 12 height 26
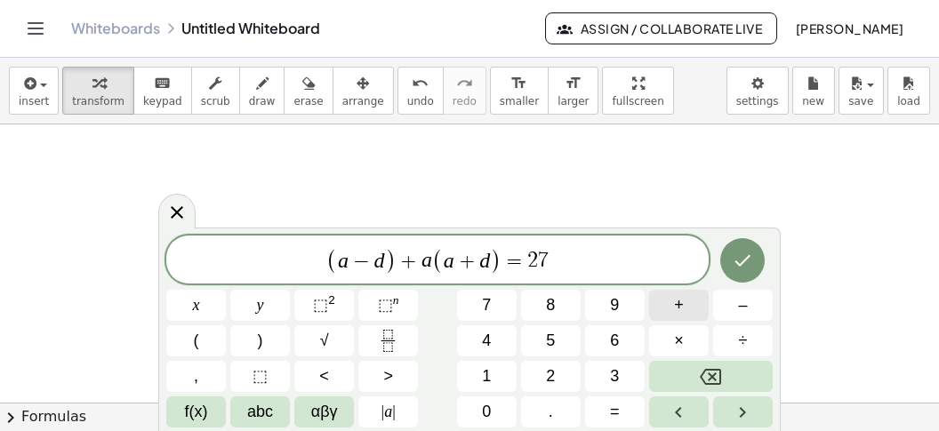
click at [674, 319] on button "+" at bounding box center [679, 305] width 60 height 31
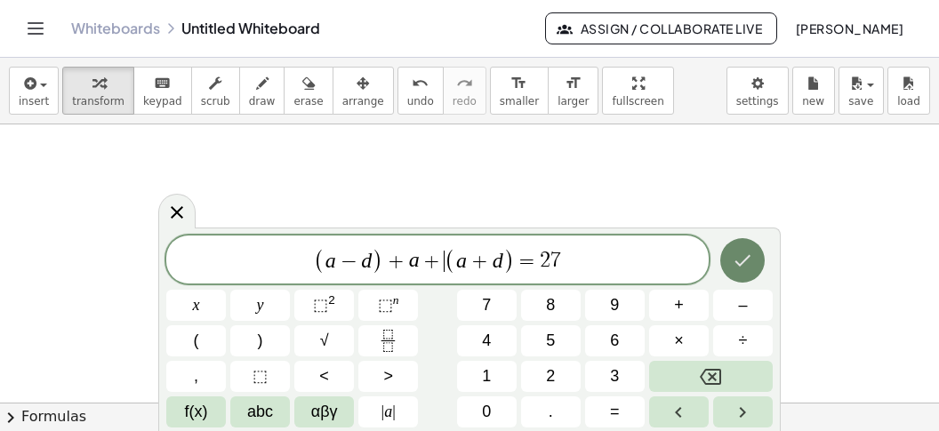
click at [726, 258] on button "Done" at bounding box center [742, 260] width 44 height 44
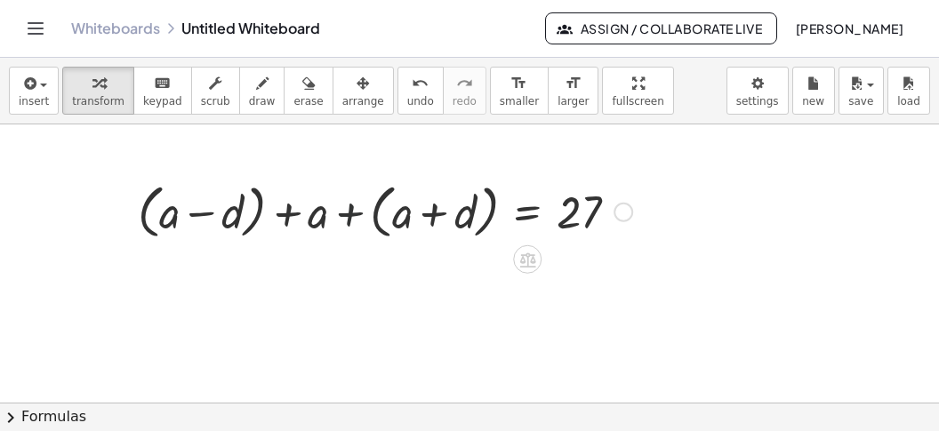
click at [372, 220] on div at bounding box center [385, 211] width 512 height 68
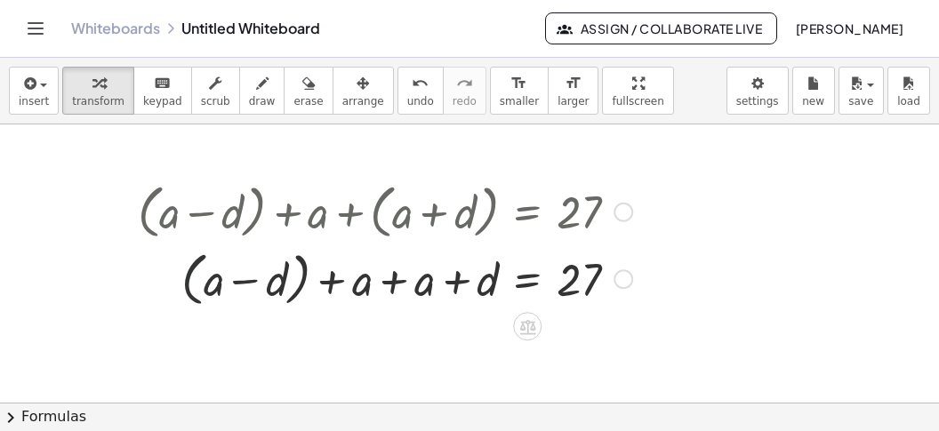
click at [178, 289] on div at bounding box center [385, 278] width 512 height 68
click at [266, 277] on div at bounding box center [385, 277] width 512 height 60
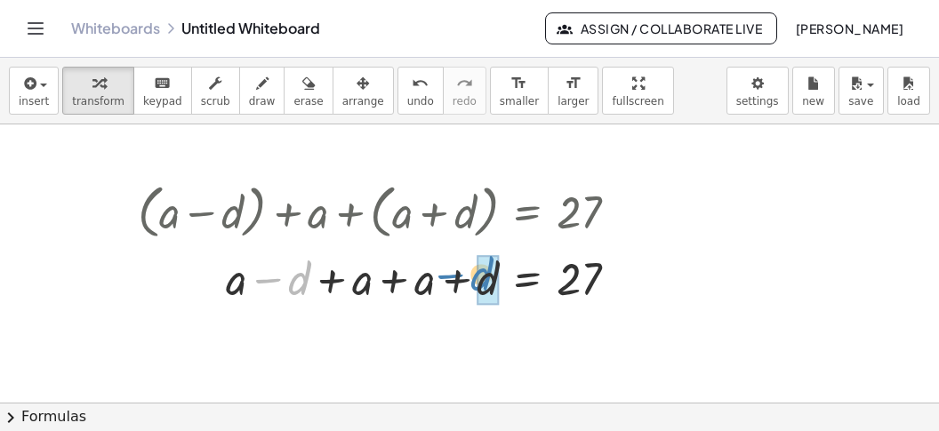
drag, startPoint x: 295, startPoint y: 283, endPoint x: 477, endPoint y: 279, distance: 182.2
click at [527, 279] on div "− d + a − d + a + a + d = 27" at bounding box center [527, 279] width 0 height 0
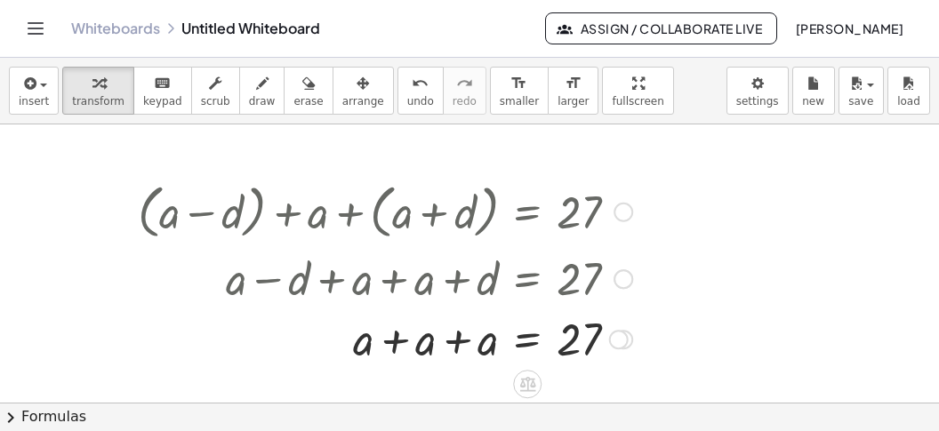
click at [451, 340] on div at bounding box center [385, 338] width 512 height 60
drag, startPoint x: 413, startPoint y: 352, endPoint x: 431, endPoint y: 356, distance: 18.1
click at [415, 351] on div at bounding box center [385, 338] width 512 height 60
drag, startPoint x: 456, startPoint y: 348, endPoint x: 502, endPoint y: 369, distance: 50.5
click at [527, 340] on div "· 3 a = 27 · · 3" at bounding box center [527, 340] width 0 height 0
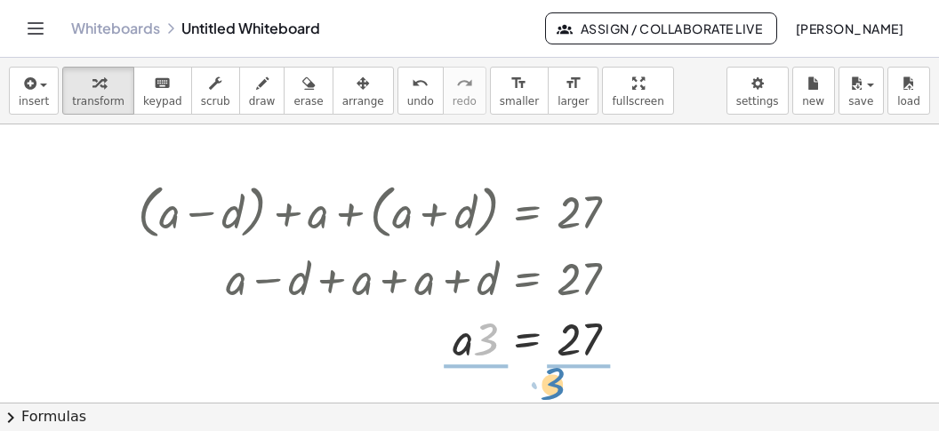
drag, startPoint x: 480, startPoint y: 339, endPoint x: 558, endPoint y: 386, distance: 91.3
click at [527, 340] on div "· 3 a = 27 · · 3" at bounding box center [527, 340] width 0 height 0
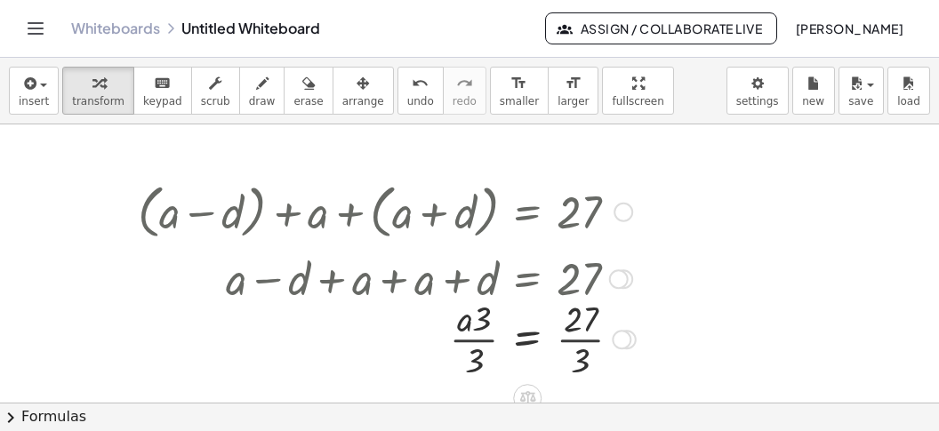
click at [572, 368] on div at bounding box center [387, 337] width 516 height 89
drag, startPoint x: 474, startPoint y: 364, endPoint x: 482, endPoint y: 327, distance: 38.2
click at [527, 340] on div "· 3 a = · · 3 · 3 9" at bounding box center [527, 340] width 0 height 0
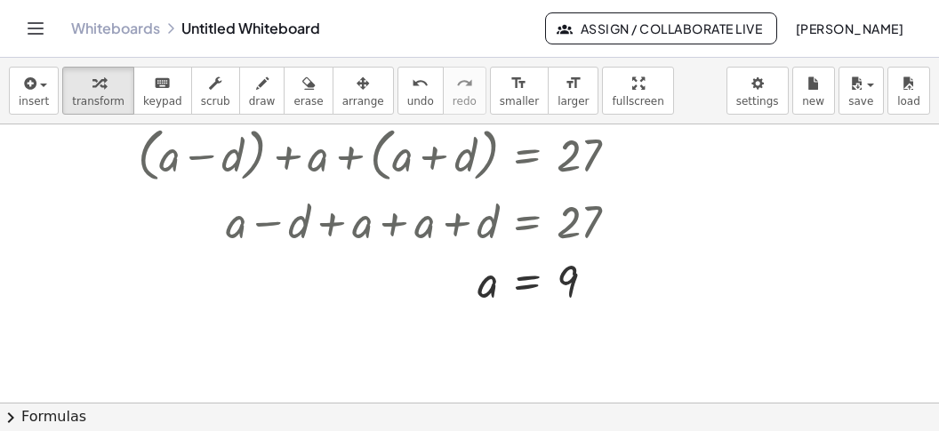
scroll to position [2067, 0]
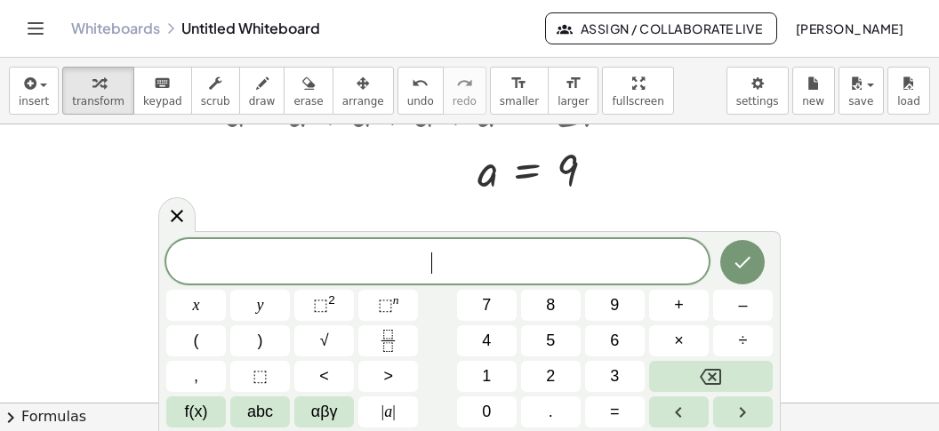
scroll to position [15, 0]
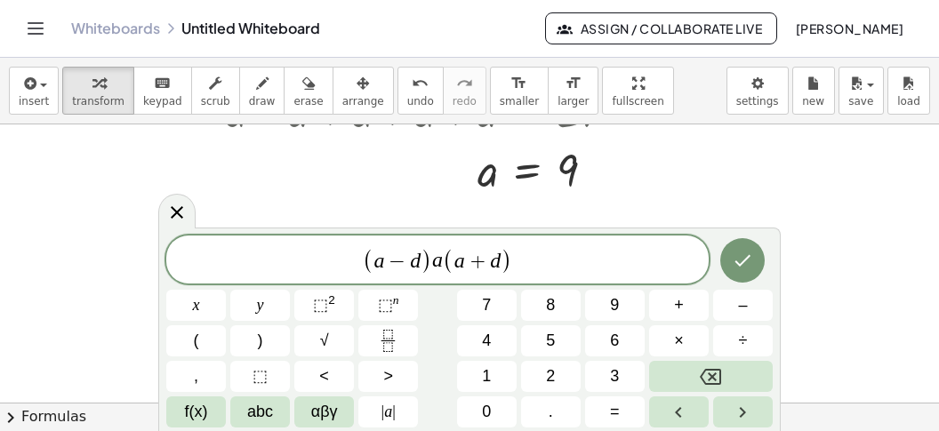
click at [525, 253] on span "( a − d ) a ( a + d ) ​" at bounding box center [437, 260] width 542 height 29
click at [615, 404] on span "=" at bounding box center [615, 412] width 10 height 24
click at [558, 368] on button "2" at bounding box center [551, 376] width 60 height 31
click at [567, 310] on button "8" at bounding box center [551, 305] width 60 height 31
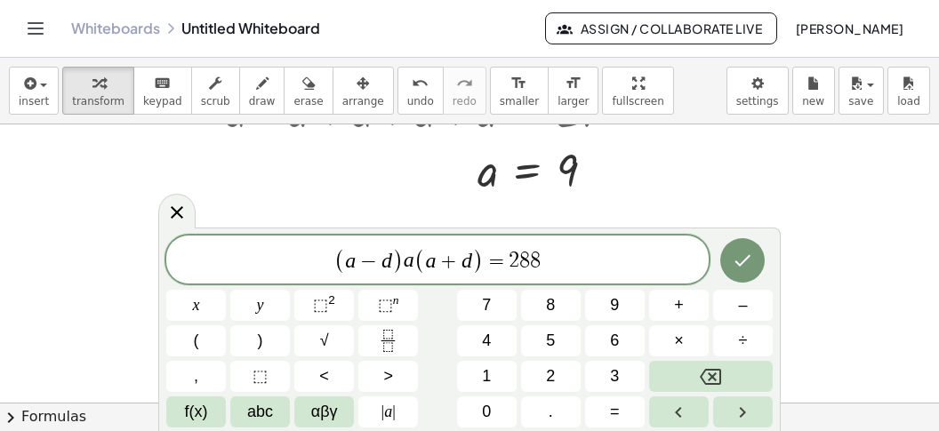
click at [732, 256] on icon "Done" at bounding box center [742, 260] width 21 height 21
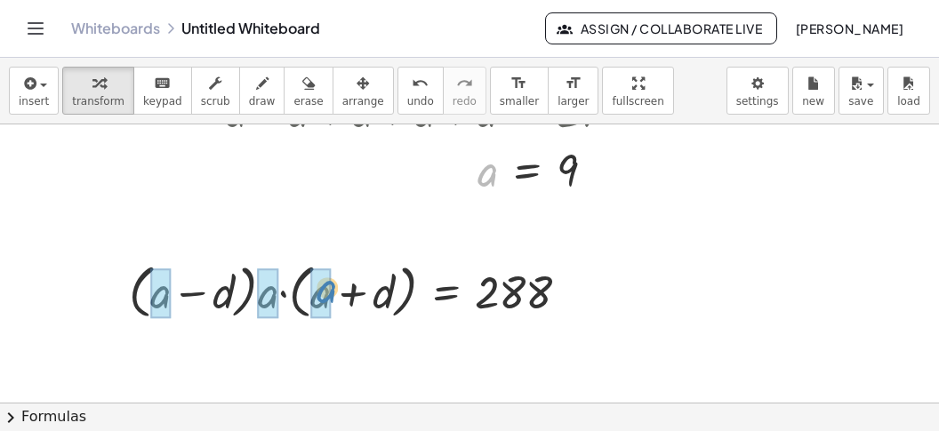
drag, startPoint x: 494, startPoint y: 177, endPoint x: 330, endPoint y: 295, distance: 202.5
click at [527, 172] on div "a a = 9" at bounding box center [527, 172] width 0 height 0
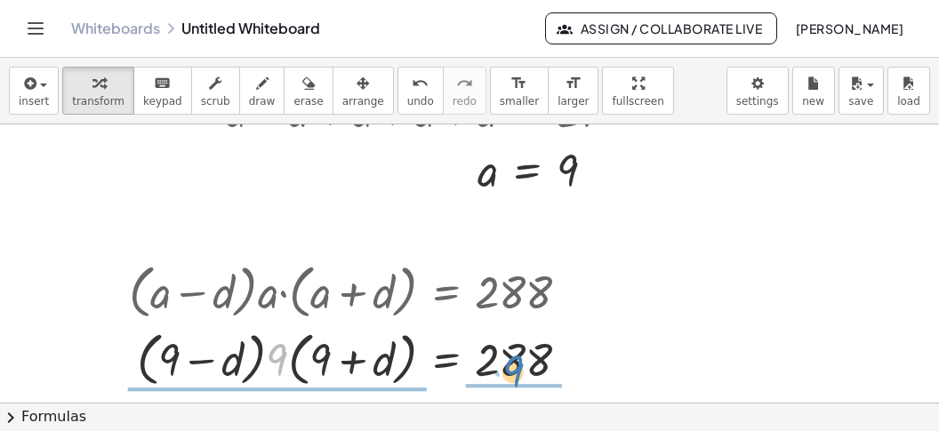
drag, startPoint x: 273, startPoint y: 359, endPoint x: 511, endPoint y: 371, distance: 238.5
click at [511, 371] on div at bounding box center [356, 358] width 473 height 68
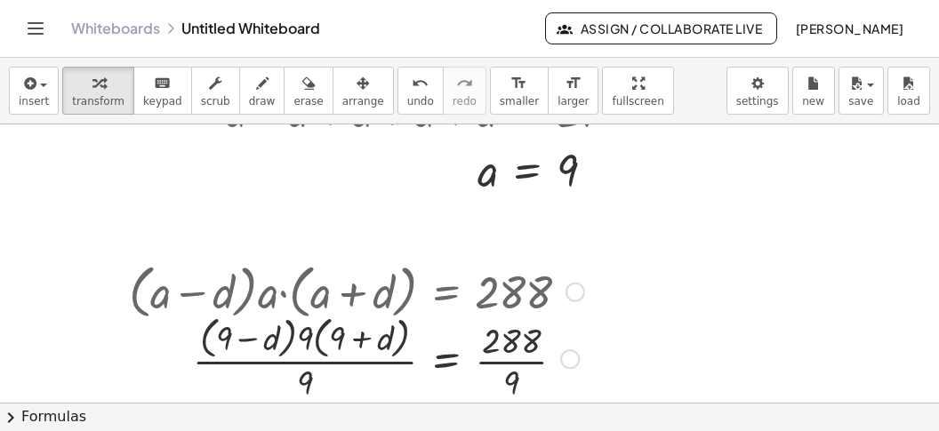
click at [500, 382] on div at bounding box center [356, 357] width 473 height 94
drag, startPoint x: 305, startPoint y: 382, endPoint x: 297, endPoint y: 344, distance: 39.0
click at [446, 359] on div "· 9 · ( + − d ) · ( + + d ) = 9 9 · 9 · 9 32" at bounding box center [446, 359] width 0 height 0
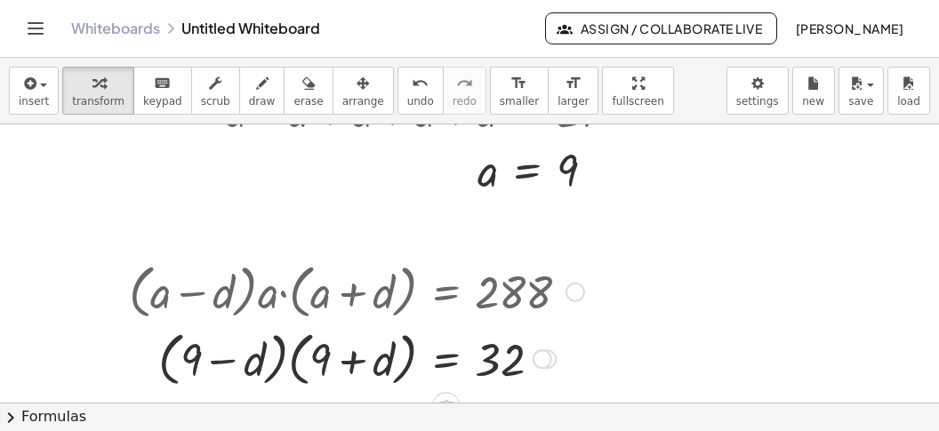
click at [291, 369] on div at bounding box center [356, 358] width 473 height 68
click at [291, 369] on div at bounding box center [345, 357] width 495 height 60
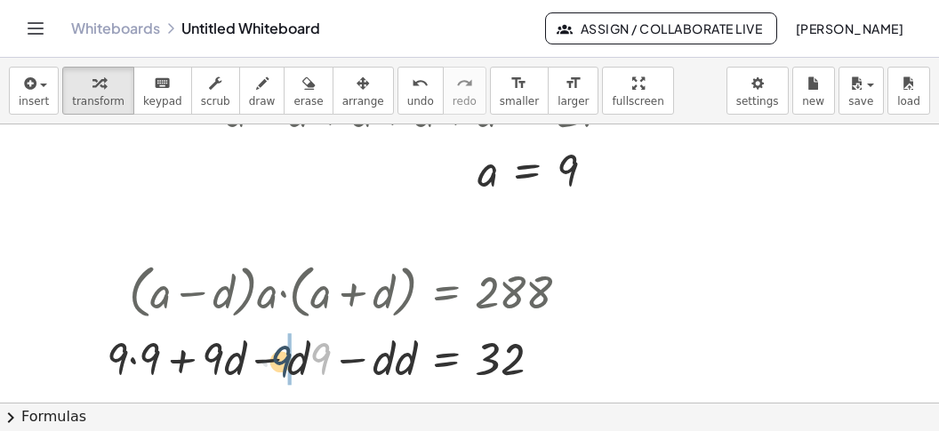
drag, startPoint x: 316, startPoint y: 355, endPoint x: 283, endPoint y: 359, distance: 34.1
click at [283, 359] on div at bounding box center [345, 357] width 495 height 60
click at [264, 358] on div at bounding box center [345, 357] width 495 height 60
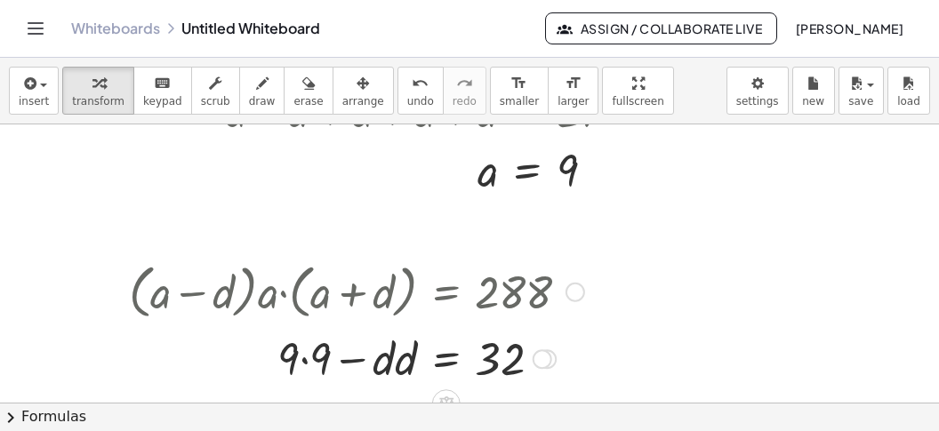
click at [321, 362] on div at bounding box center [356, 357] width 473 height 60
drag, startPoint x: 404, startPoint y: 363, endPoint x: 375, endPoint y: 374, distance: 31.5
click at [446, 359] on div "· d = 32 + − · d · d 81" at bounding box center [446, 359] width 0 height 0
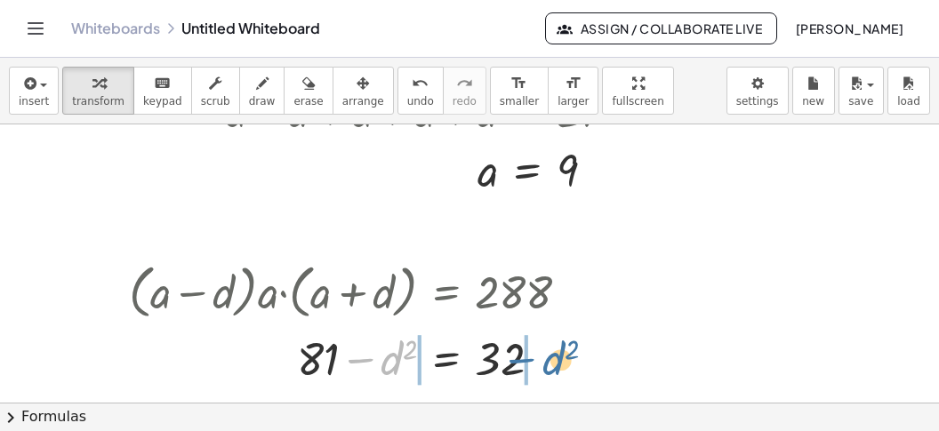
drag, startPoint x: 365, startPoint y: 355, endPoint x: 531, endPoint y: 355, distance: 165.3
click at [531, 355] on div at bounding box center [356, 357] width 473 height 60
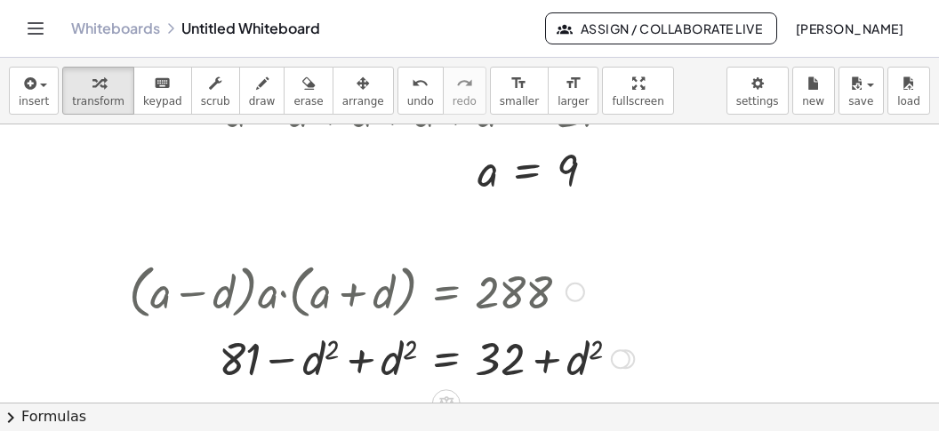
drag, startPoint x: 361, startPoint y: 364, endPoint x: 386, endPoint y: 366, distance: 25.0
click at [362, 363] on div at bounding box center [381, 357] width 523 height 60
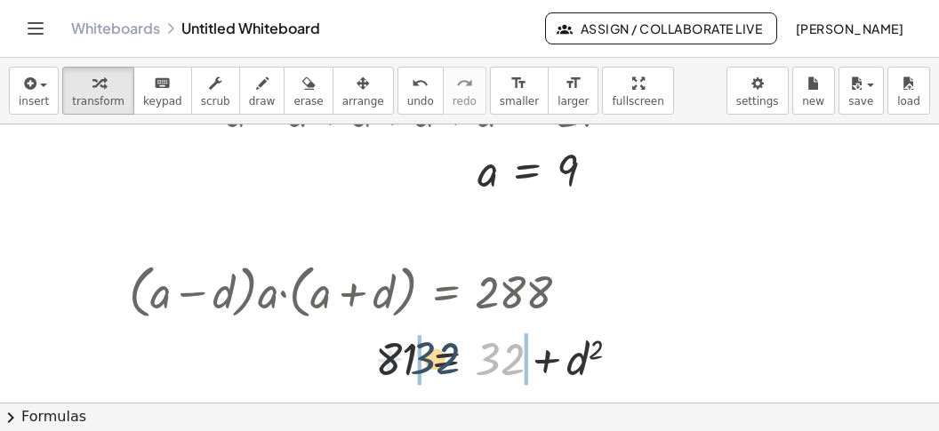
drag, startPoint x: 491, startPoint y: 364, endPoint x: 382, endPoint y: 364, distance: 108.4
click at [398, 364] on div at bounding box center [381, 357] width 523 height 60
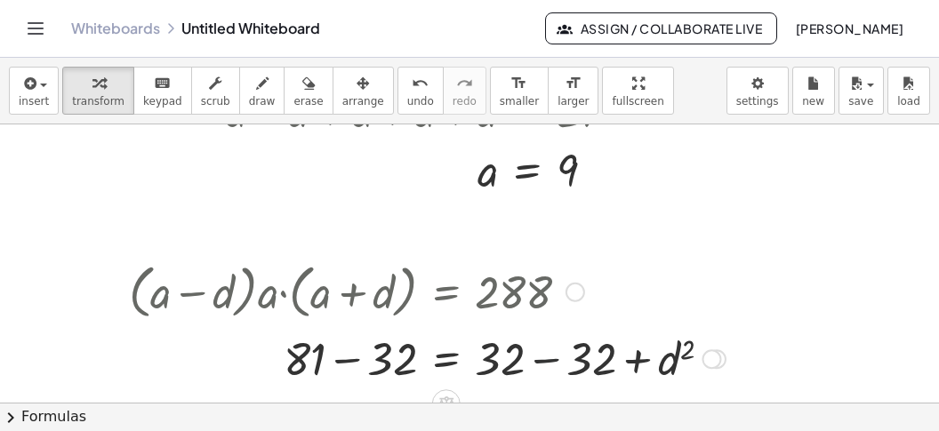
click at [538, 358] on div at bounding box center [427, 357] width 614 height 60
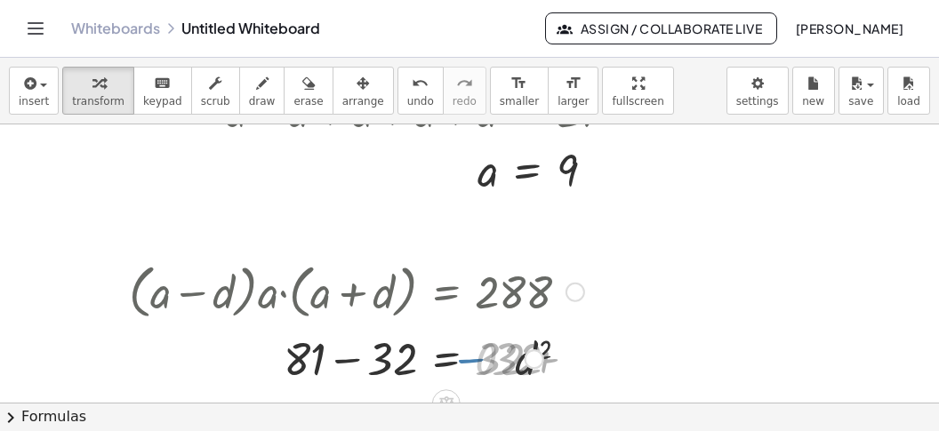
click at [354, 370] on div at bounding box center [356, 357] width 473 height 60
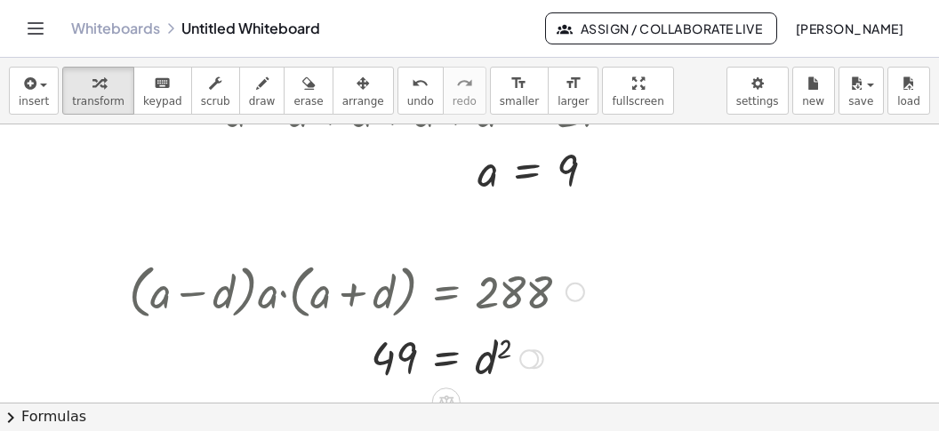
click at [452, 356] on div at bounding box center [356, 357] width 473 height 59
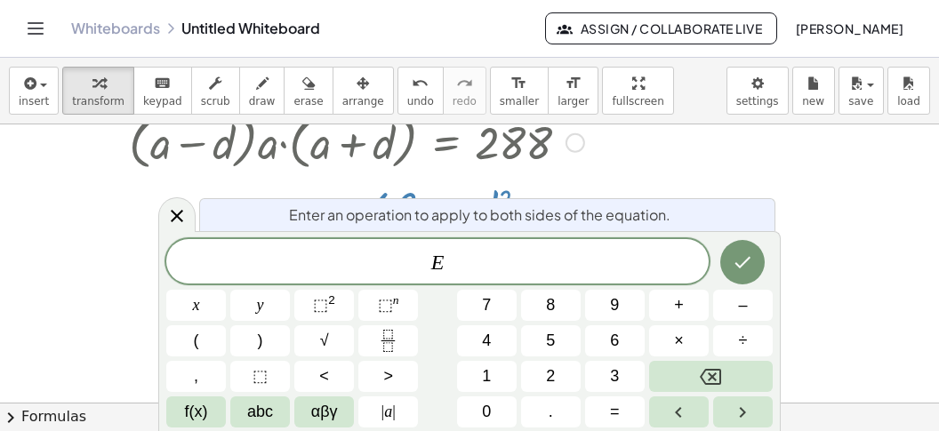
scroll to position [2235, 0]
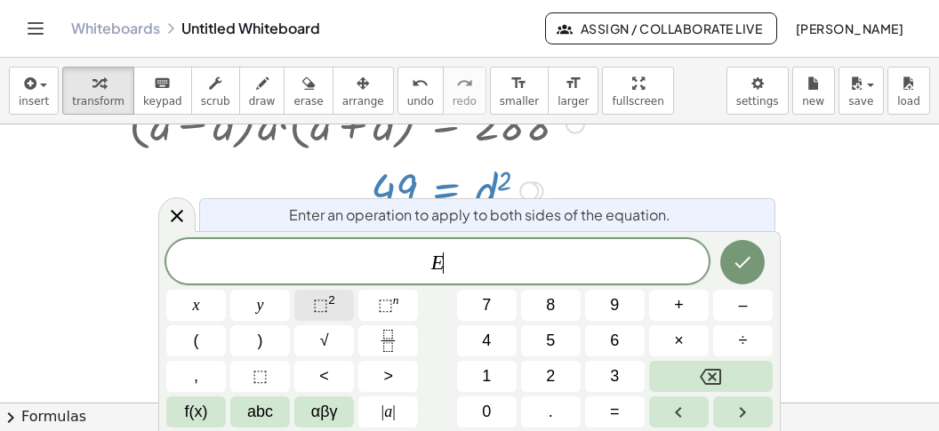
click at [423, 249] on div "E ​" at bounding box center [437, 261] width 542 height 44
click at [308, 335] on button "√" at bounding box center [324, 340] width 60 height 31
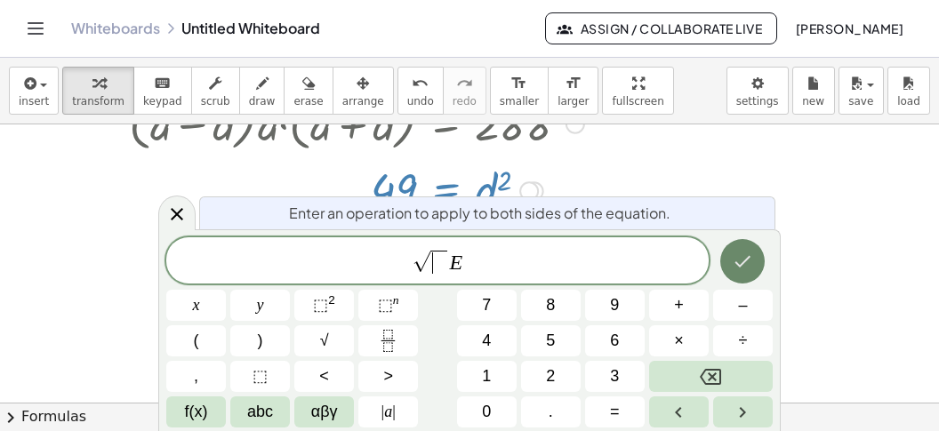
click at [746, 253] on icon "Done" at bounding box center [742, 261] width 21 height 21
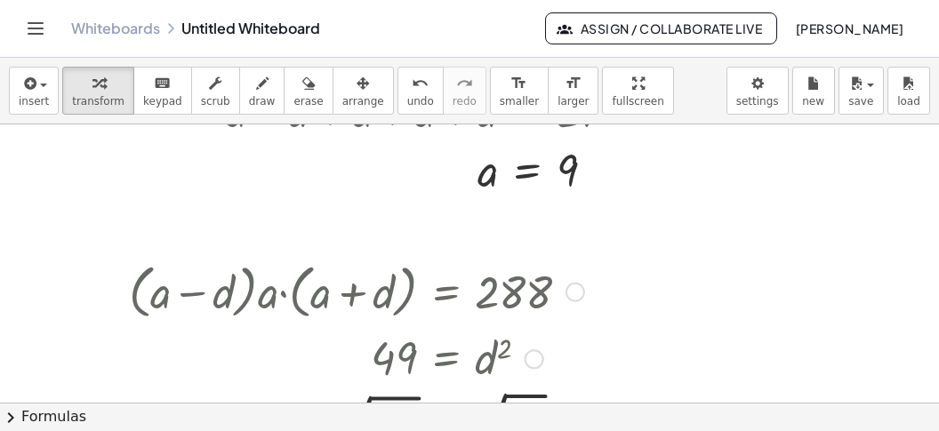
scroll to position [2179, 0]
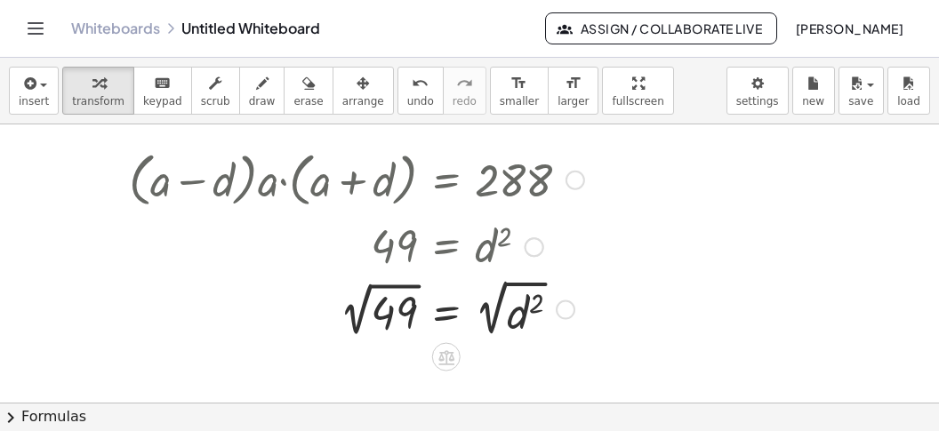
drag, startPoint x: 345, startPoint y: 330, endPoint x: 371, endPoint y: 330, distance: 25.8
click at [348, 330] on div at bounding box center [356, 308] width 473 height 67
click at [491, 324] on div at bounding box center [356, 308] width 473 height 67
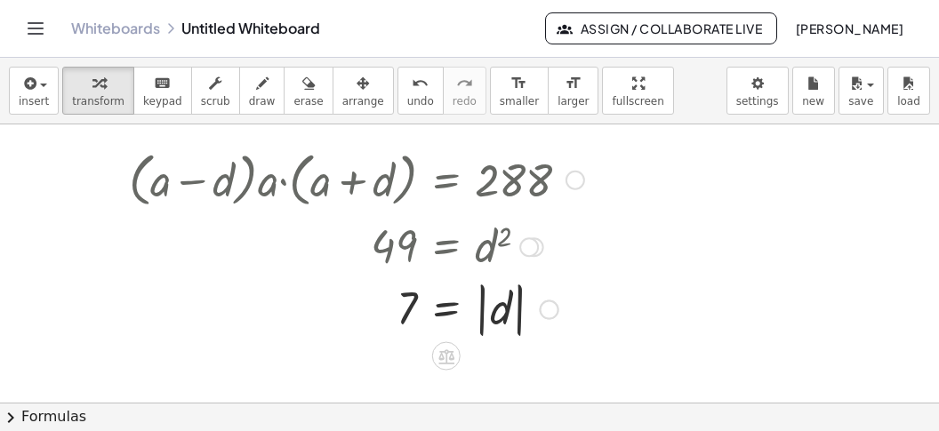
click at [483, 329] on div at bounding box center [356, 308] width 473 height 65
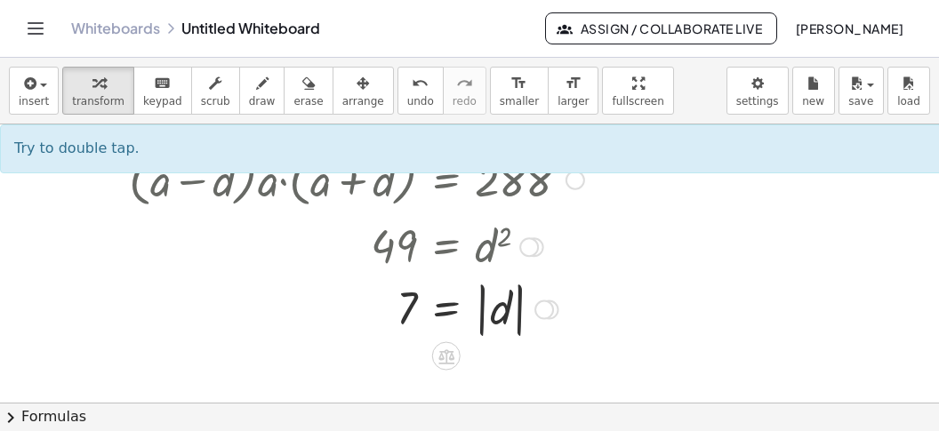
click at [483, 329] on div at bounding box center [356, 308] width 473 height 65
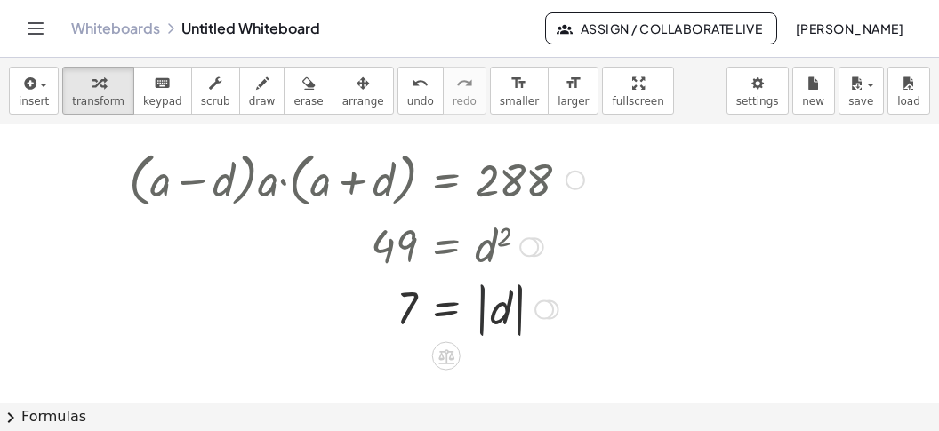
click at [483, 329] on div at bounding box center [356, 308] width 473 height 65
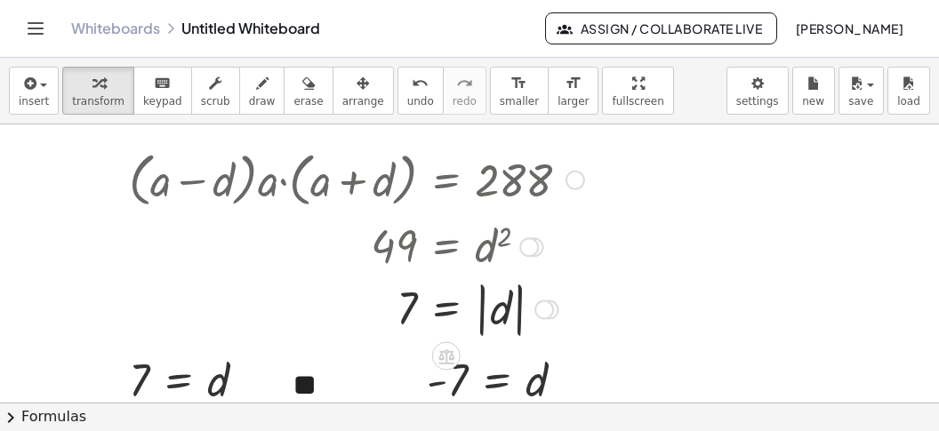
scroll to position [2235, 0]
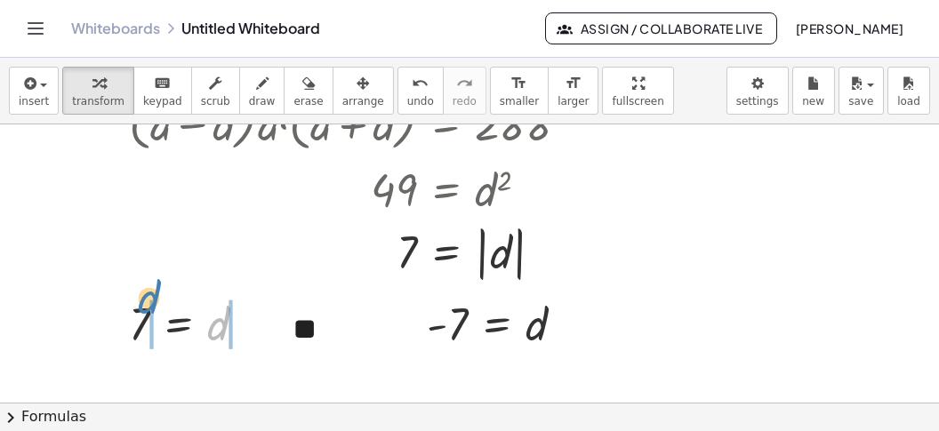
drag, startPoint x: 230, startPoint y: 327, endPoint x: 154, endPoint y: 307, distance: 79.1
click at [154, 307] on div at bounding box center [194, 323] width 149 height 59
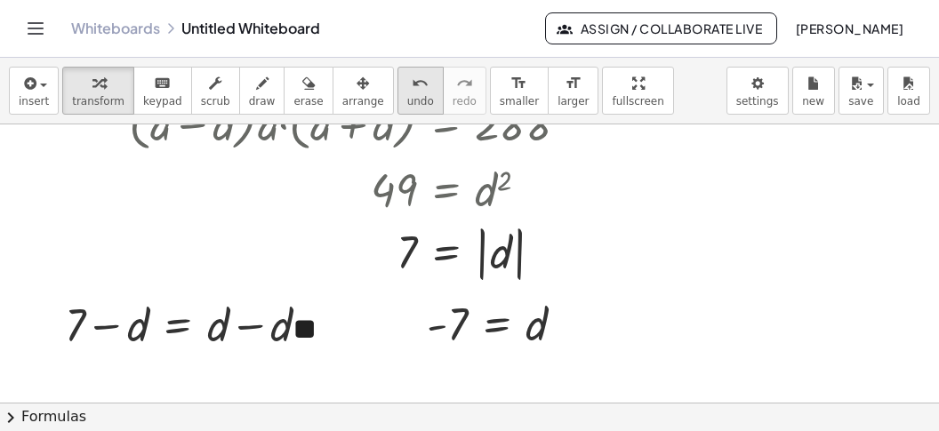
click at [407, 100] on span "undo" at bounding box center [420, 101] width 27 height 12
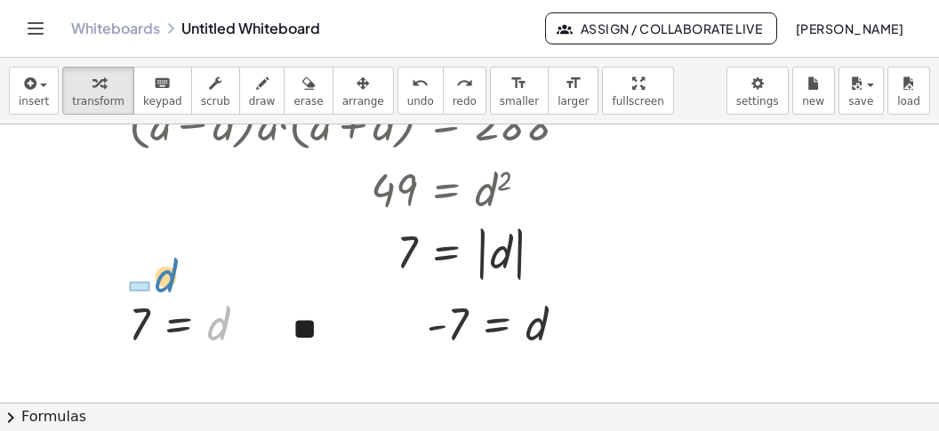
drag, startPoint x: 224, startPoint y: 324, endPoint x: 159, endPoint y: 282, distance: 77.7
click at [178, 324] on div "d 7 = d" at bounding box center [178, 324] width 0 height 0
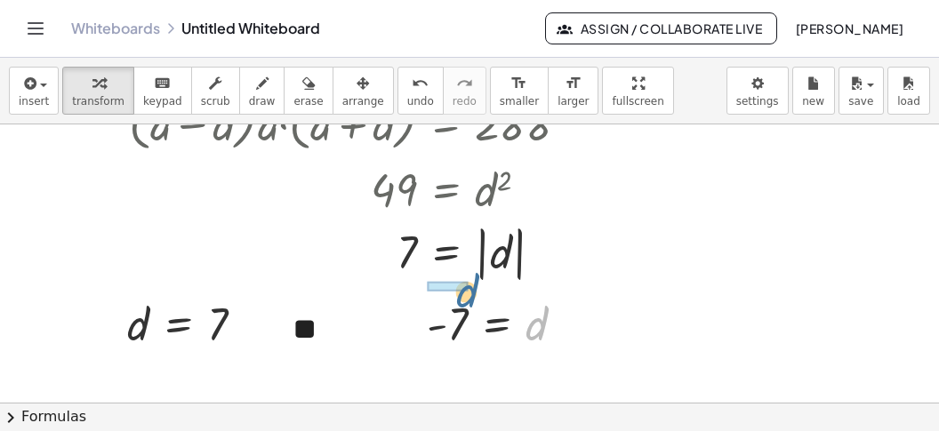
drag, startPoint x: 541, startPoint y: 321, endPoint x: 453, endPoint y: 292, distance: 92.8
click at [496, 324] on div "d - 7 = d" at bounding box center [496, 324] width 0 height 0
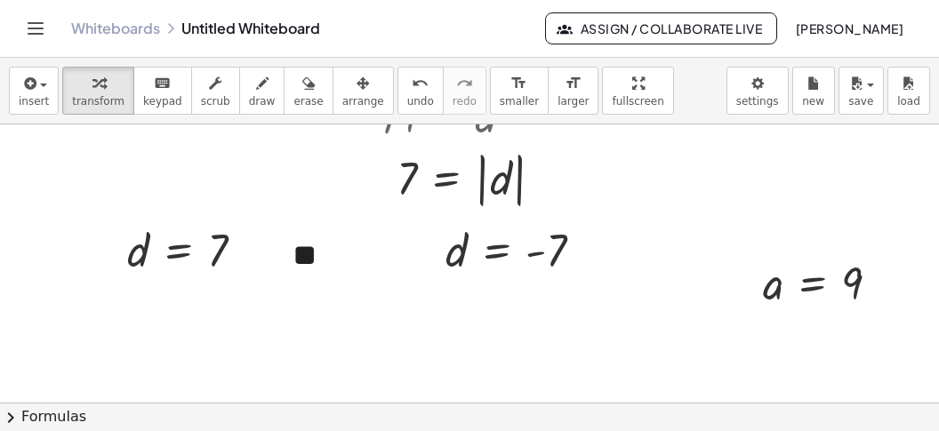
scroll to position [2347, 0]
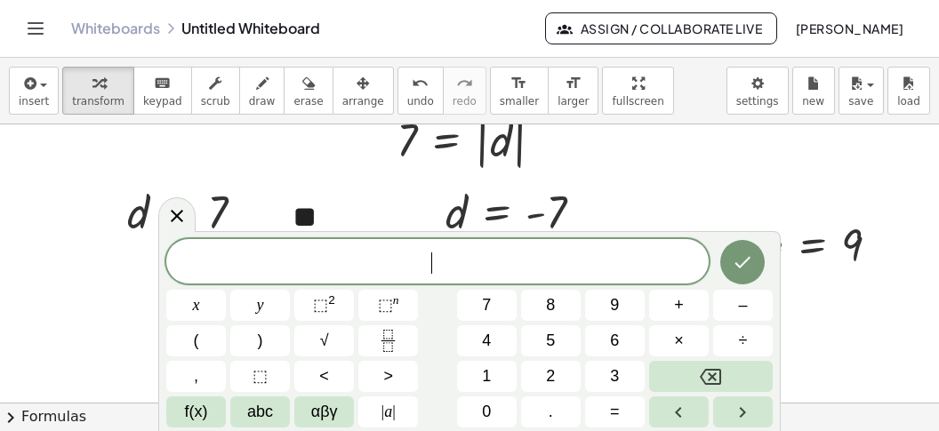
scroll to position [15, 0]
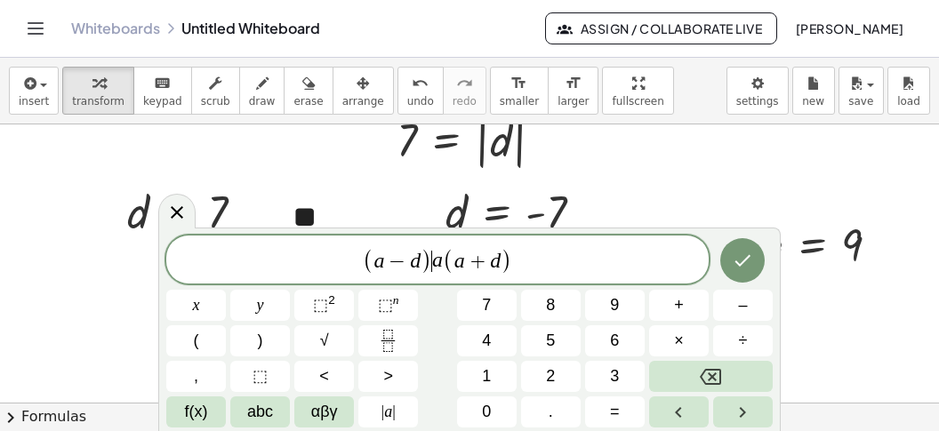
click at [428, 261] on span ")" at bounding box center [426, 261] width 12 height 26
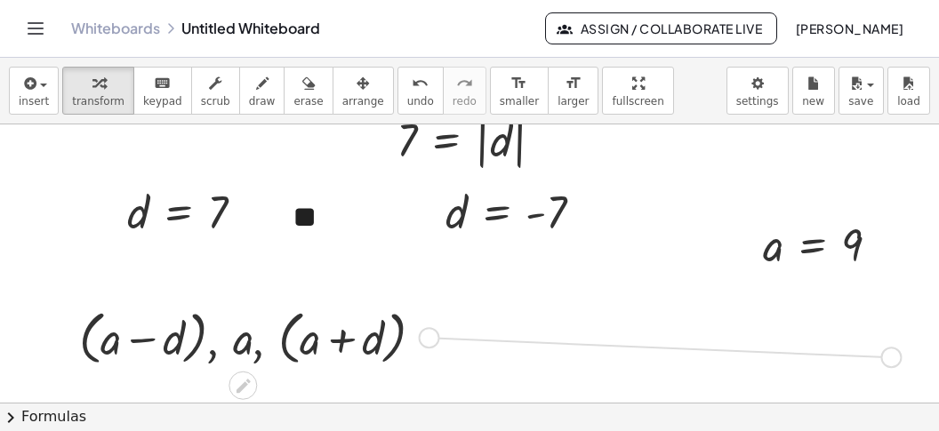
drag, startPoint x: 429, startPoint y: 338, endPoint x: 898, endPoint y: 359, distance: 468.9
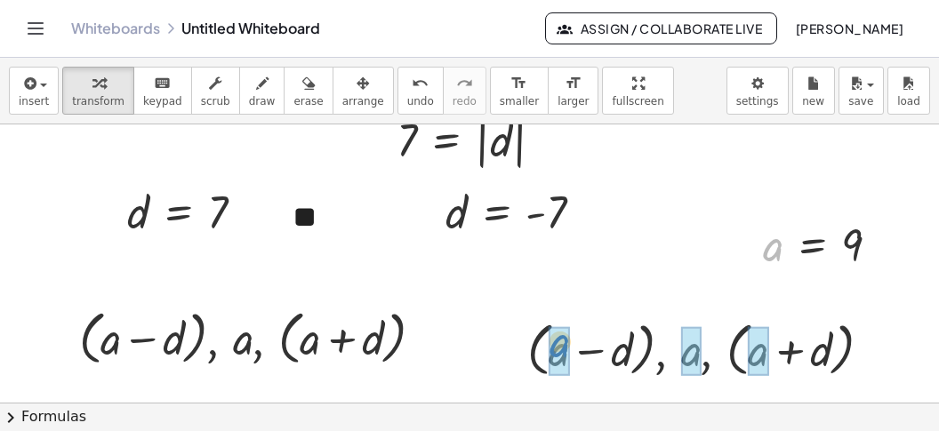
drag, startPoint x: 775, startPoint y: 250, endPoint x: 552, endPoint y: 333, distance: 238.2
click at [812, 245] on div "a a = 9" at bounding box center [812, 245] width 0 height 0
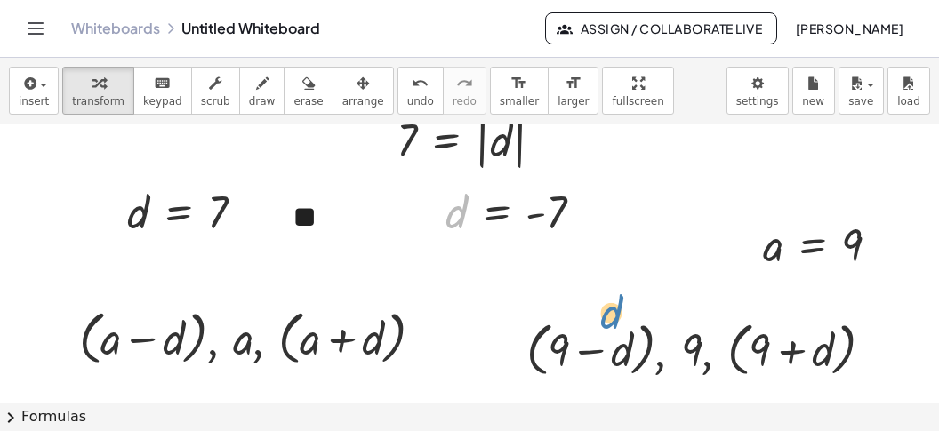
click at [496, 212] on div "d - 7 = d" at bounding box center [496, 212] width 0 height 0
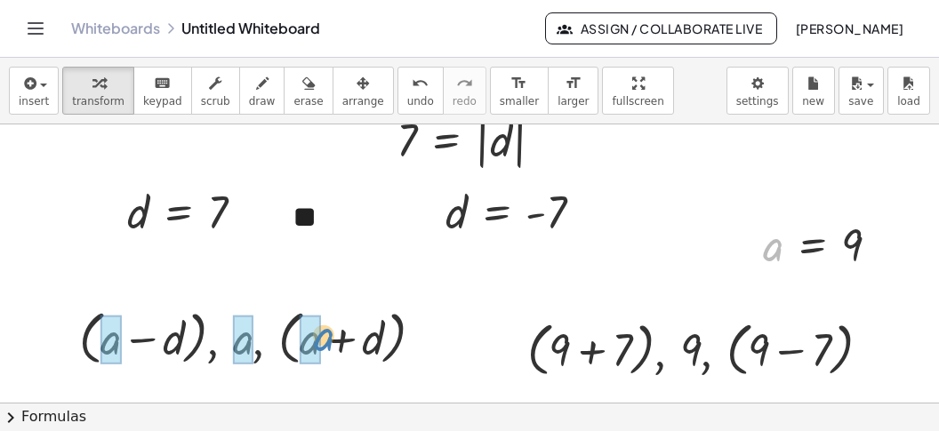
drag, startPoint x: 773, startPoint y: 252, endPoint x: 327, endPoint y: 337, distance: 454.3
click at [812, 245] on div "a a = 9" at bounding box center [812, 245] width 0 height 0
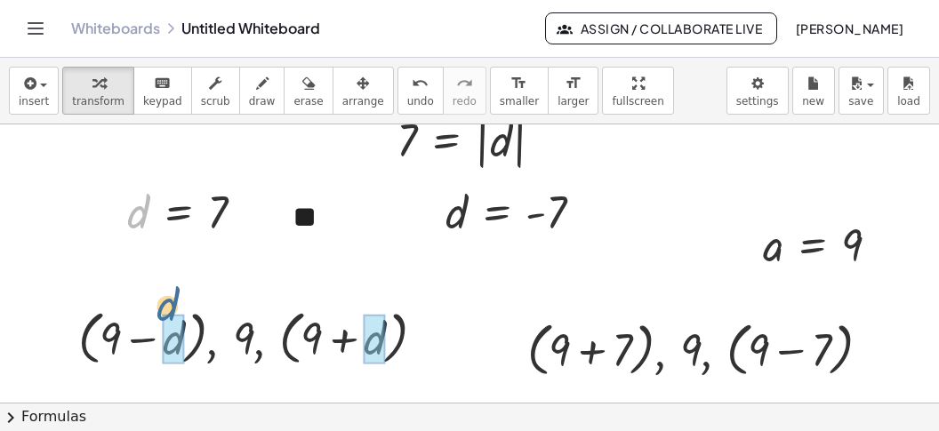
drag, startPoint x: 136, startPoint y: 215, endPoint x: 179, endPoint y: 335, distance: 127.4
click at [178, 212] on div "d 7 = d" at bounding box center [178, 212] width 0 height 0
click at [159, 337] on div at bounding box center [258, 337] width 376 height 68
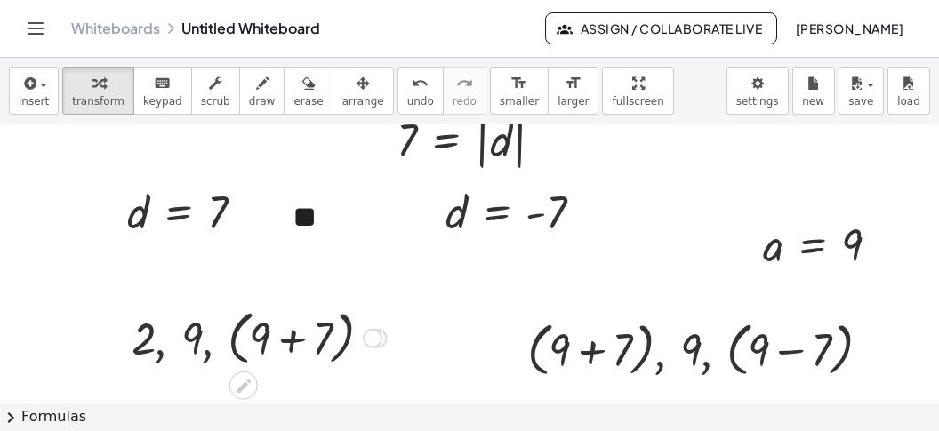
drag, startPoint x: 291, startPoint y: 344, endPoint x: 329, endPoint y: 346, distance: 38.3
click at [293, 345] on div at bounding box center [259, 337] width 273 height 68
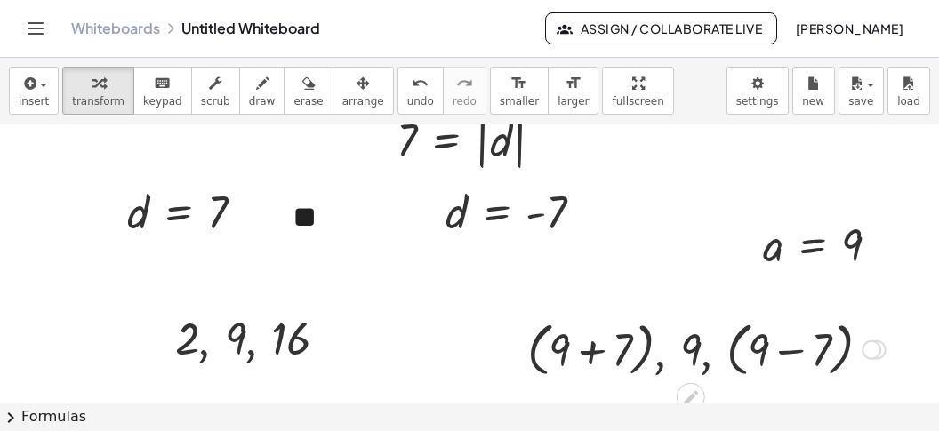
drag, startPoint x: 588, startPoint y: 359, endPoint x: 621, endPoint y: 354, distance: 33.3
click at [602, 359] on div at bounding box center [706, 349] width 376 height 68
click at [802, 348] on div at bounding box center [706, 349] width 376 height 68
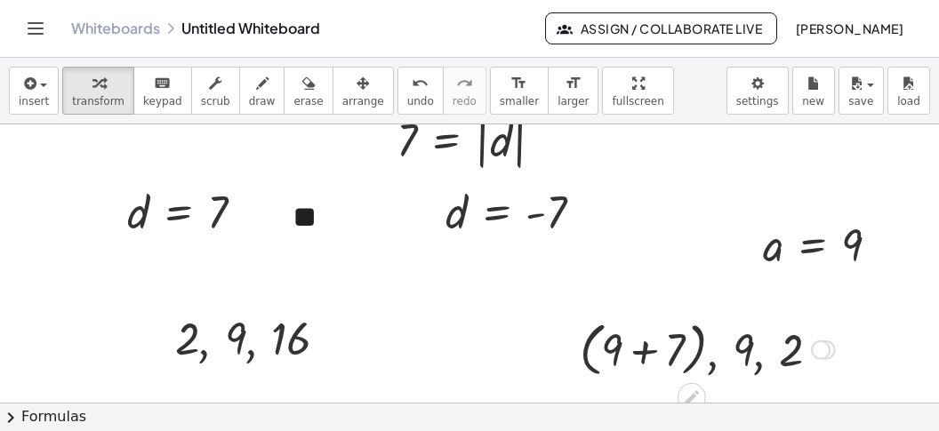
click at [660, 359] on div at bounding box center [707, 349] width 273 height 68
